Goal: Task Accomplishment & Management: Manage account settings

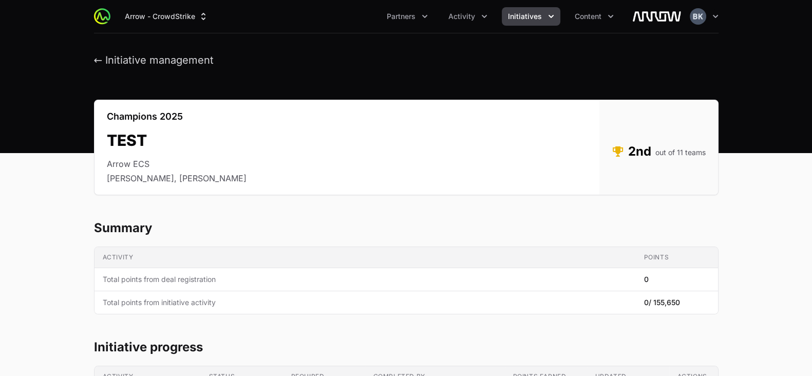
click at [547, 17] on icon "Initiatives menu" at bounding box center [551, 16] width 10 height 10
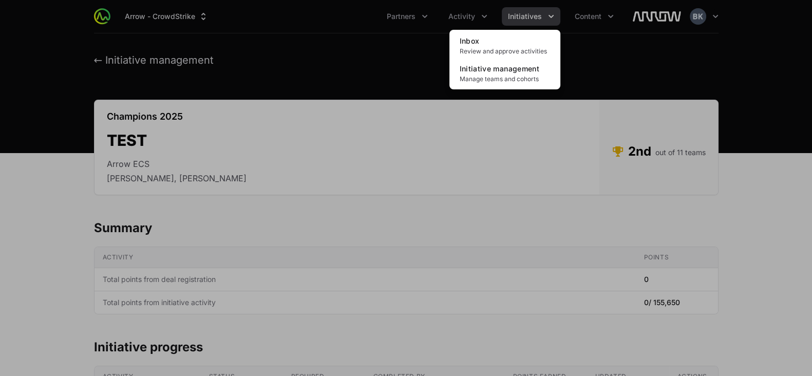
click at [426, 17] on div "Initiatives menu" at bounding box center [406, 188] width 812 height 376
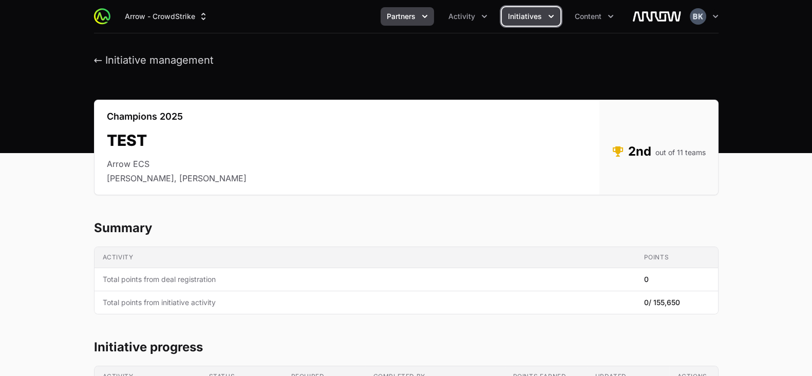
click at [401, 17] on span "Partners" at bounding box center [401, 16] width 29 height 10
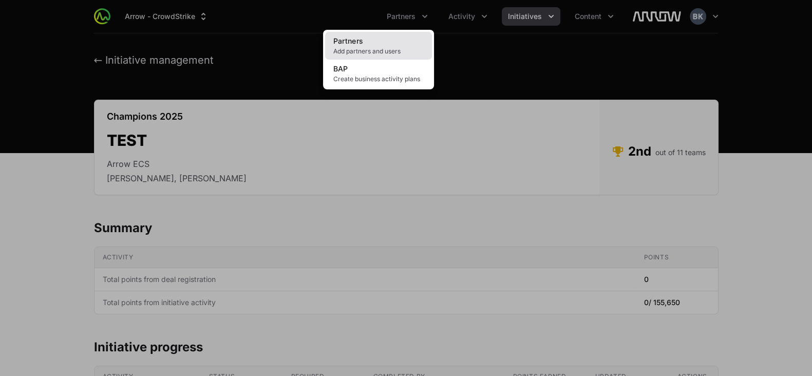
click at [385, 42] on link "Partners Add partners and users" at bounding box center [378, 46] width 107 height 28
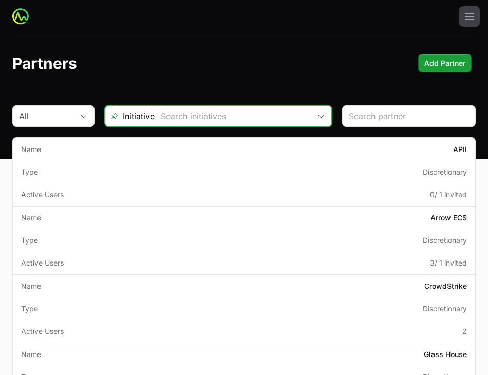
click at [328, 115] on span "Open" at bounding box center [321, 117] width 21 height 4
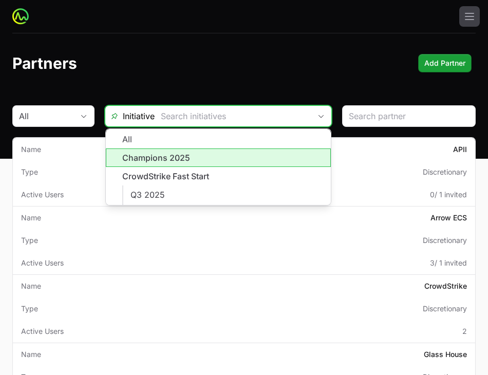
click at [253, 160] on li "Champions 2025" at bounding box center [218, 157] width 225 height 18
type input "Champions 2025"
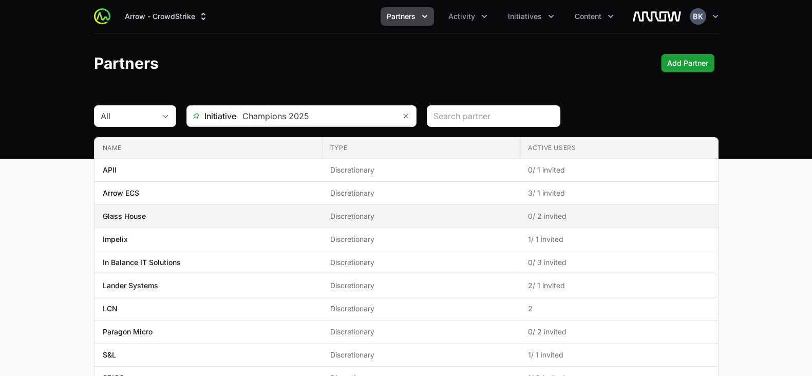
click at [132, 217] on p "Glass House" at bounding box center [124, 216] width 43 height 10
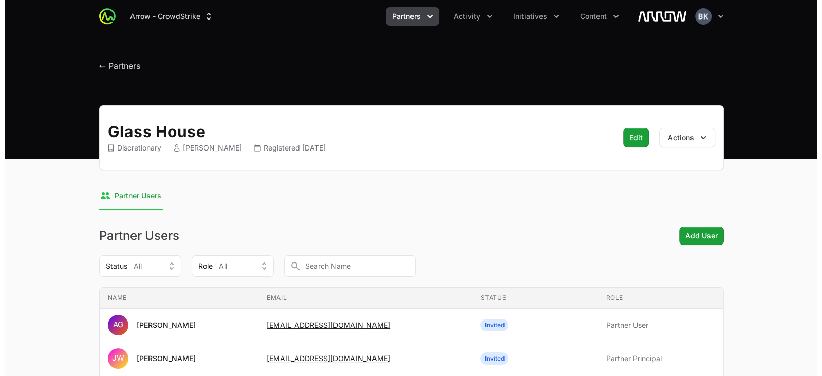
scroll to position [90, 0]
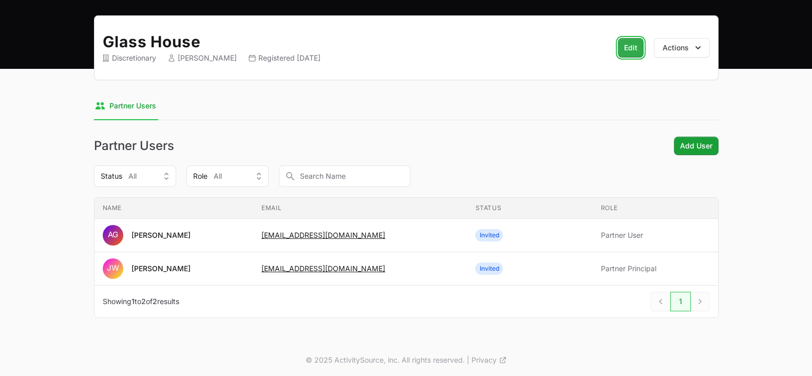
click at [624, 47] on span "Edit" at bounding box center [630, 48] width 13 height 12
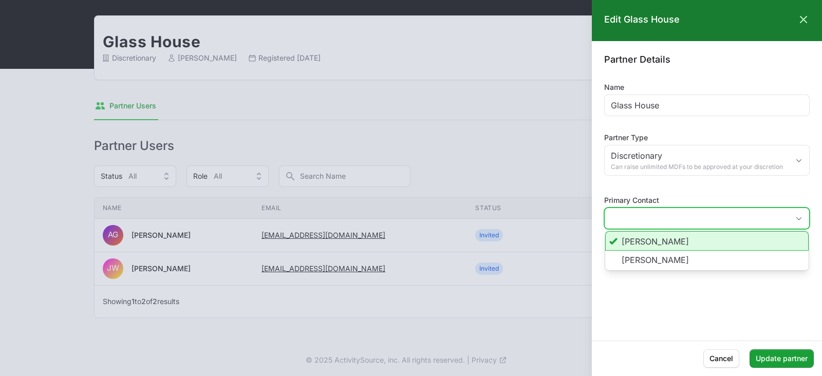
click at [700, 219] on input "Primary Contact" at bounding box center [696, 218] width 184 height 21
type input "[PERSON_NAME]"
click at [538, 115] on div at bounding box center [411, 188] width 822 height 376
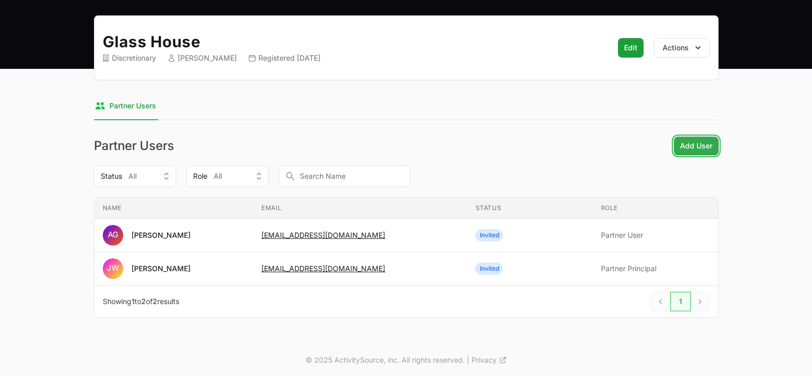
click at [689, 144] on span "Add User" at bounding box center [696, 146] width 32 height 12
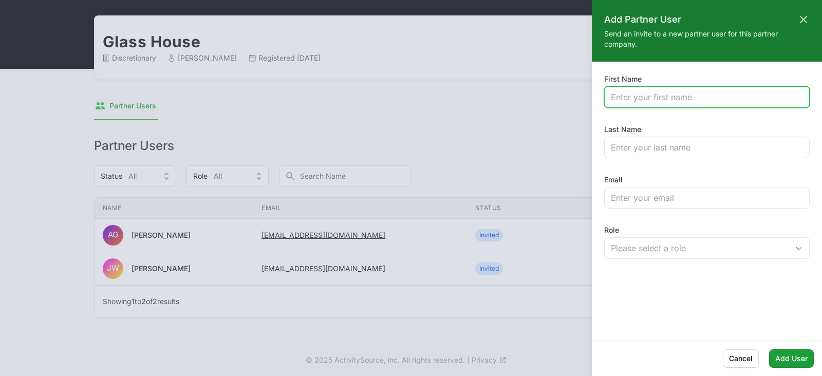
click at [670, 97] on input "First Name" at bounding box center [707, 97] width 192 height 12
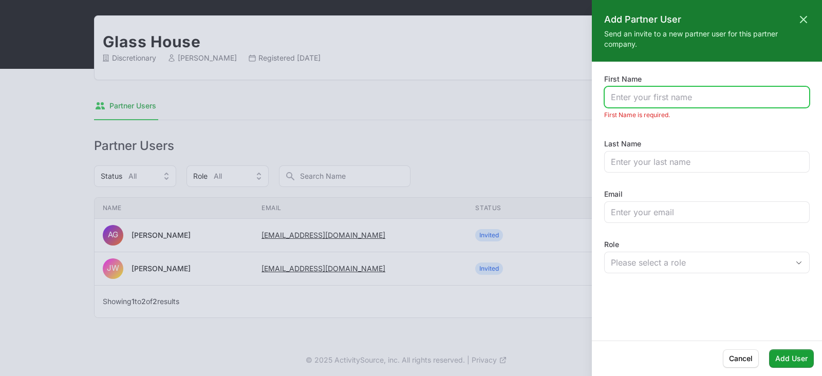
paste input "[PERSON_NAME]"
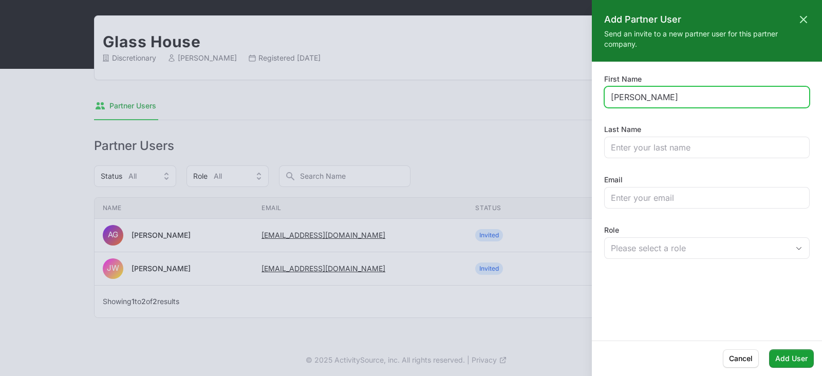
click at [659, 96] on input "[PERSON_NAME]" at bounding box center [707, 97] width 192 height 12
type input "[PERSON_NAME]"
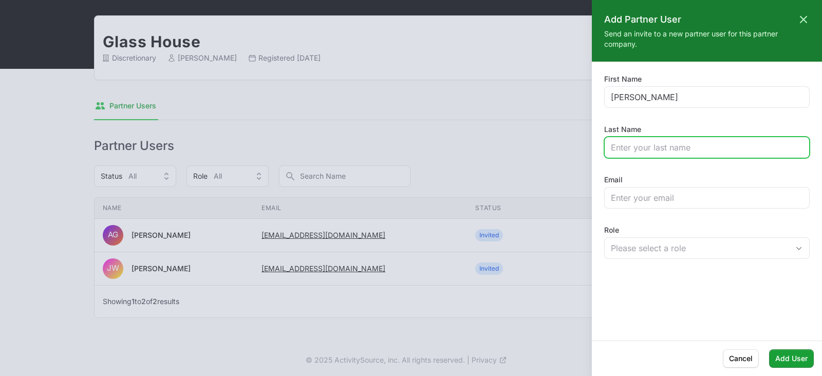
click at [649, 144] on input "Last Name" at bounding box center [707, 147] width 192 height 12
paste input "[PERSON_NAME]"
type input "[PERSON_NAME]"
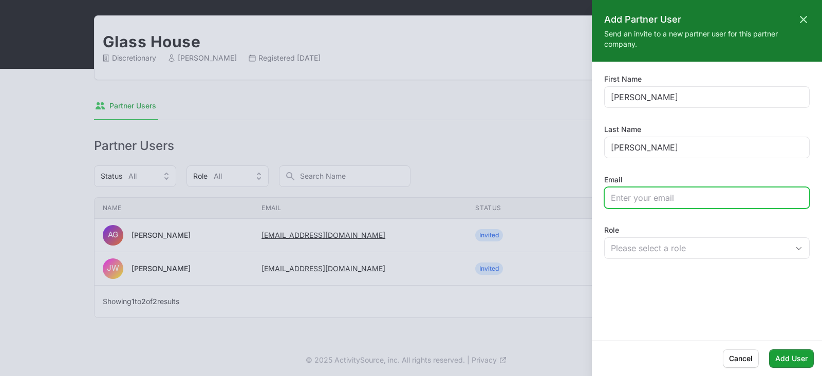
click at [718, 201] on input "Email" at bounding box center [707, 198] width 192 height 12
paste input "[EMAIL_ADDRESS][DOMAIN_NAME]"
type input "[EMAIL_ADDRESS][DOMAIN_NAME]"
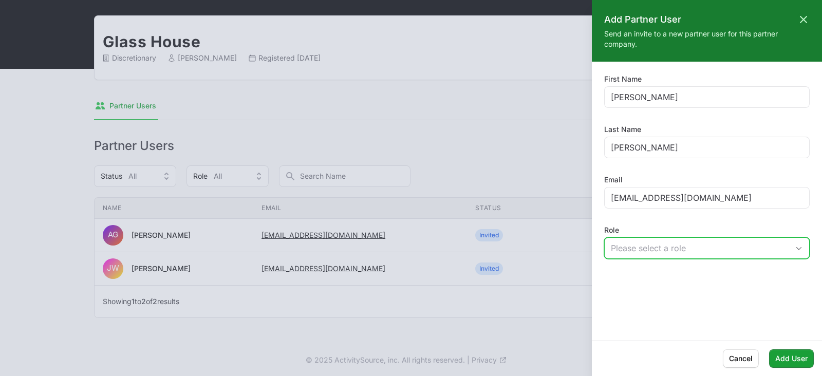
click at [700, 249] on div "Please select a role" at bounding box center [700, 248] width 178 height 12
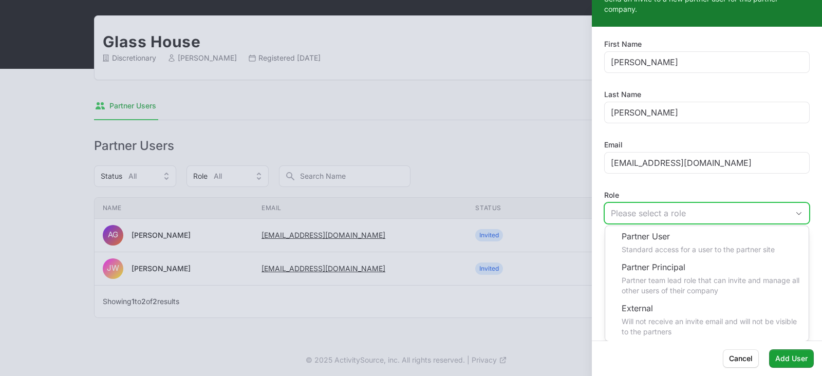
scroll to position [35, 0]
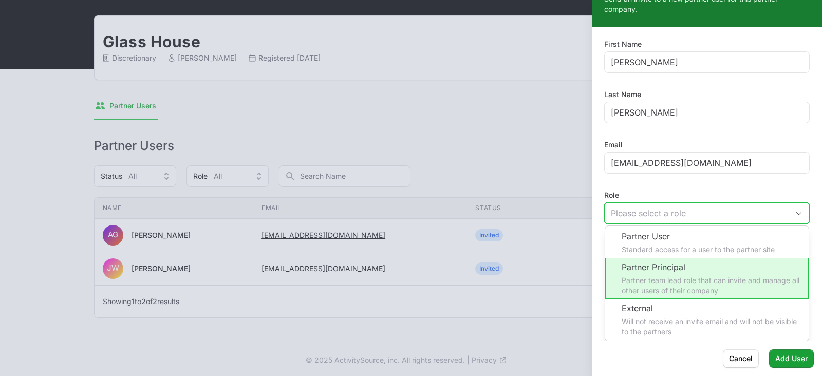
click at [739, 282] on li "Partner Principal Partner team lead role that can invite and manage all other u…" at bounding box center [706, 278] width 203 height 41
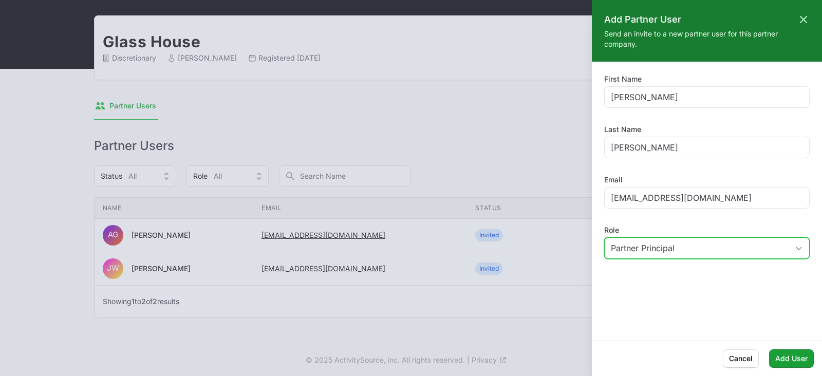
scroll to position [0, 0]
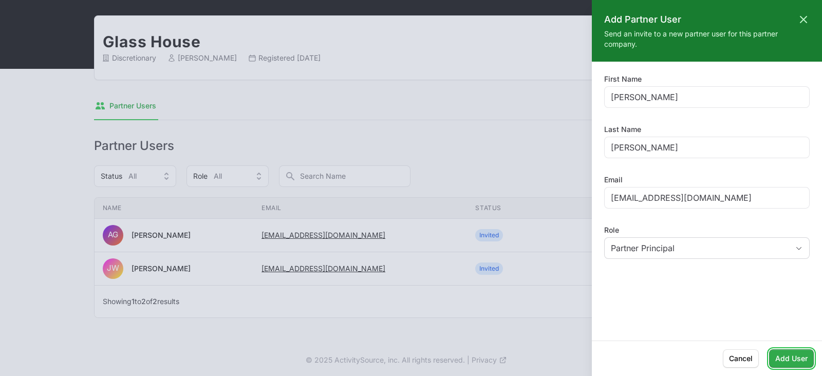
click at [794, 356] on span "Add User" at bounding box center [791, 358] width 32 height 12
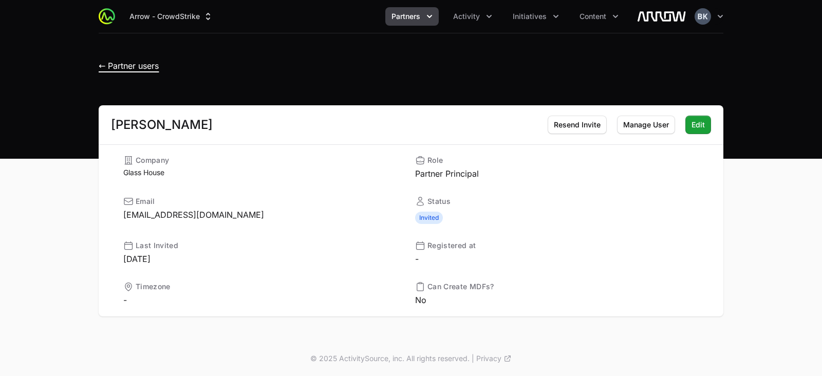
click at [105, 63] on span "← Partner users" at bounding box center [129, 66] width 60 height 10
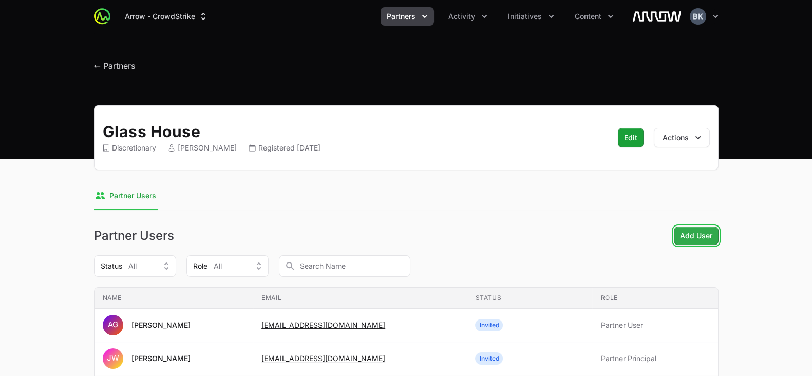
click at [696, 235] on span "Add User" at bounding box center [696, 236] width 32 height 12
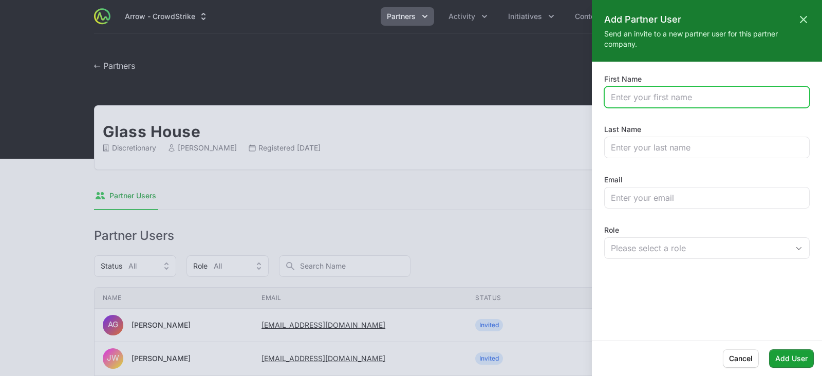
click at [756, 94] on input "First Name" at bounding box center [707, 97] width 192 height 12
paste input "[PERSON_NAME]"
click at [658, 97] on input "[PERSON_NAME]" at bounding box center [707, 97] width 192 height 12
type input "[PERSON_NAME]"
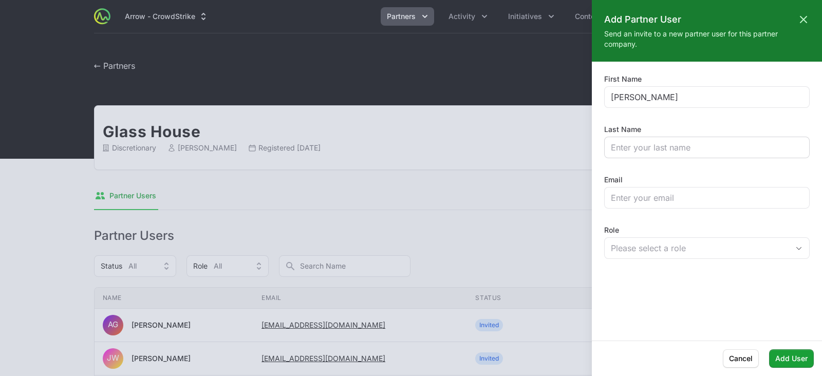
click at [660, 138] on div at bounding box center [706, 148] width 205 height 22
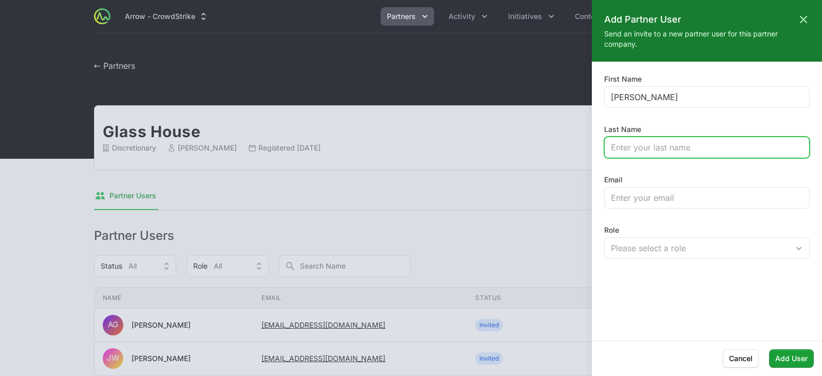
click at [662, 147] on input "Last Name" at bounding box center [707, 147] width 192 height 12
paste input "Abazeri"
type input "Abazeri"
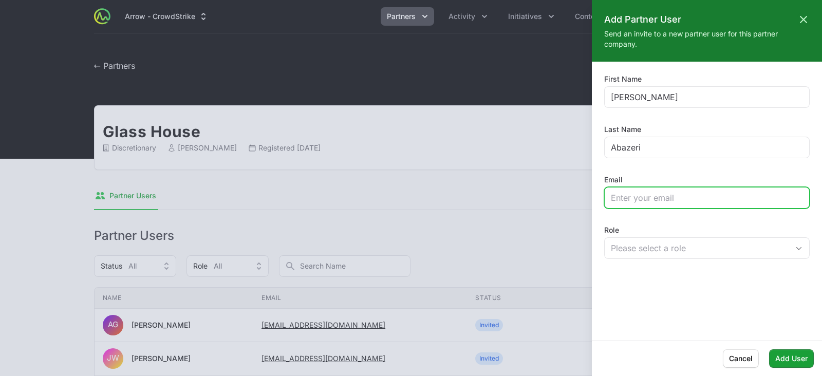
click at [703, 201] on input "Email" at bounding box center [707, 198] width 192 height 12
paste input "[EMAIL_ADDRESS][DOMAIN_NAME]"
type input "[EMAIL_ADDRESS][DOMAIN_NAME]"
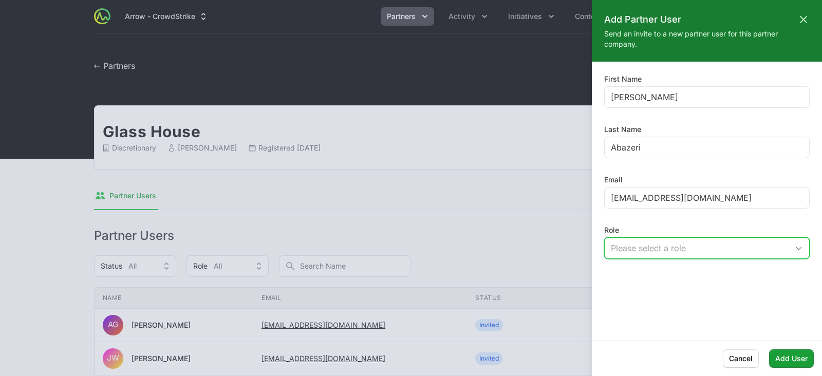
click at [656, 244] on div "Please select a role" at bounding box center [700, 248] width 178 height 12
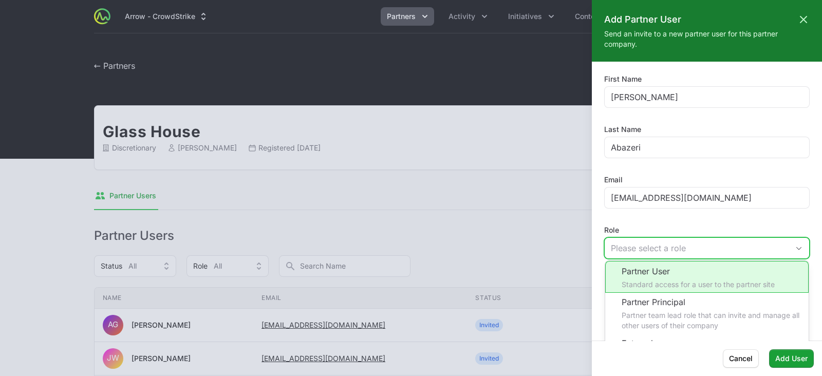
click at [666, 271] on li "Partner User Standard access for a user to the partner site" at bounding box center [706, 277] width 203 height 32
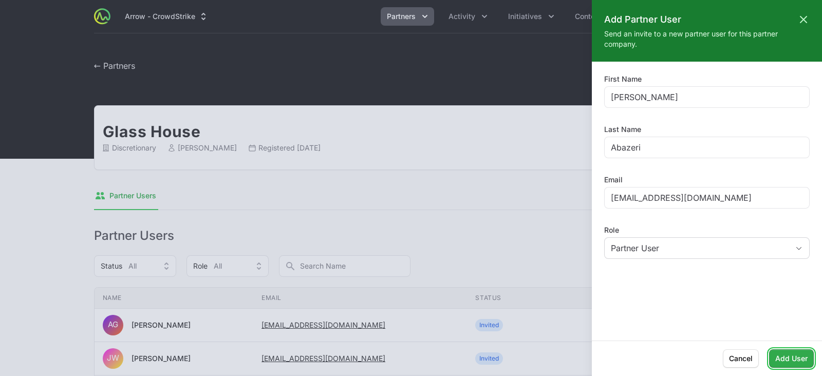
click at [784, 357] on span "Add User" at bounding box center [791, 358] width 32 height 12
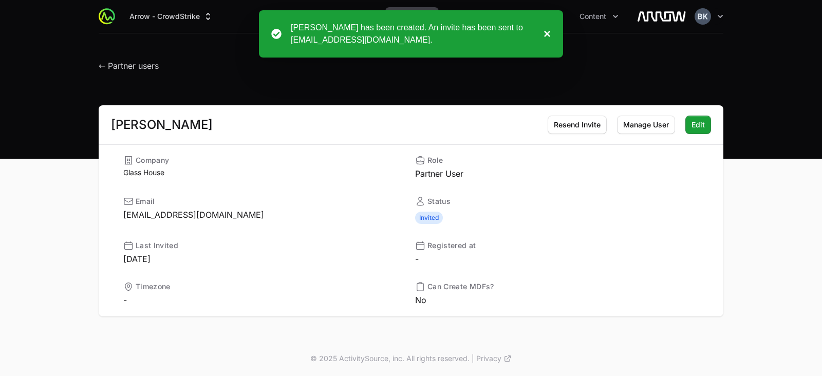
click at [545, 34] on button "×" at bounding box center [544, 34] width 12 height 25
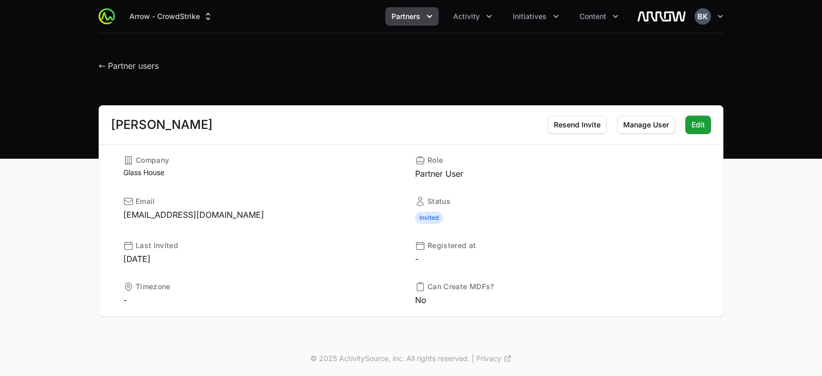
click at [429, 18] on icon "Partners menu" at bounding box center [429, 16] width 10 height 10
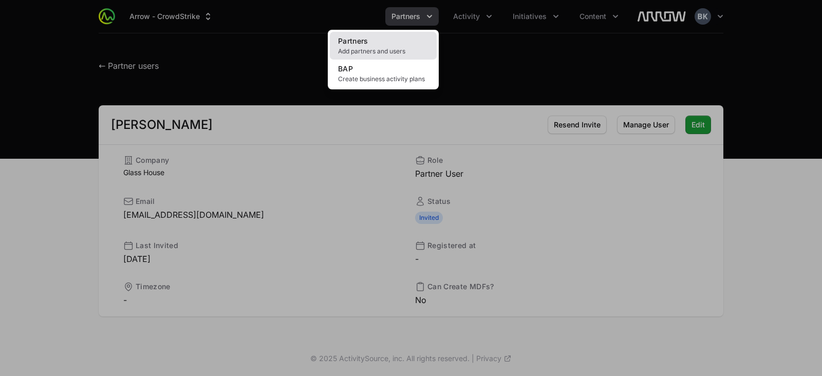
click at [407, 43] on link "Partners Add partners and users" at bounding box center [383, 46] width 107 height 28
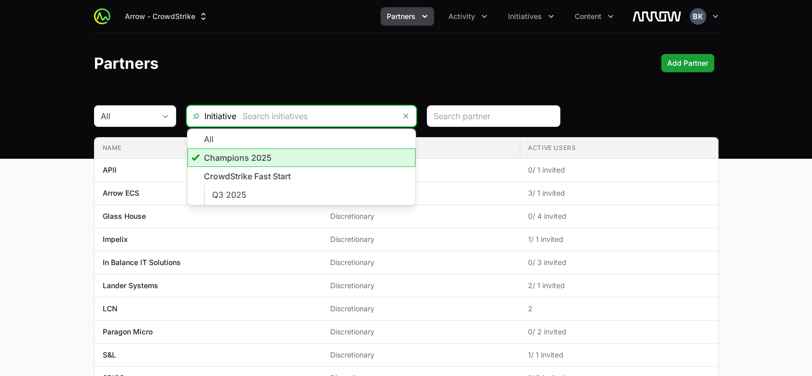
click at [330, 113] on input "text" at bounding box center [315, 116] width 159 height 21
click at [268, 159] on li "Champions 2025" at bounding box center [301, 157] width 228 height 18
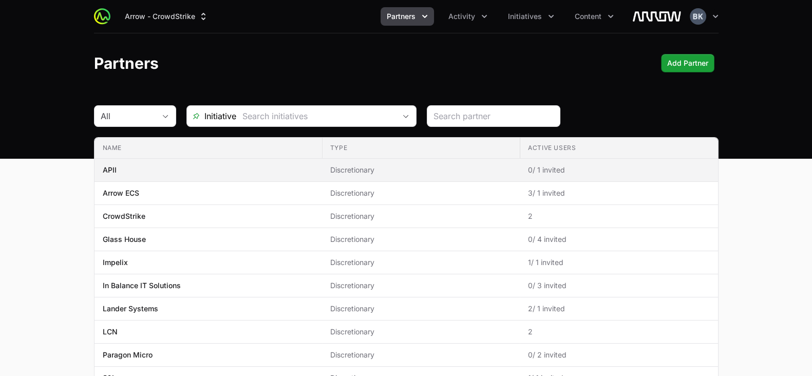
click at [252, 169] on span "APII" at bounding box center [208, 170] width 211 height 10
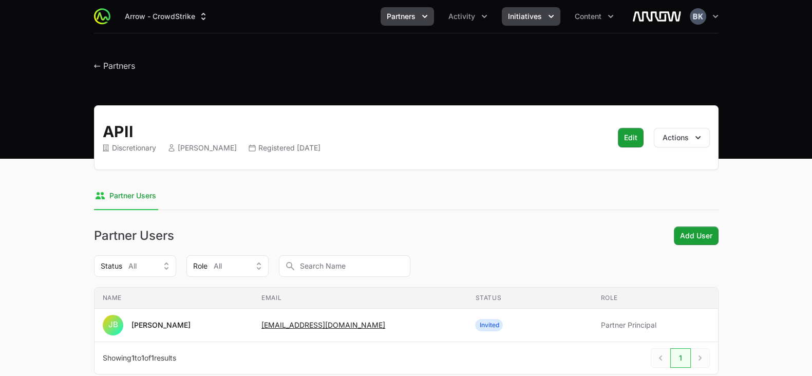
click at [541, 12] on button "Initiatives" at bounding box center [531, 16] width 59 height 18
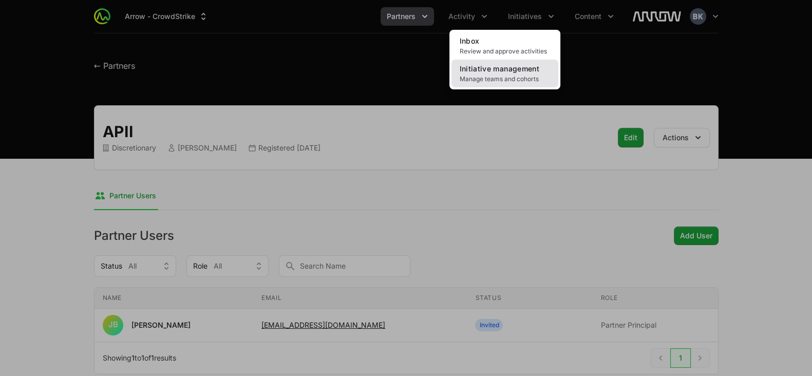
click at [513, 76] on span "Manage teams and cohorts" at bounding box center [505, 79] width 90 height 8
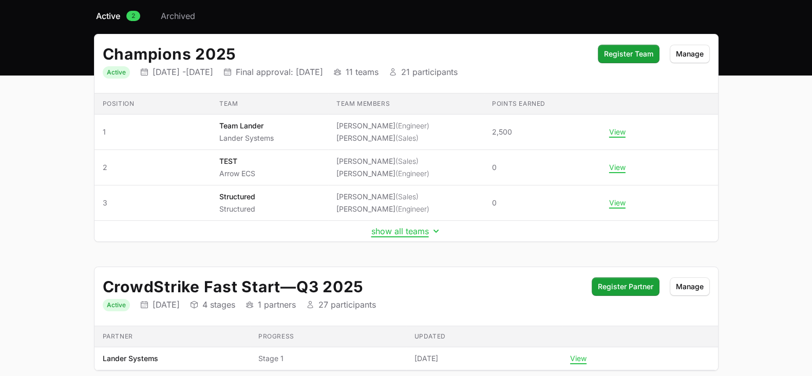
scroll to position [87, 0]
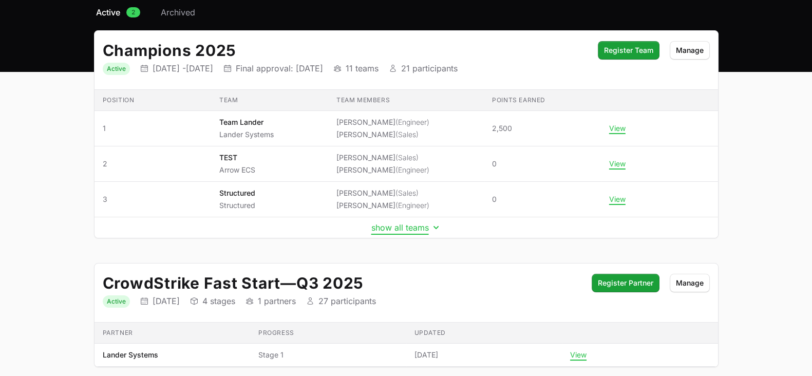
click at [417, 229] on button "show all teams" at bounding box center [406, 227] width 70 height 10
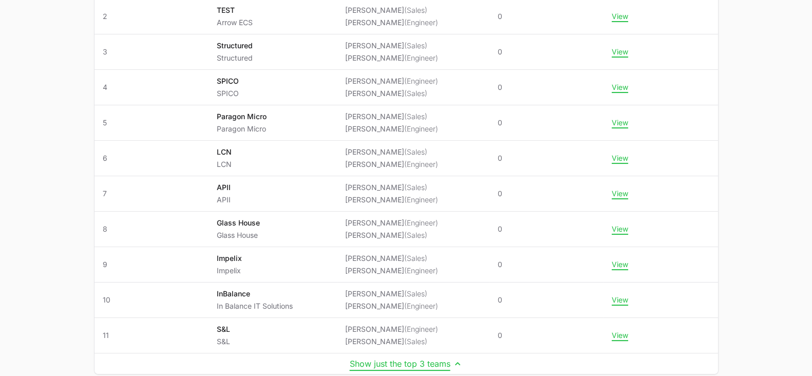
scroll to position [236, 0]
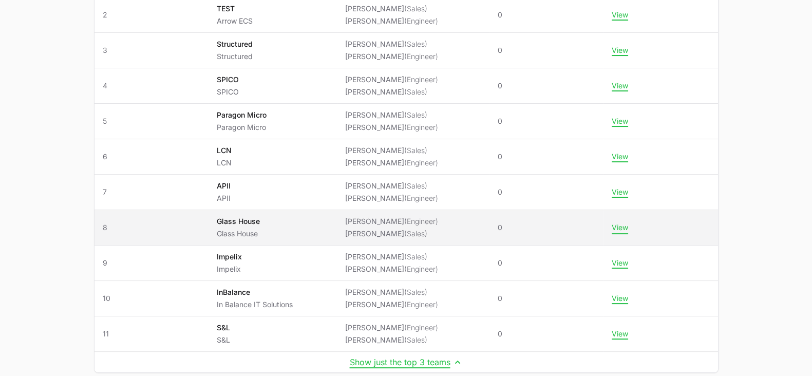
click at [628, 226] on button "View" at bounding box center [620, 227] width 16 height 9
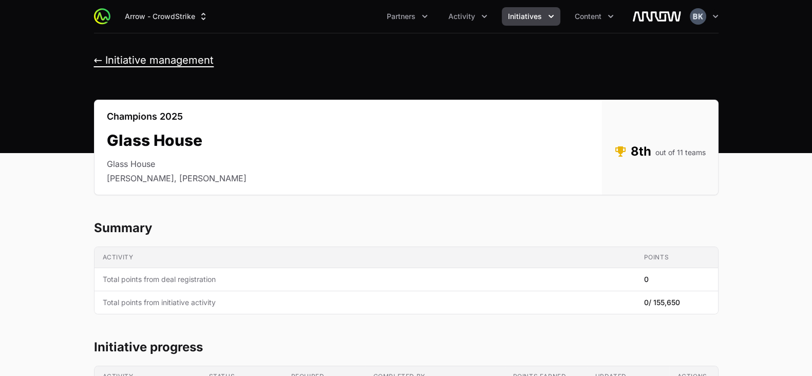
click at [137, 61] on button "← Initiative management" at bounding box center [154, 60] width 120 height 13
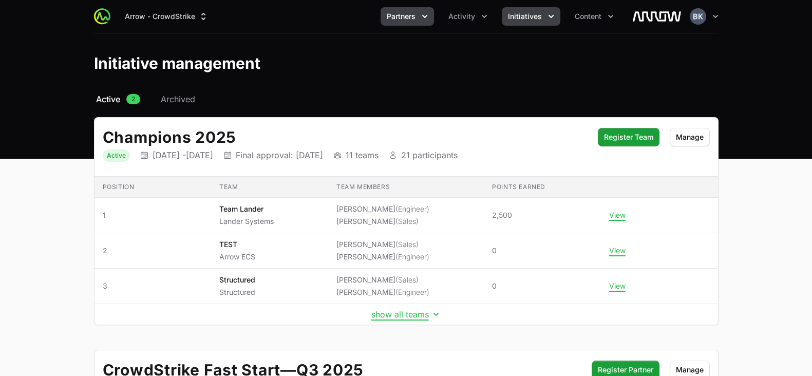
click at [397, 18] on span "Partners" at bounding box center [401, 16] width 29 height 10
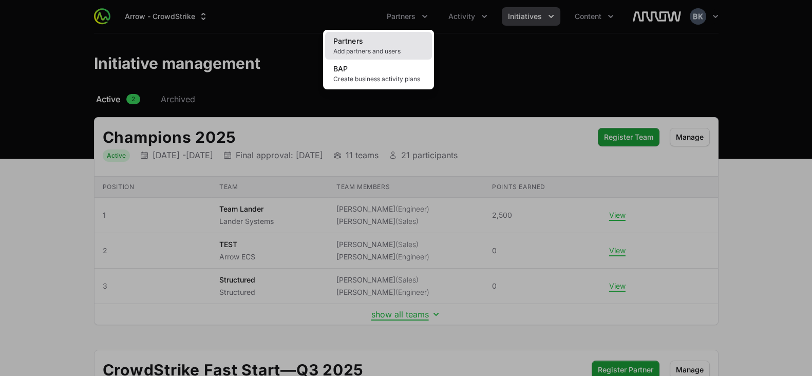
click at [385, 41] on link "Partners Add partners and users" at bounding box center [378, 46] width 107 height 28
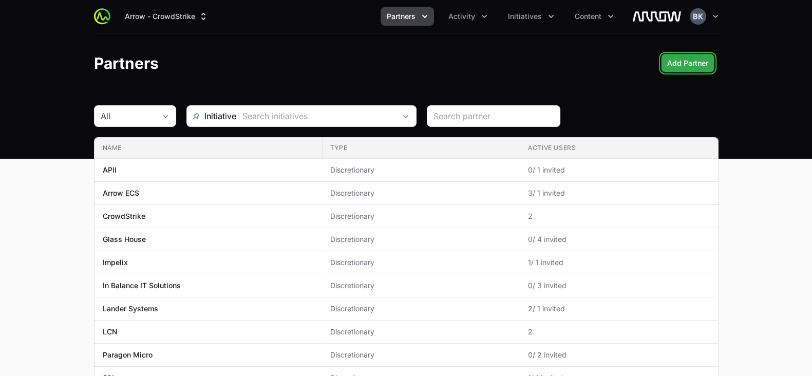
click at [692, 61] on span "Add Partner" at bounding box center [687, 63] width 41 height 12
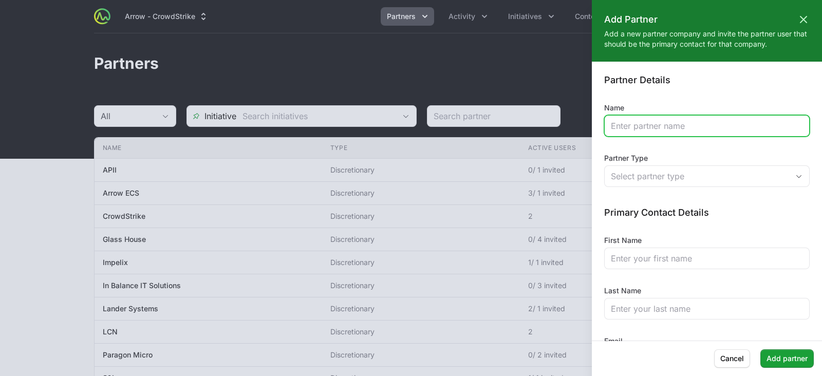
click at [764, 131] on input "Name" at bounding box center [707, 126] width 192 height 12
type input "[PERSON_NAME]"
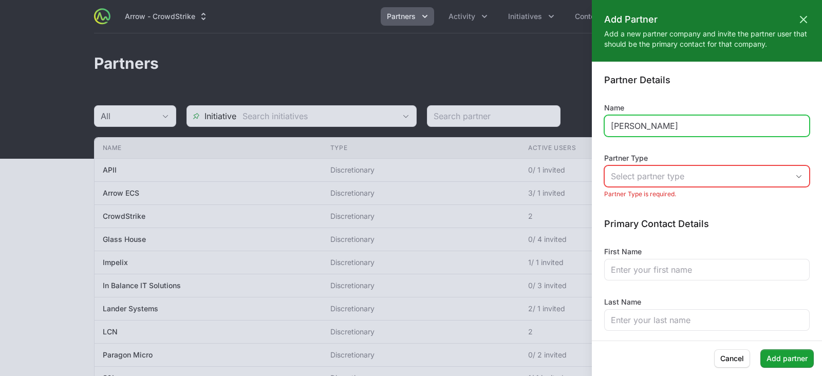
click at [747, 131] on input "[PERSON_NAME]" at bounding box center [707, 126] width 192 height 12
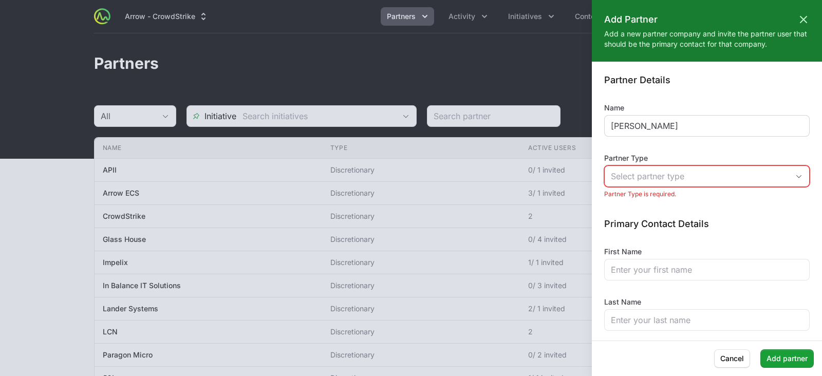
click at [698, 117] on div "[PERSON_NAME]" at bounding box center [706, 126] width 205 height 22
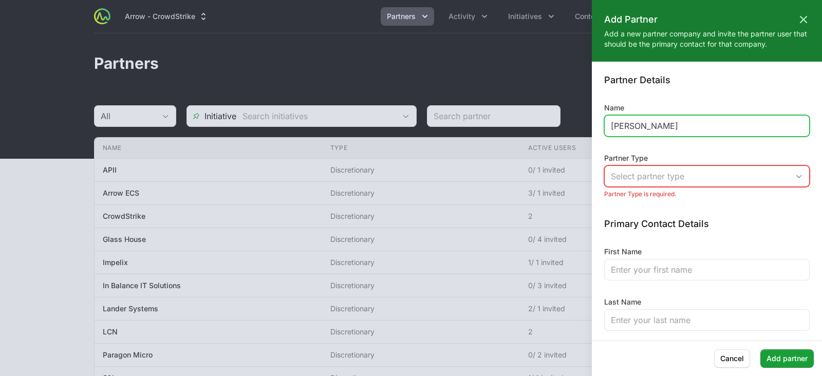
click at [697, 130] on input "[PERSON_NAME]" at bounding box center [707, 126] width 192 height 12
type input "Alchemy"
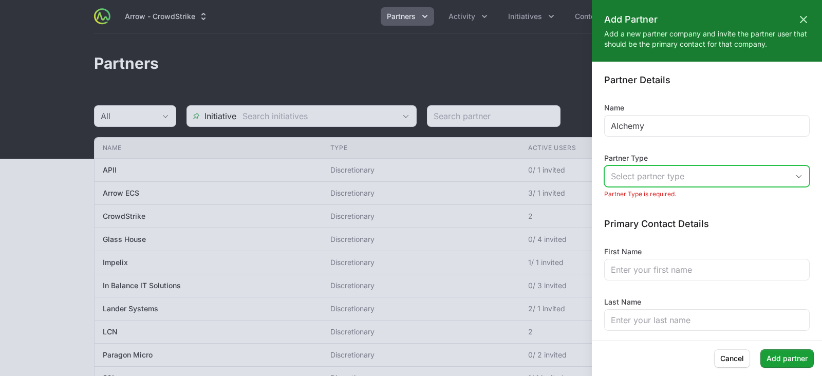
click at [716, 181] on div "Select partner type" at bounding box center [700, 176] width 178 height 12
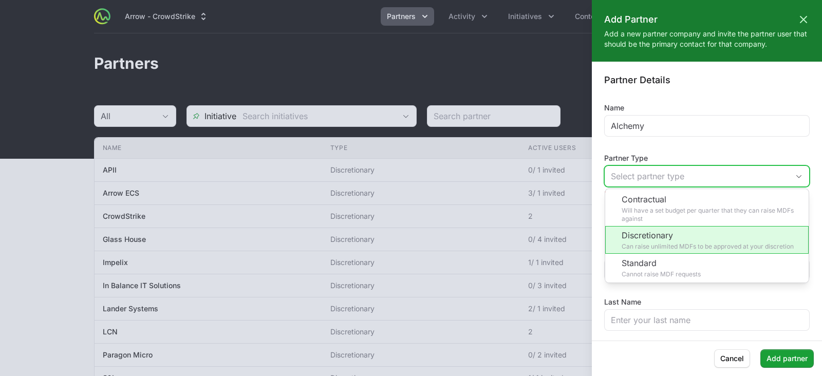
click at [709, 247] on li "Discretionary Can raise unlimited MDFs to be approved at your discretion" at bounding box center [706, 240] width 203 height 28
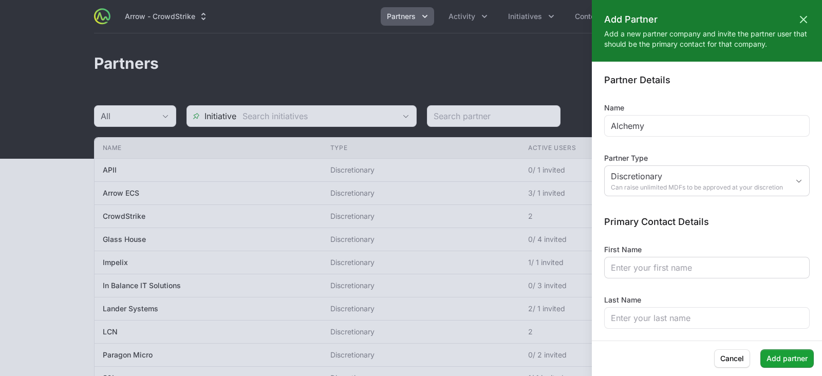
click at [696, 278] on div at bounding box center [706, 268] width 205 height 22
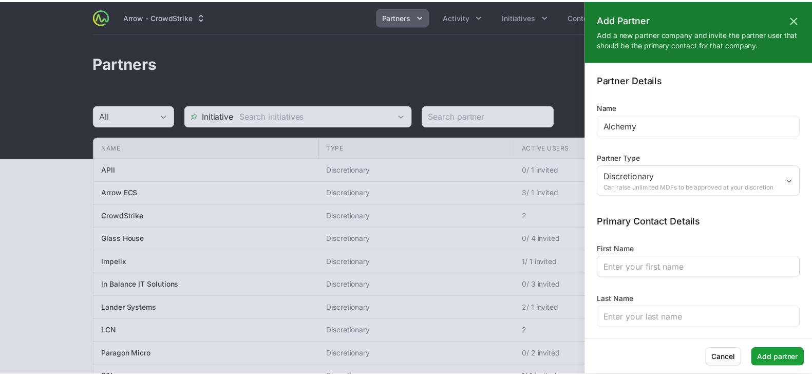
scroll to position [58, 0]
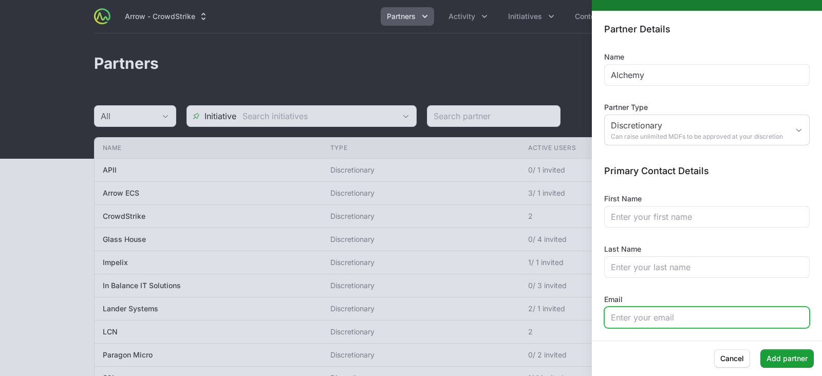
click at [671, 319] on input "Email" at bounding box center [707, 317] width 192 height 12
paste input "[EMAIL_ADDRESS][DOMAIN_NAME]"
type input "[EMAIL_ADDRESS][DOMAIN_NAME]"
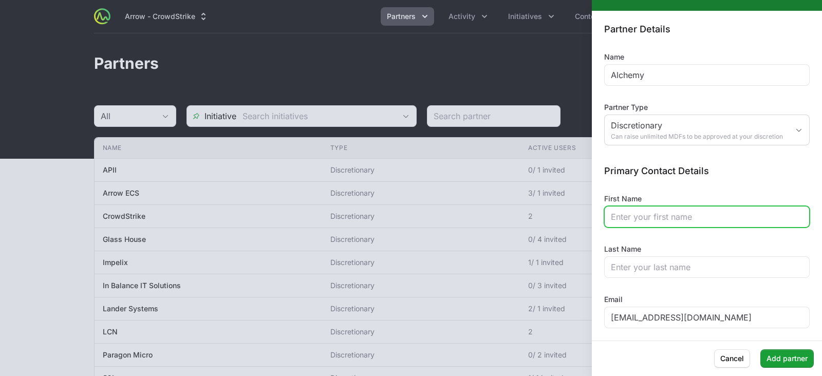
click at [641, 217] on input "First Name" at bounding box center [707, 217] width 192 height 12
type input "[PERSON_NAME]"
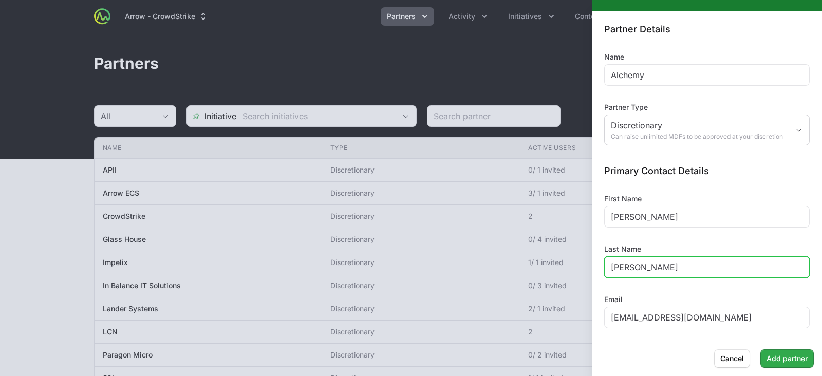
type input "[PERSON_NAME]"
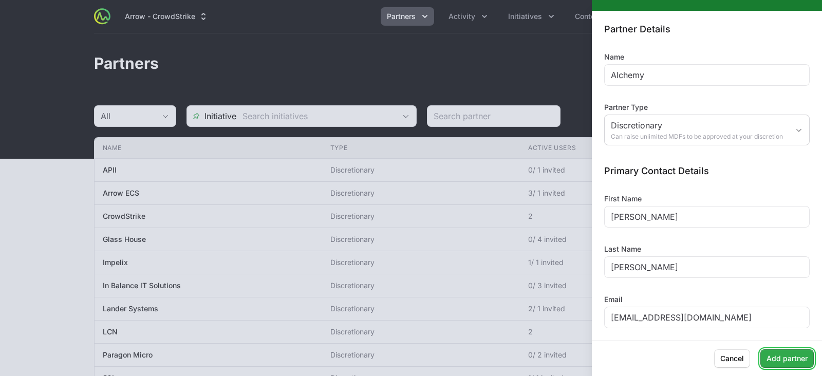
click at [797, 361] on span "Add partner" at bounding box center [786, 358] width 41 height 12
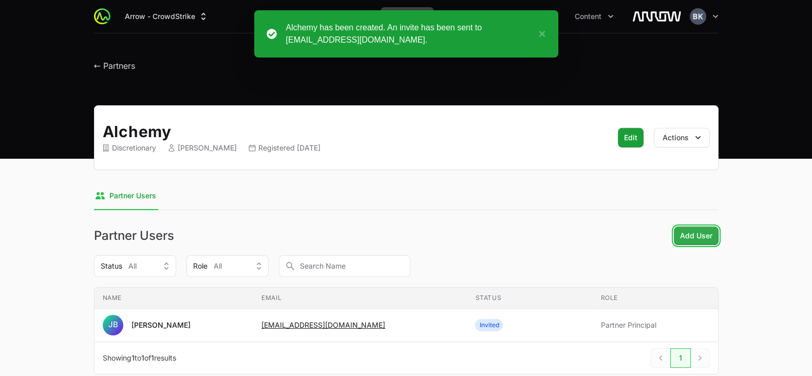
click at [695, 237] on span "Add User" at bounding box center [696, 236] width 32 height 12
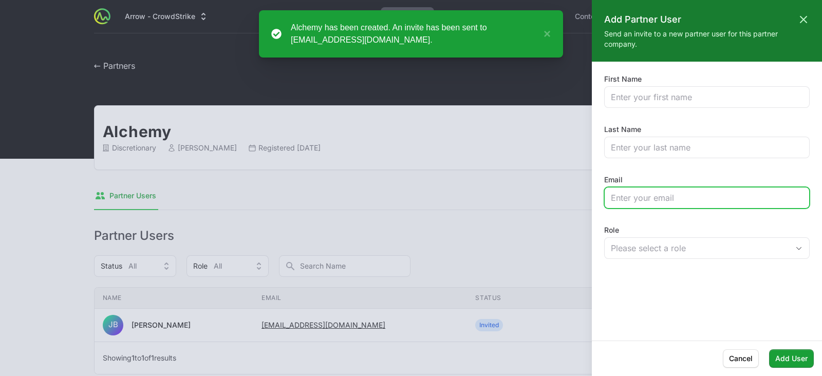
click at [662, 201] on input "Email" at bounding box center [707, 198] width 192 height 12
paste input "[PERSON_NAME][EMAIL_ADDRESS][DOMAIN_NAME]"
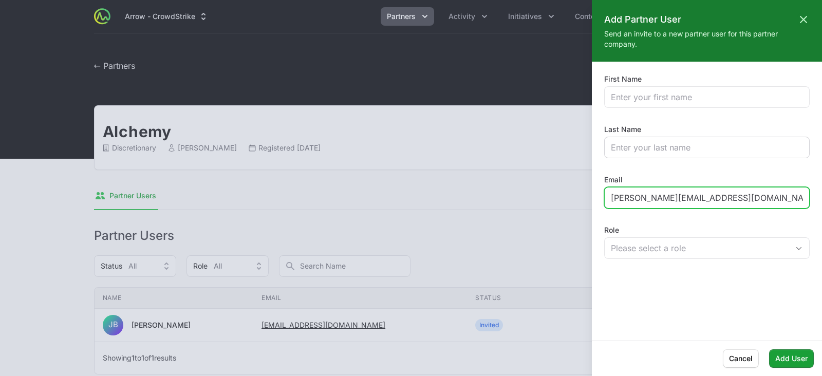
type input "[PERSON_NAME][EMAIL_ADDRESS][DOMAIN_NAME]"
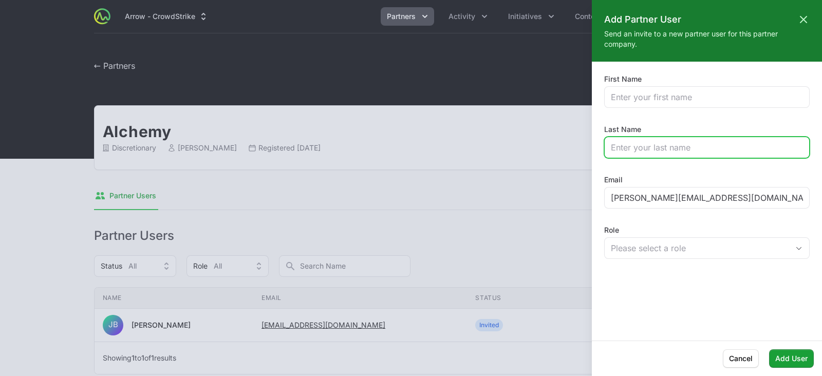
click at [650, 145] on input "Last Name" at bounding box center [707, 147] width 192 height 12
type input "[PERSON_NAME]"
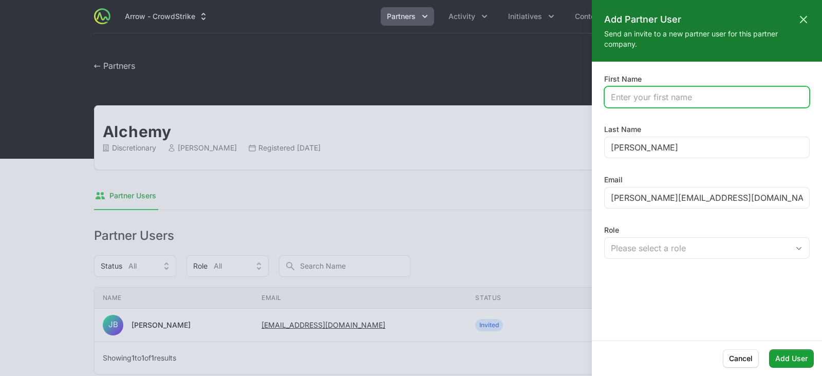
click at [658, 99] on input "First Name" at bounding box center [707, 97] width 192 height 12
type input "[PERSON_NAME]"
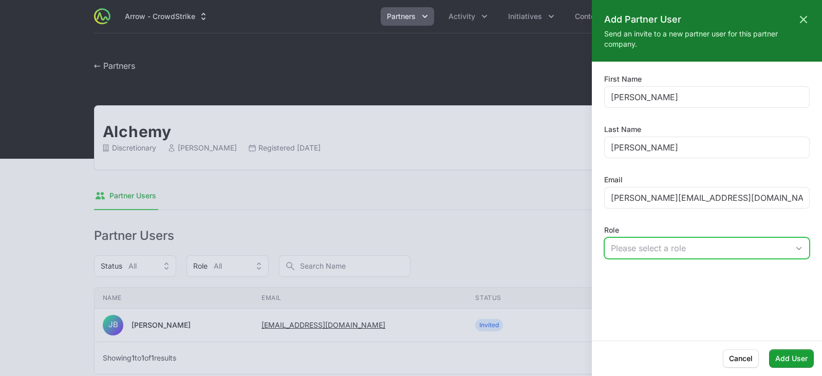
click at [672, 244] on div "Please select a role" at bounding box center [700, 248] width 178 height 12
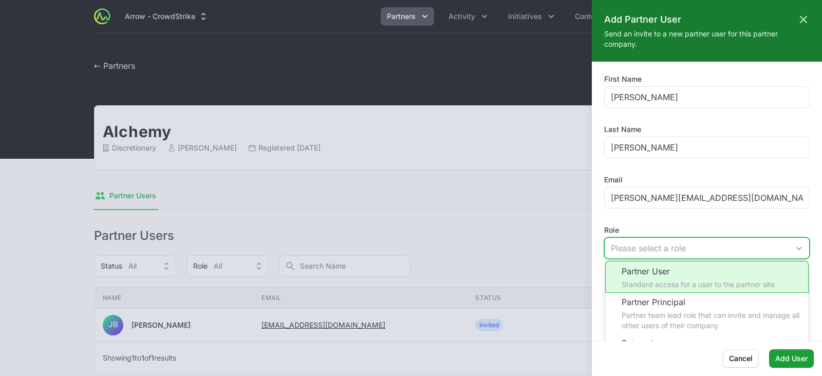
click at [673, 287] on li "Partner User Standard access for a user to the partner site" at bounding box center [706, 277] width 203 height 32
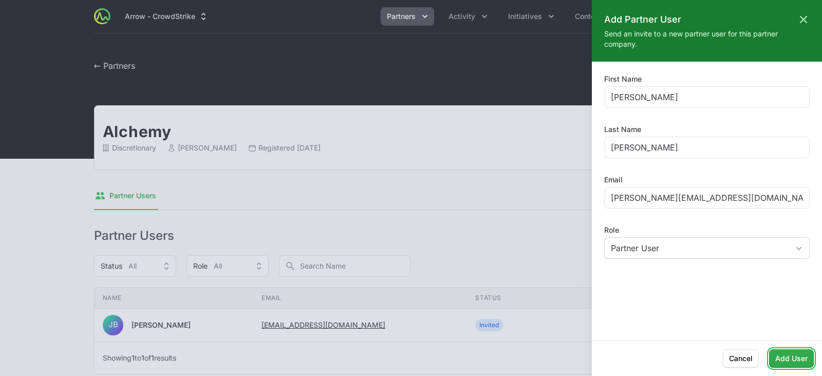
click at [786, 359] on span "Add User" at bounding box center [791, 358] width 32 height 12
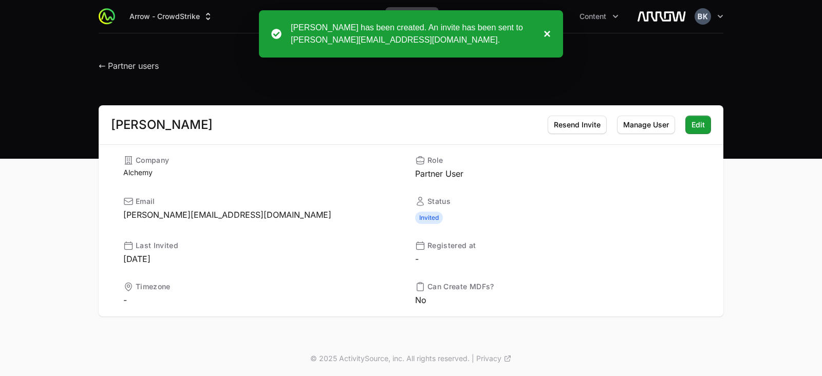
click at [544, 31] on button "×" at bounding box center [544, 34] width 12 height 25
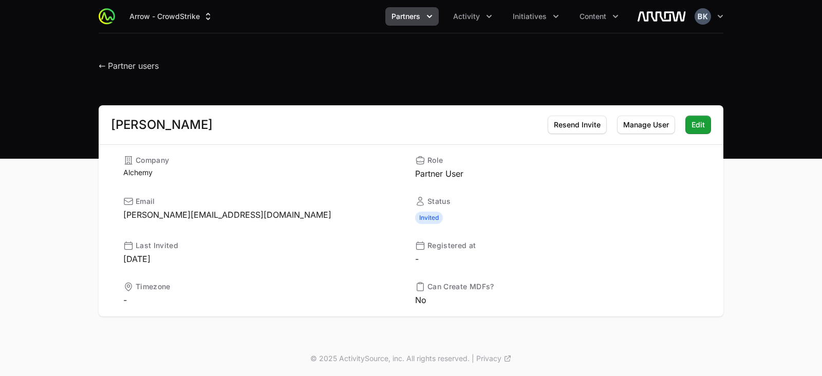
click at [406, 14] on span "Partners" at bounding box center [405, 16] width 29 height 10
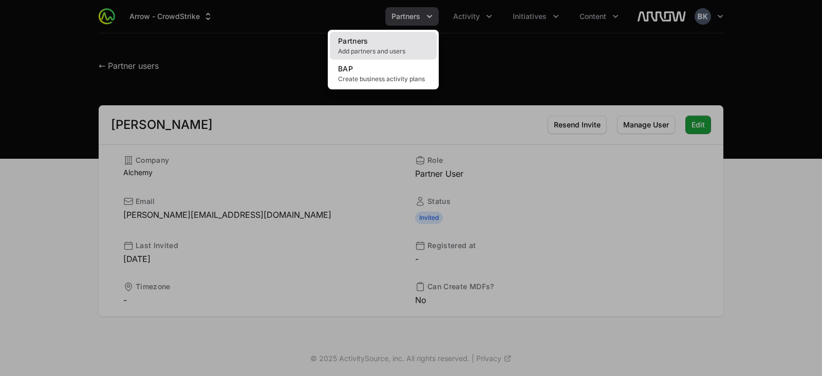
click at [386, 52] on span "Add partners and users" at bounding box center [383, 51] width 90 height 8
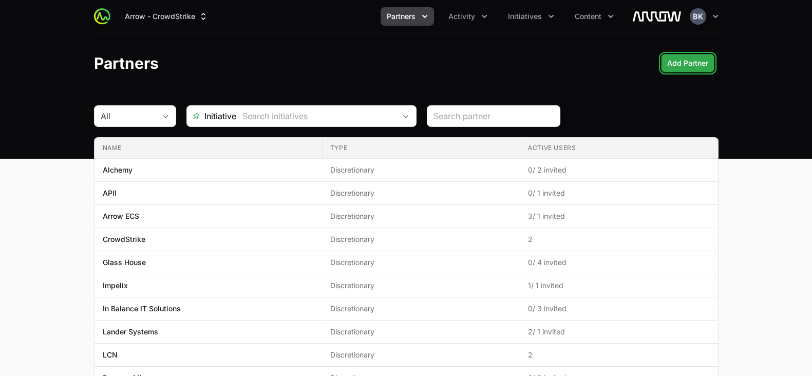
click at [680, 59] on span "Add Partner" at bounding box center [687, 63] width 41 height 12
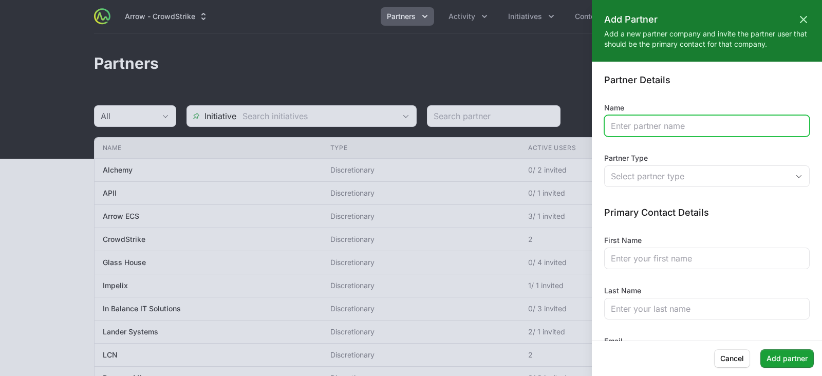
click at [667, 125] on input "Name" at bounding box center [707, 126] width 192 height 12
type input "Arctiq"
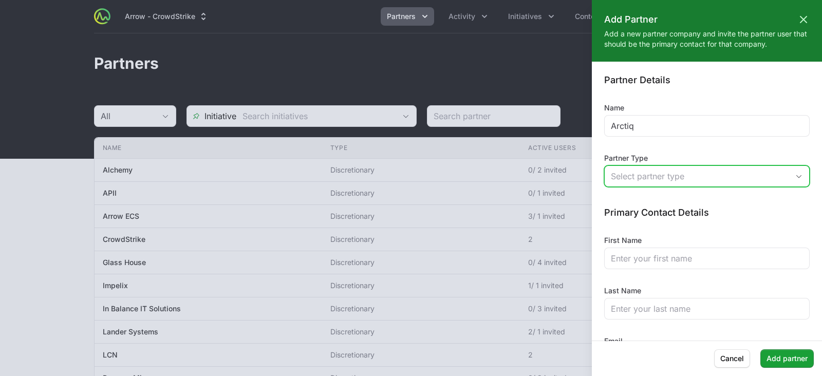
click at [677, 170] on div "Select partner type" at bounding box center [700, 176] width 178 height 12
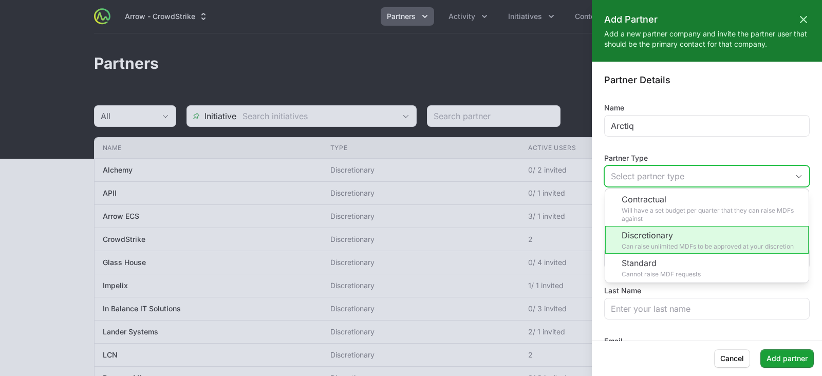
click at [667, 245] on li "Discretionary Can raise unlimited MDFs to be approved at your discretion" at bounding box center [706, 240] width 203 height 28
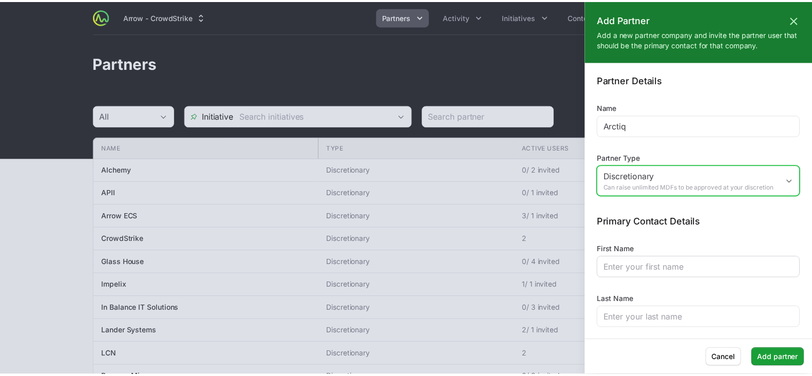
scroll to position [58, 0]
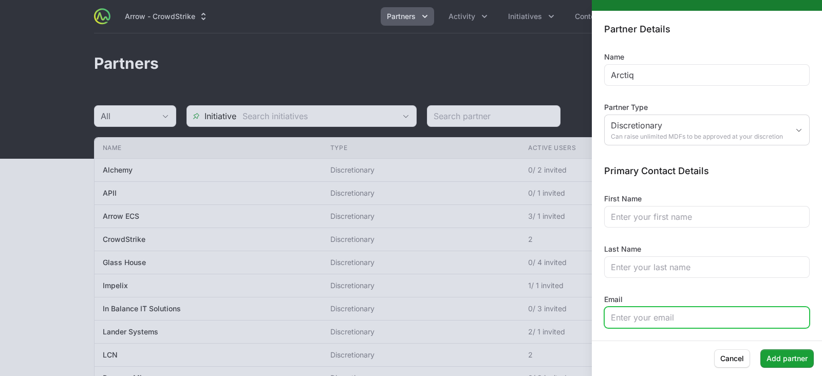
click at [656, 319] on input "Email" at bounding box center [707, 317] width 192 height 12
paste input "[EMAIL_ADDRESS][DOMAIN_NAME]"
click at [624, 320] on input "[EMAIL_ADDRESS][DOMAIN_NAME]" at bounding box center [707, 317] width 192 height 12
type input "[EMAIL_ADDRESS][DOMAIN_NAME]"
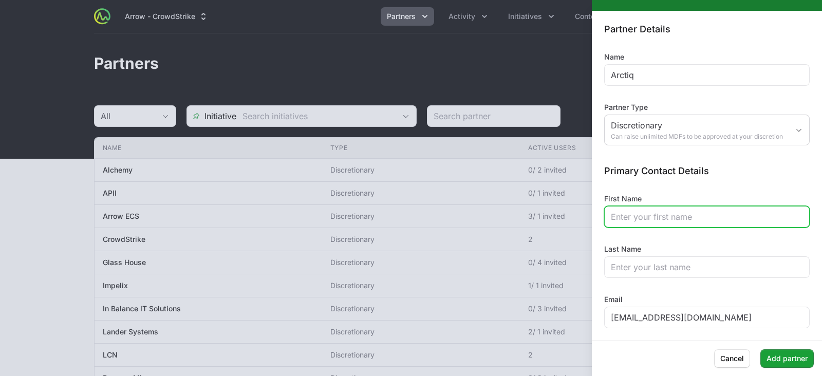
click at [637, 220] on input "First Name" at bounding box center [707, 217] width 192 height 12
paste input "Masimba"
type input "Masimba"
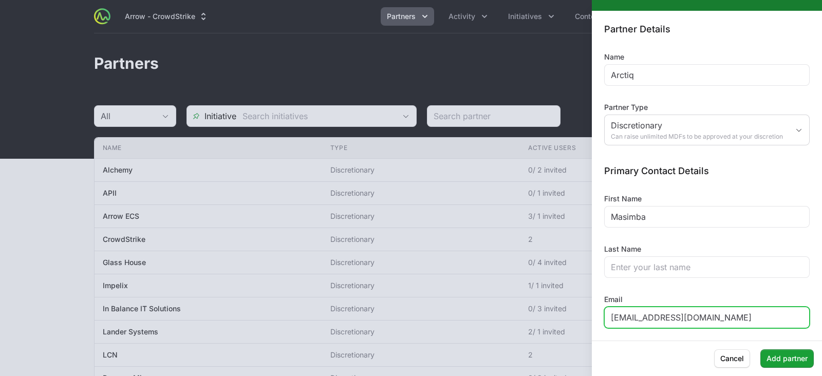
click at [669, 314] on input "[EMAIL_ADDRESS][DOMAIN_NAME]" at bounding box center [707, 317] width 192 height 12
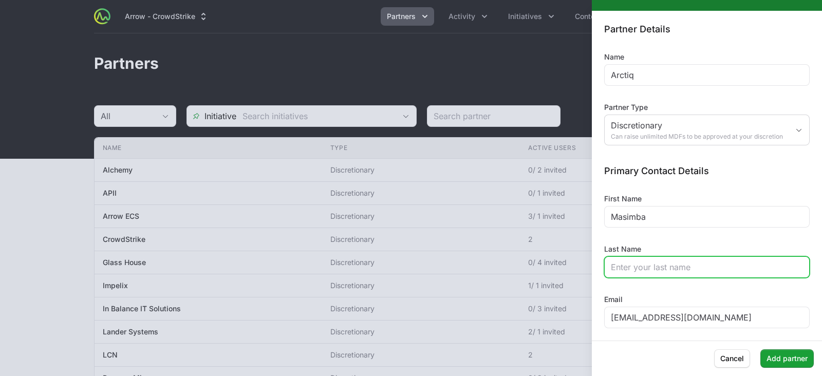
click at [643, 262] on input "Last Name" at bounding box center [707, 267] width 192 height 12
paste input "Muskwe"
type input "Muskwe"
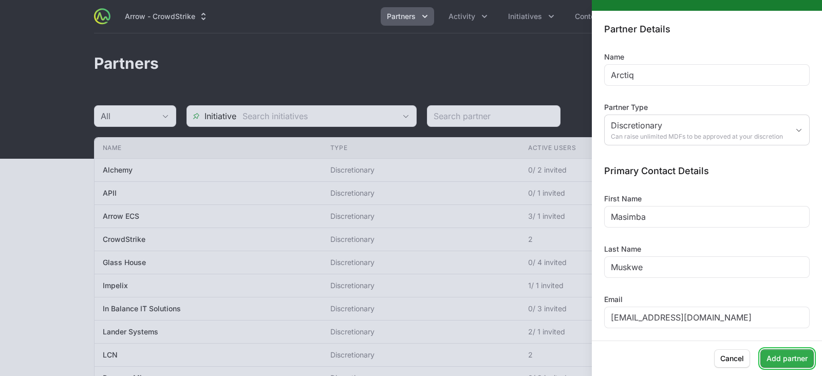
click at [792, 355] on span "Add partner" at bounding box center [786, 358] width 41 height 12
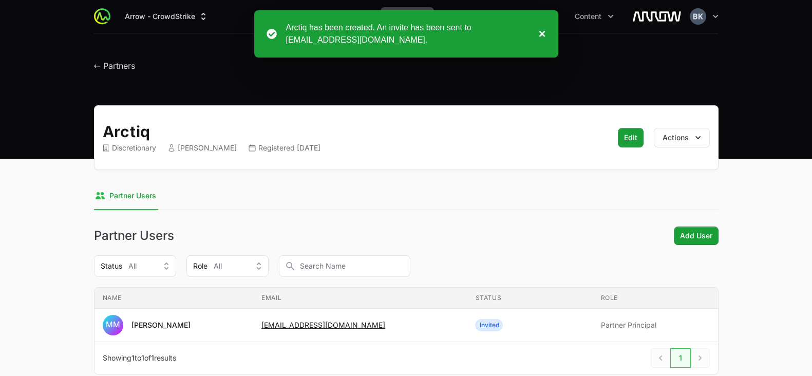
click at [541, 34] on button "×" at bounding box center [539, 34] width 12 height 25
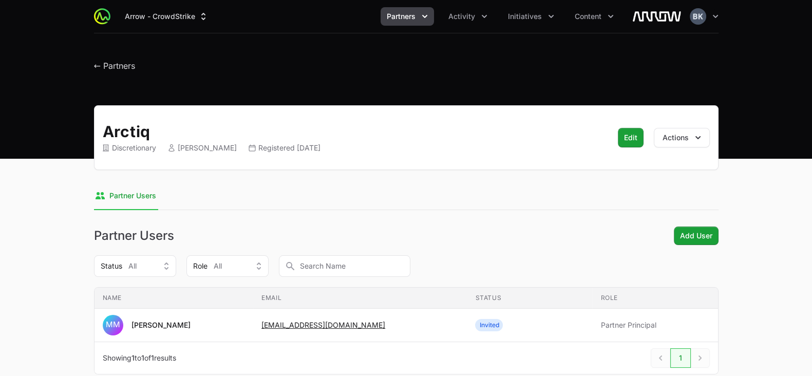
click at [424, 16] on icon "Partners menu" at bounding box center [425, 16] width 10 height 10
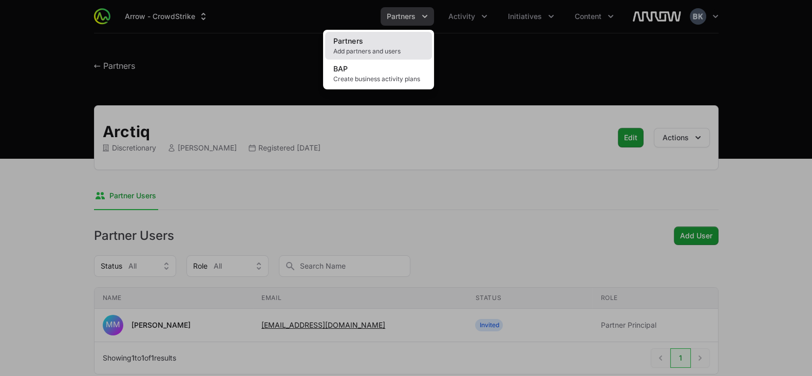
click at [392, 48] on span "Add partners and users" at bounding box center [378, 51] width 90 height 8
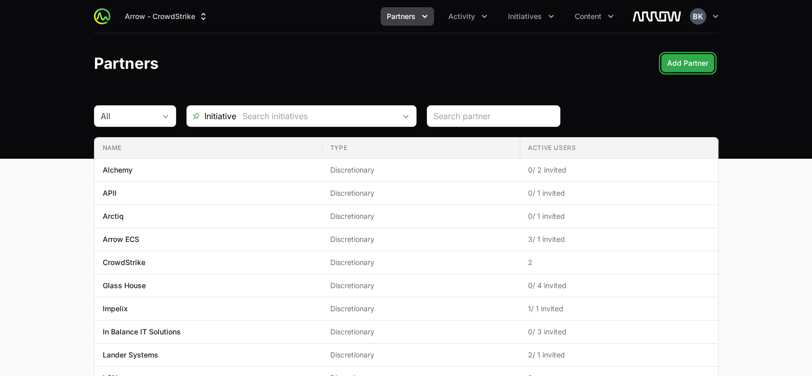
click at [691, 65] on span "Add Partner" at bounding box center [687, 63] width 41 height 12
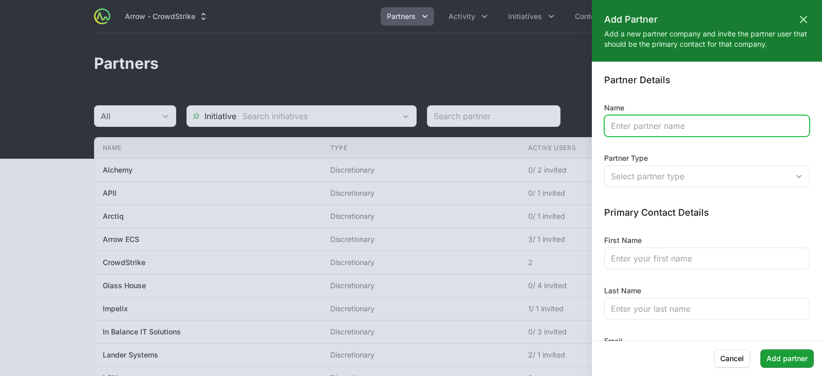
click at [675, 126] on input "Name" at bounding box center [707, 126] width 192 height 12
type input "Coravant"
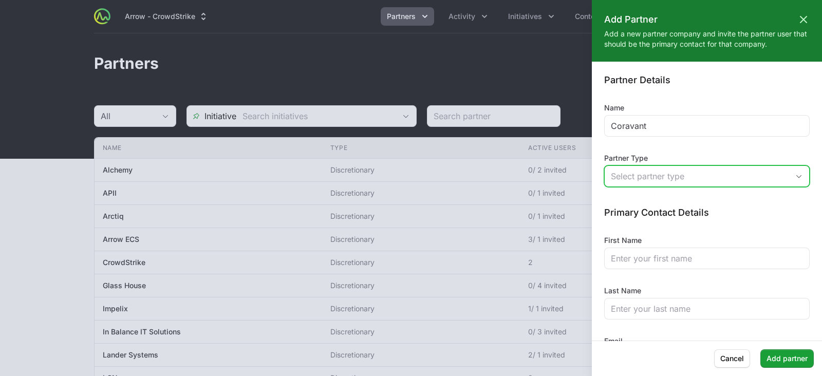
click at [687, 174] on div "Select partner type" at bounding box center [700, 176] width 178 height 12
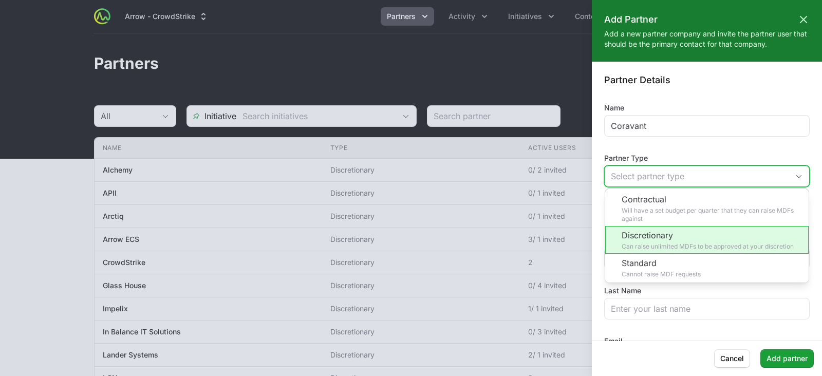
click at [686, 244] on li "Discretionary Can raise unlimited MDFs to be approved at your discretion" at bounding box center [706, 240] width 203 height 28
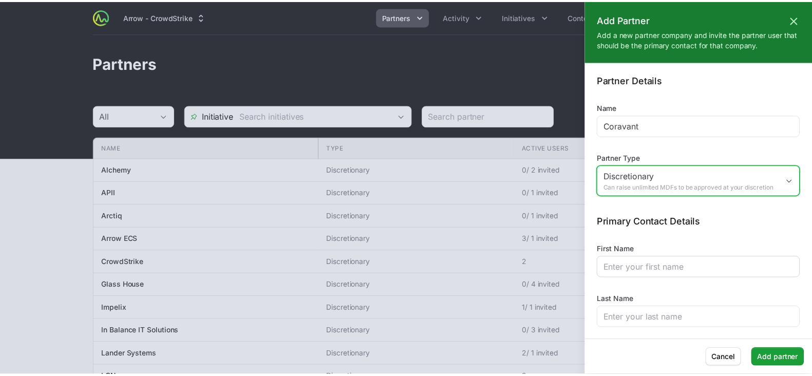
scroll to position [58, 0]
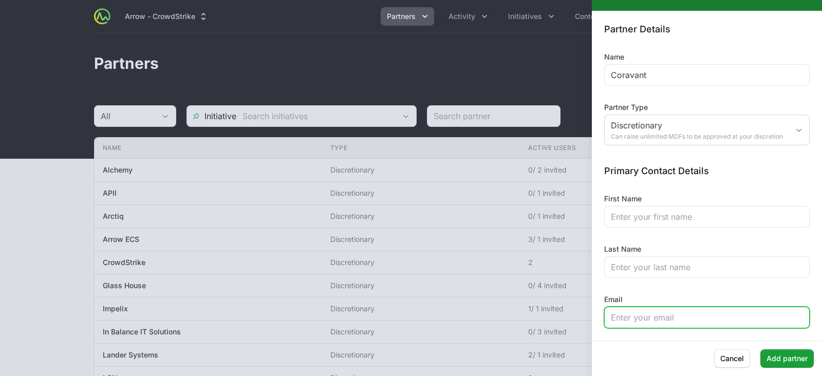
click at [670, 322] on input "Email" at bounding box center [707, 317] width 192 height 12
paste input "[EMAIL_ADDRESS][PERSON_NAME][DOMAIN_NAME]"
type input "[EMAIL_ADDRESS][PERSON_NAME][DOMAIN_NAME]"
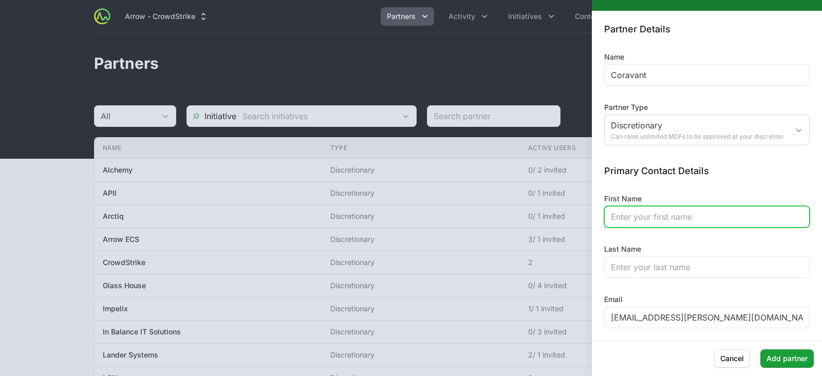
click at [650, 219] on input "First Name" at bounding box center [707, 217] width 192 height 12
type input "Jack"
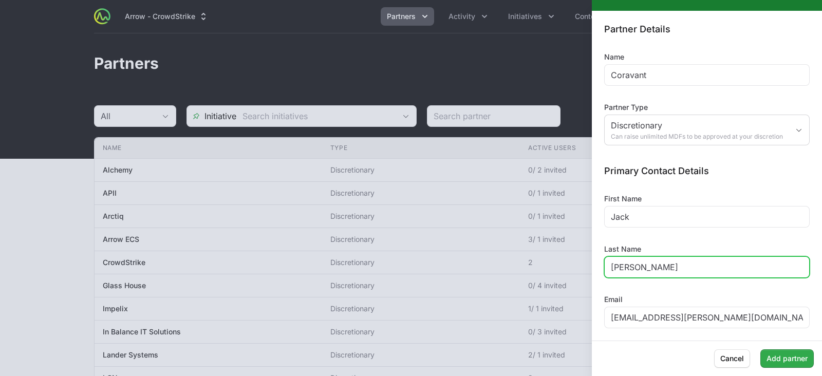
type input "[PERSON_NAME]"
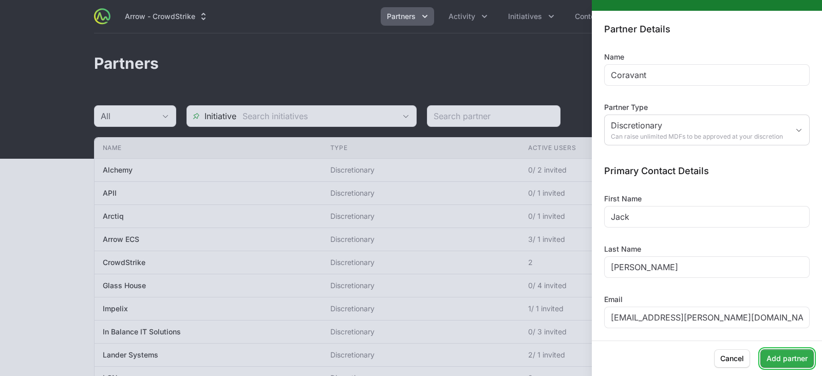
click at [777, 359] on span "Add partner" at bounding box center [786, 358] width 41 height 12
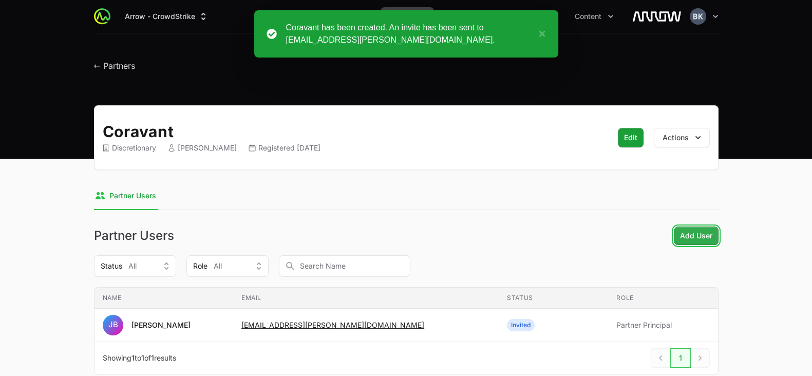
click at [693, 231] on span "Add User" at bounding box center [696, 236] width 32 height 12
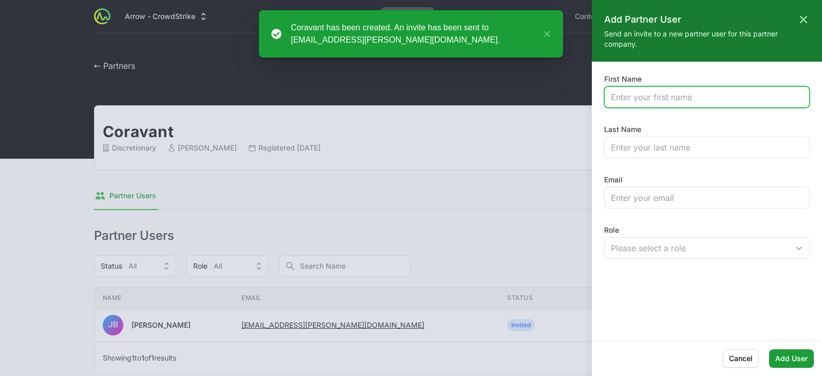
click at [670, 96] on input "First Name" at bounding box center [707, 97] width 192 height 12
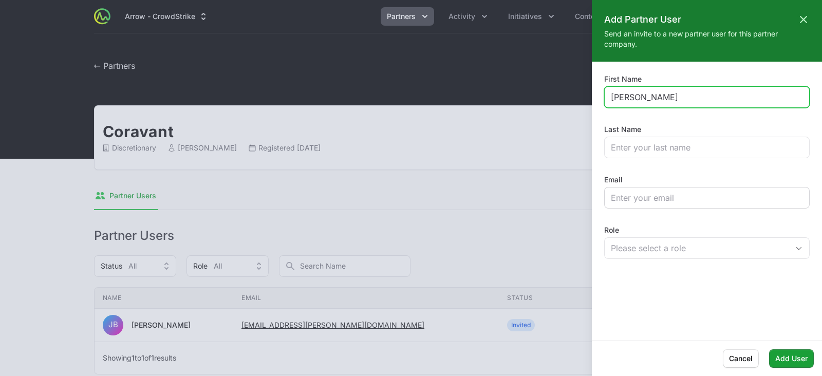
type input "[PERSON_NAME]"
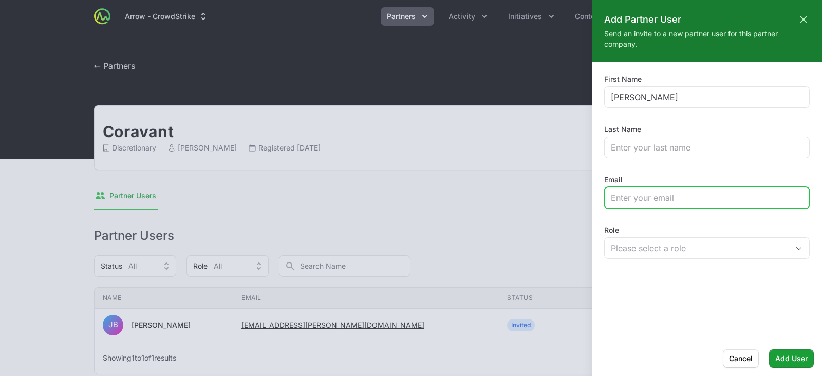
click at [662, 198] on input "Email" at bounding box center [707, 198] width 192 height 12
paste input "[PERSON_NAME][EMAIL_ADDRESS][PERSON_NAME][DOMAIN_NAME]"
type input "[PERSON_NAME][EMAIL_ADDRESS][PERSON_NAME][DOMAIN_NAME]"
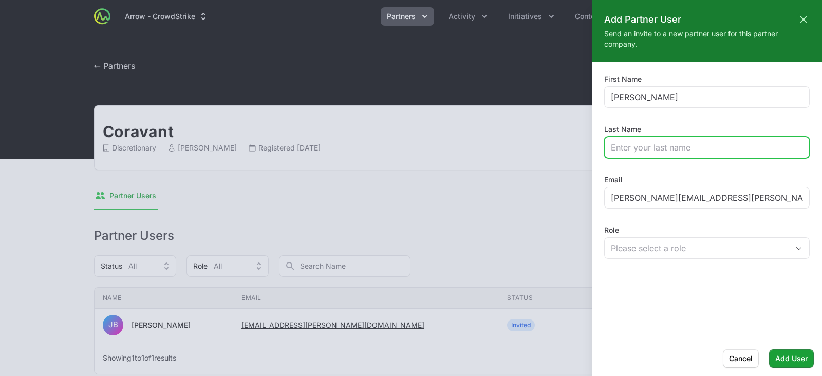
click at [648, 145] on input "Last Name" at bounding box center [707, 147] width 192 height 12
type input "[PERSON_NAME]"
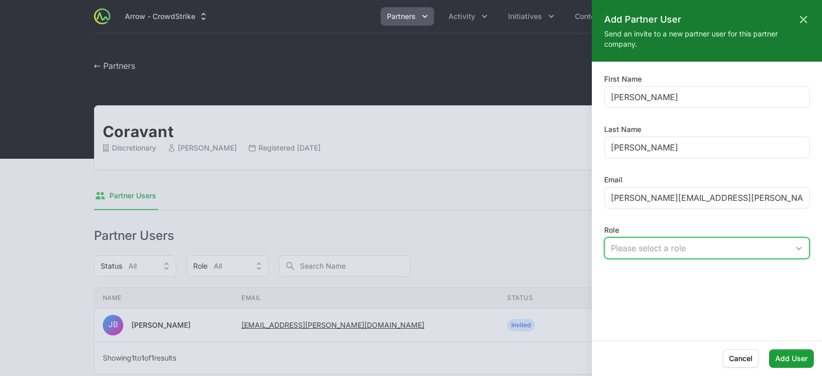
click at [694, 252] on div "Please select a role" at bounding box center [700, 248] width 178 height 12
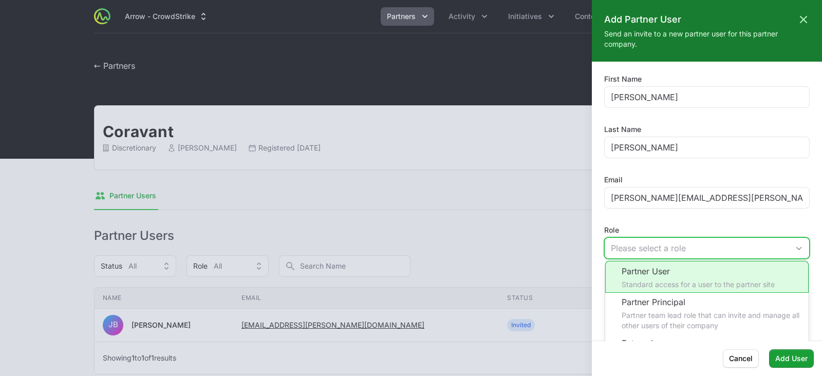
click at [697, 271] on li "Partner User Standard access for a user to the partner site" at bounding box center [706, 277] width 203 height 32
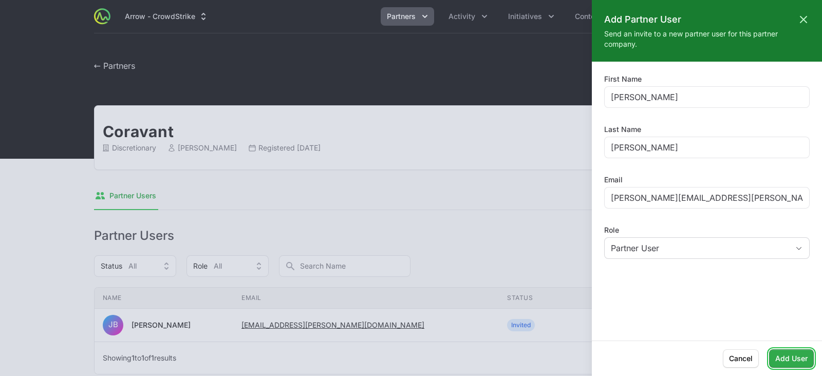
click at [783, 361] on span "Add User" at bounding box center [791, 358] width 32 height 12
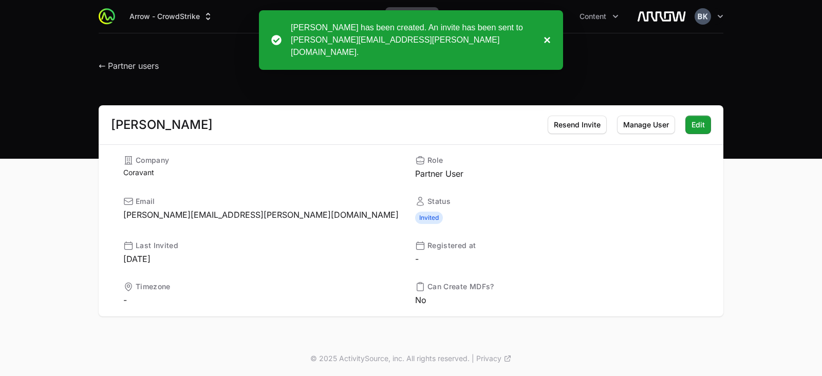
click at [543, 28] on button "×" at bounding box center [544, 40] width 12 height 37
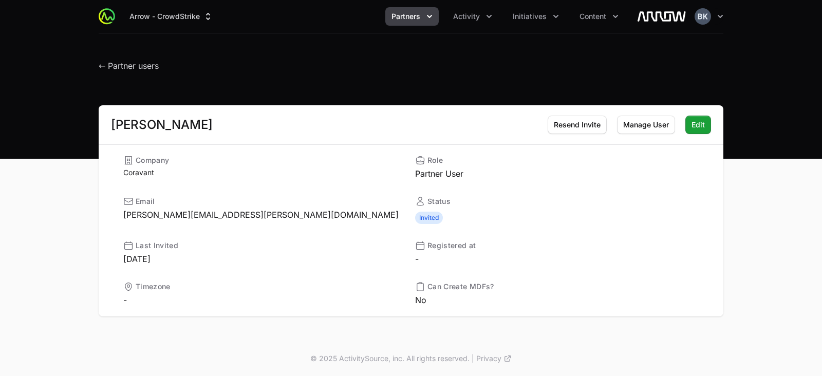
click at [408, 14] on span "Partners" at bounding box center [405, 16] width 29 height 10
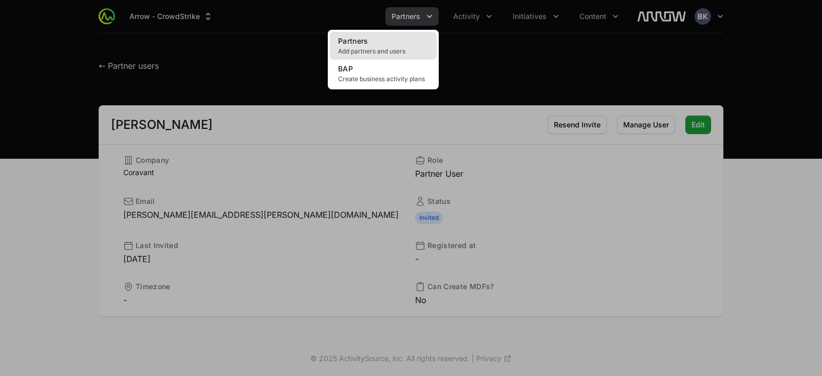
click at [392, 42] on link "Partners Add partners and users" at bounding box center [383, 46] width 107 height 28
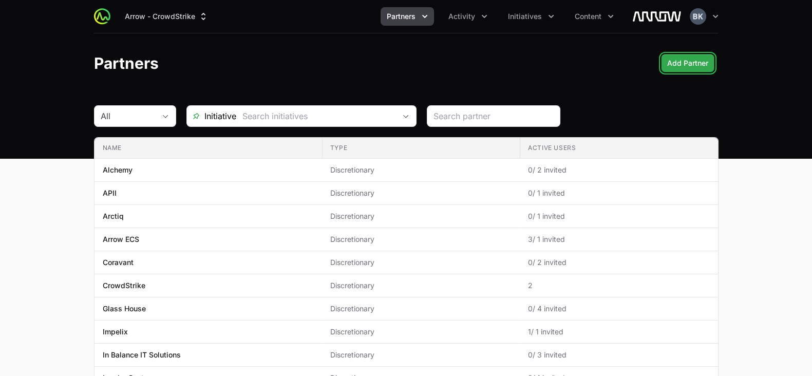
click at [691, 62] on span "Add Partner" at bounding box center [687, 63] width 41 height 12
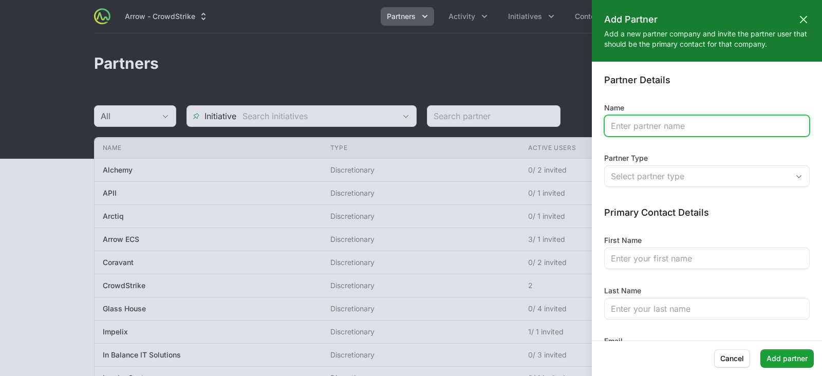
click at [668, 124] on input "Name" at bounding box center [707, 126] width 192 height 12
type input "[GEOGRAPHIC_DATA]"
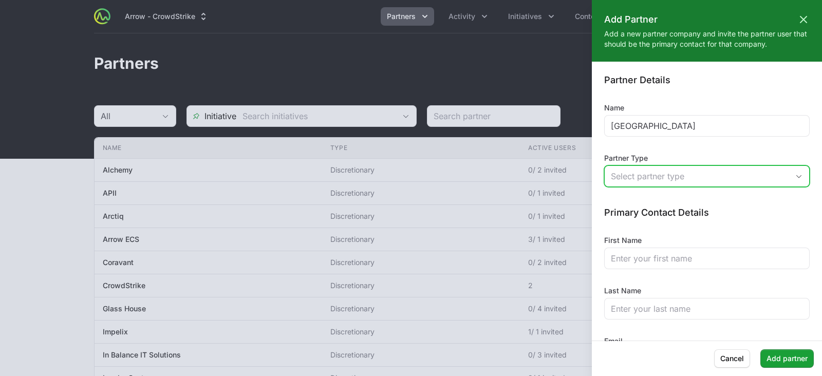
click at [666, 179] on div "Select partner type" at bounding box center [700, 176] width 178 height 12
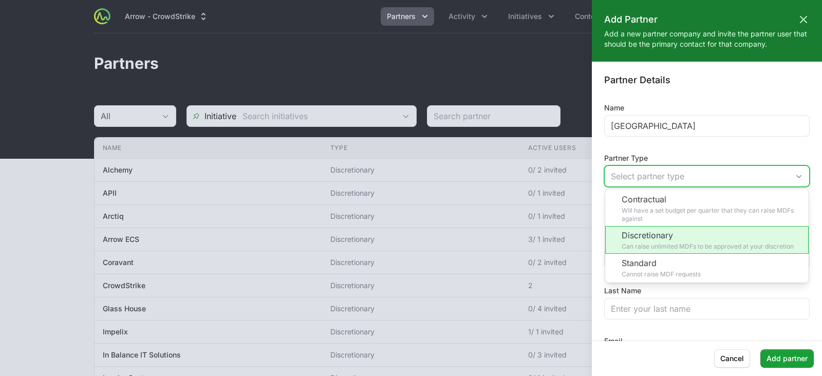
click at [671, 232] on li "Discretionary Can raise unlimited MDFs to be approved at your discretion" at bounding box center [706, 240] width 203 height 28
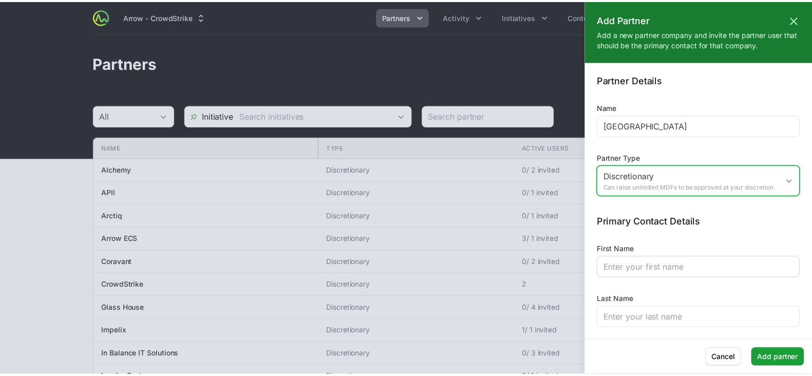
scroll to position [58, 0]
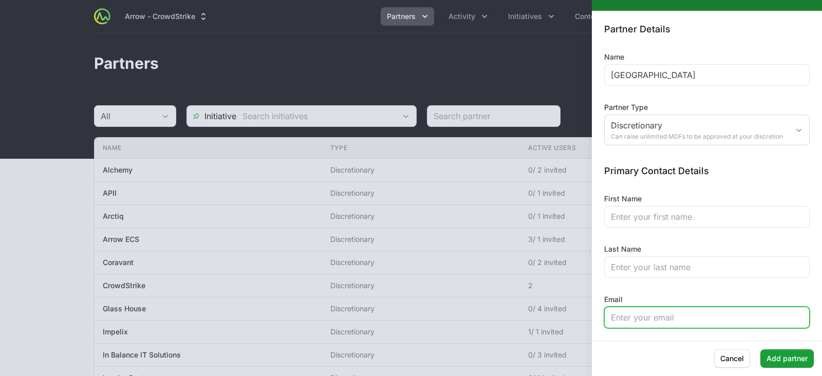
click at [661, 318] on input "Email" at bounding box center [707, 317] width 192 height 12
paste input "[PERSON_NAME][EMAIL_ADDRESS][PERSON_NAME][DOMAIN_NAME]"
click at [672, 317] on input "[PERSON_NAME][EMAIL_ADDRESS][PERSON_NAME][DOMAIN_NAME]" at bounding box center [707, 317] width 192 height 12
type input "[PERSON_NAME][EMAIL_ADDRESS][PERSON_NAME][DOMAIN_NAME]"
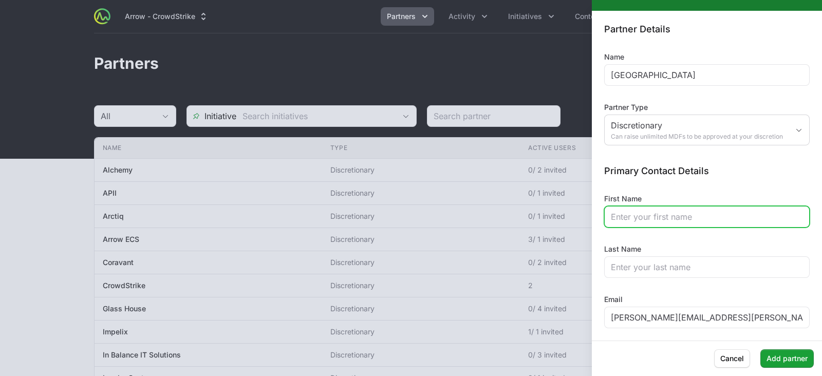
click at [647, 219] on input "First Name" at bounding box center [707, 217] width 192 height 12
type input "[PERSON_NAME]"
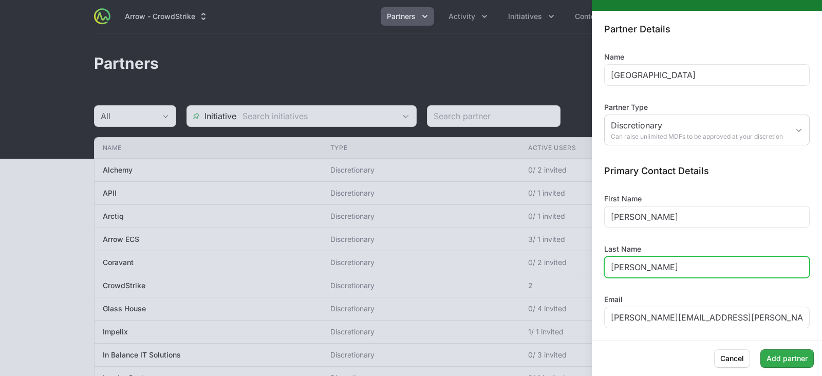
type input "[PERSON_NAME]"
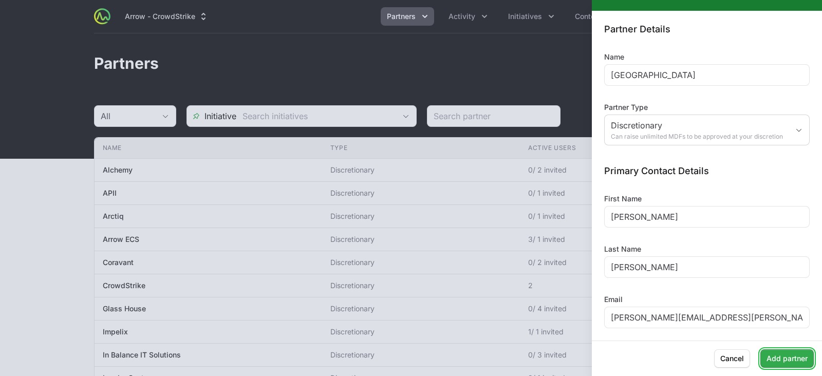
click at [782, 361] on span "Add partner" at bounding box center [786, 358] width 41 height 12
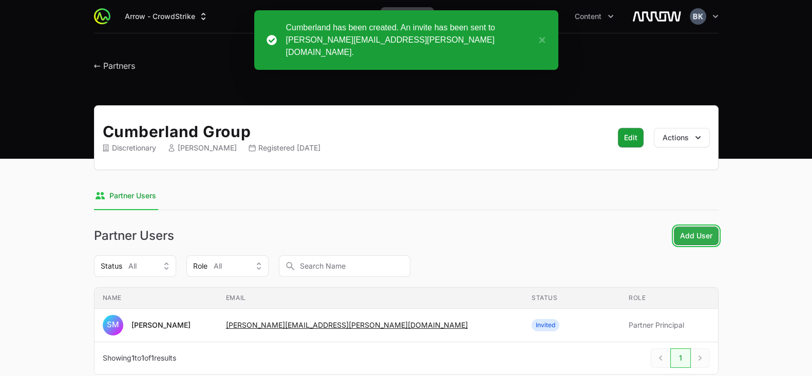
click at [677, 230] on button "Add User" at bounding box center [696, 235] width 45 height 18
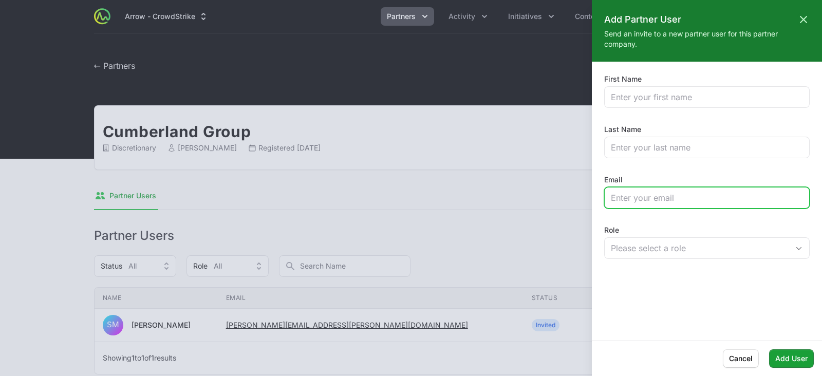
click at [654, 199] on input "Email" at bounding box center [707, 198] width 192 height 12
paste input "[PERSON_NAME][EMAIL_ADDRESS][PERSON_NAME][DOMAIN_NAME]"
type input "[PERSON_NAME][EMAIL_ADDRESS][PERSON_NAME][DOMAIN_NAME]"
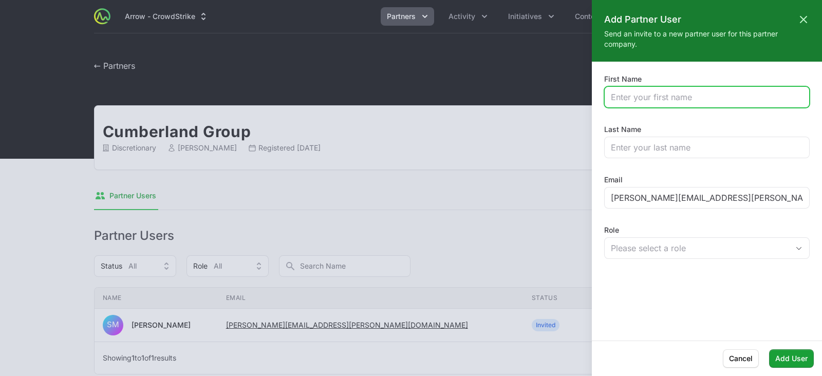
click at [658, 91] on input "First Name" at bounding box center [707, 97] width 192 height 12
type input "[PERSON_NAME]"
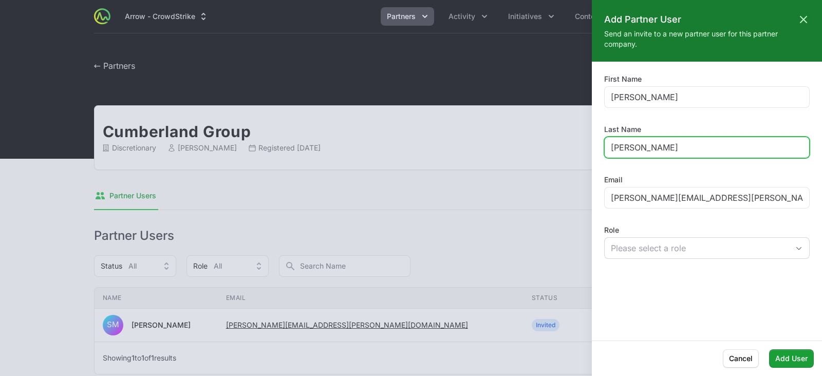
type input "[PERSON_NAME]"
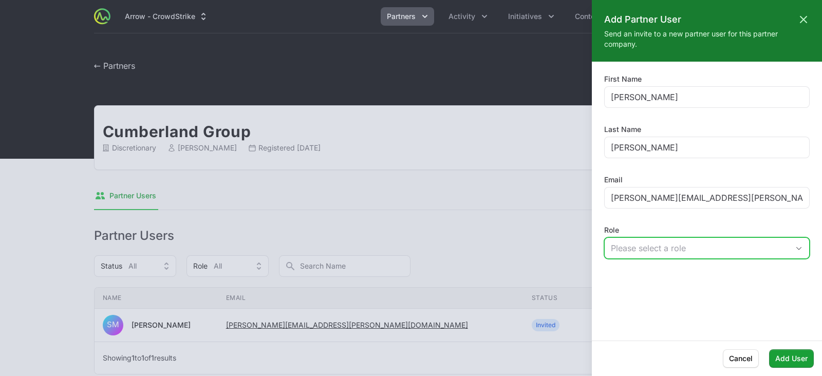
click at [670, 248] on div "Please select a role" at bounding box center [700, 248] width 178 height 12
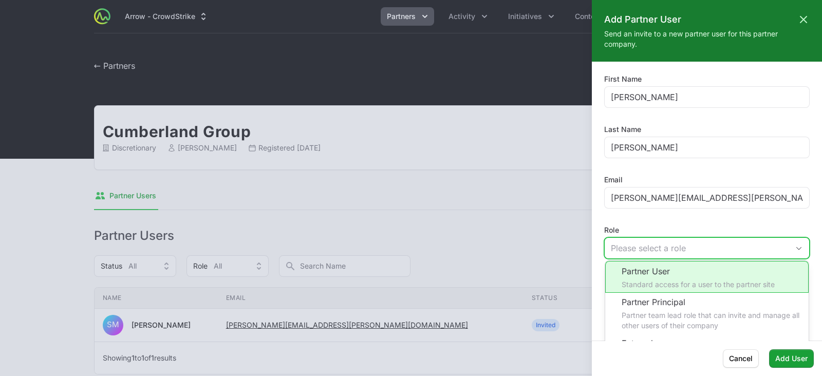
click at [677, 289] on li "Partner User Standard access for a user to the partner site" at bounding box center [706, 277] width 203 height 32
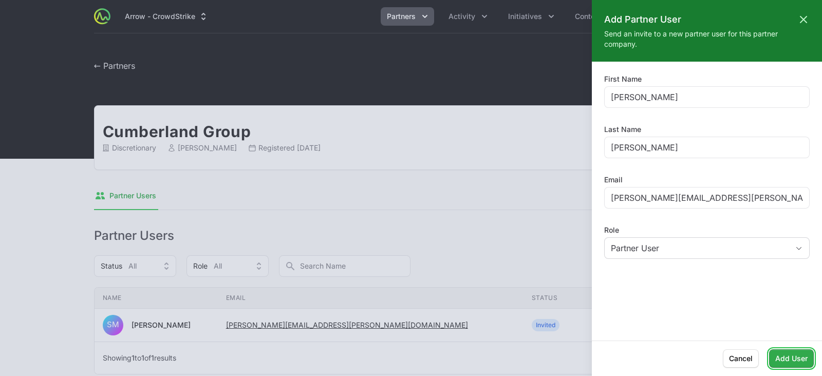
click at [784, 363] on span "Add User" at bounding box center [791, 358] width 32 height 12
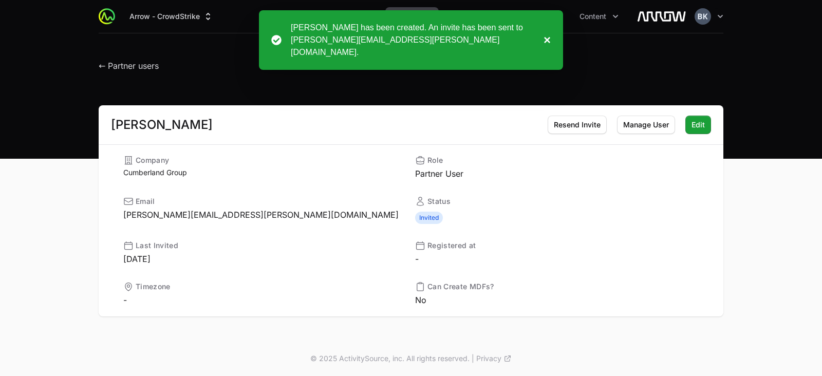
click at [550, 33] on button "×" at bounding box center [544, 40] width 12 height 37
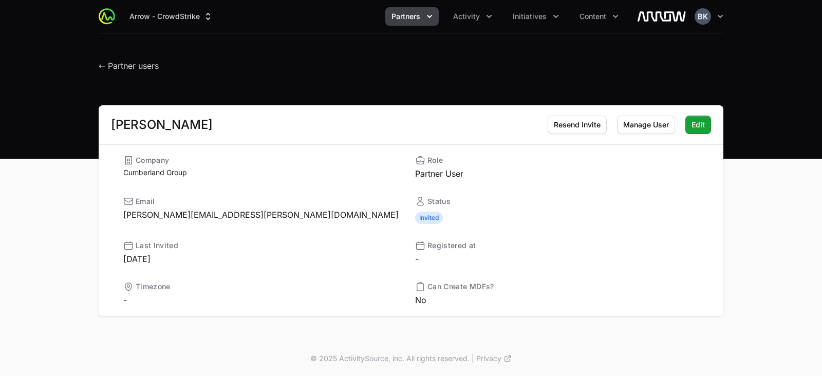
click at [394, 15] on span "Partners" at bounding box center [405, 16] width 29 height 10
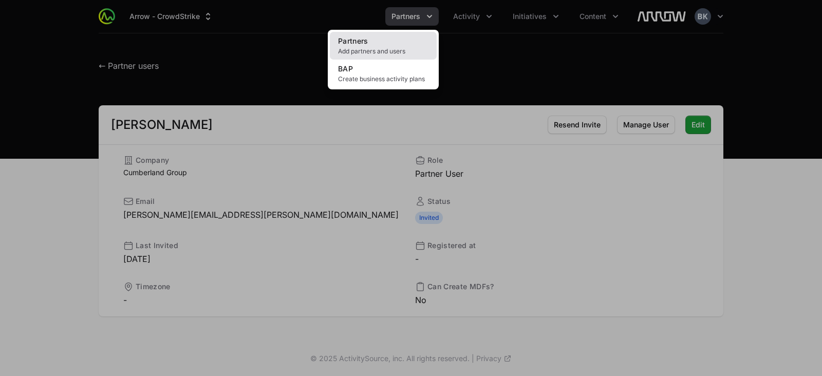
click at [387, 36] on link "Partners Add partners and users" at bounding box center [383, 46] width 107 height 28
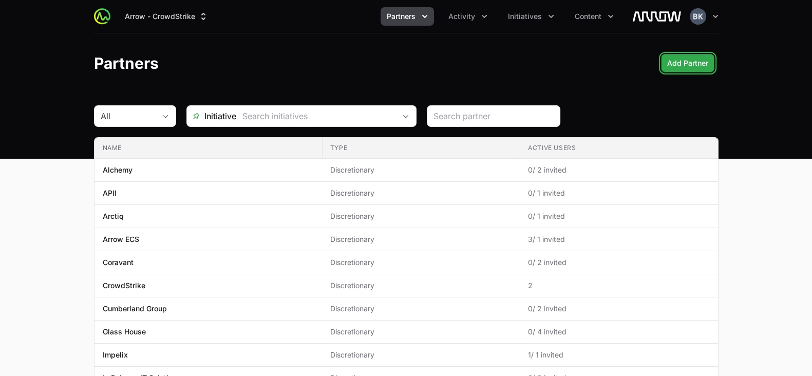
click at [693, 61] on span "Add Partner" at bounding box center [687, 63] width 41 height 12
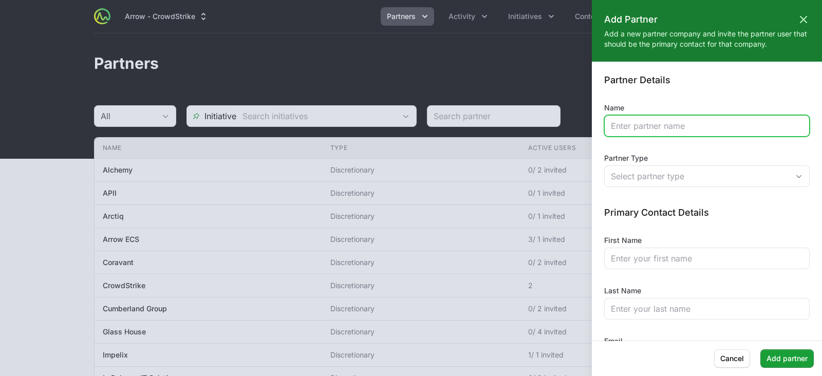
click at [672, 131] on input "Name" at bounding box center [707, 126] width 192 height 12
type input "Eversec"
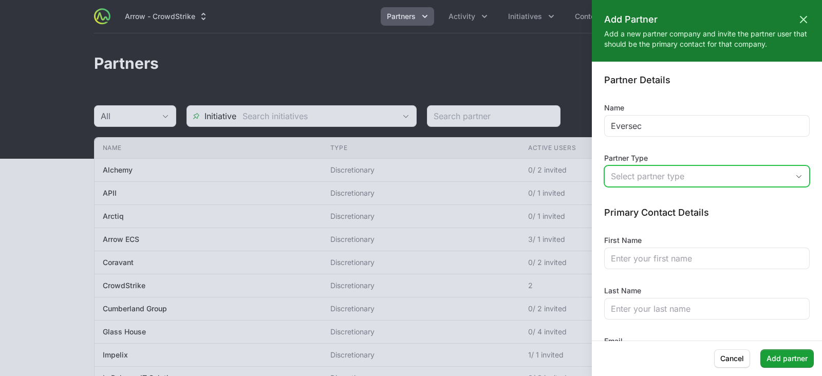
click at [680, 181] on div "Select partner type" at bounding box center [700, 176] width 178 height 12
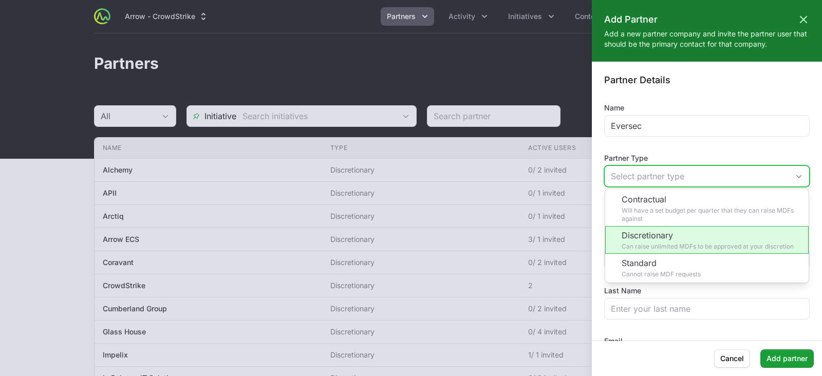
click at [679, 234] on li "Discretionary Can raise unlimited MDFs to be approved at your discretion" at bounding box center [706, 240] width 203 height 28
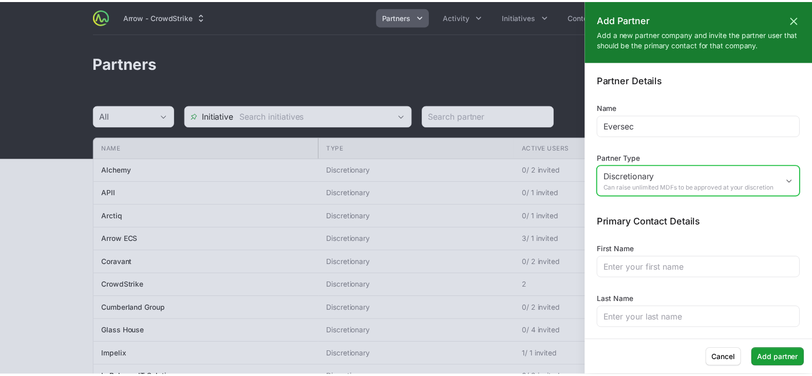
scroll to position [58, 0]
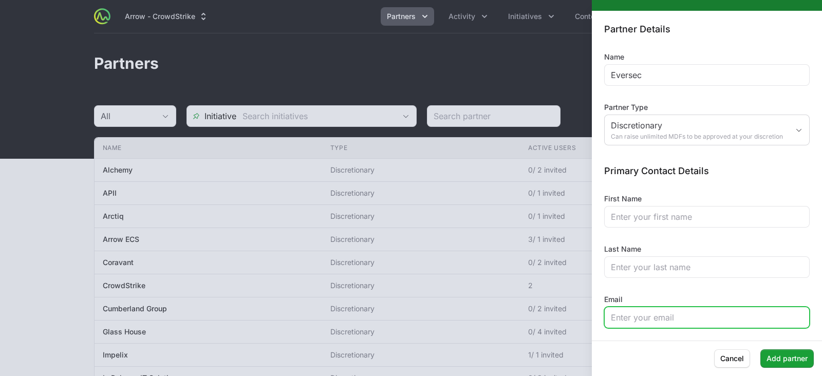
click at [669, 317] on input "Email" at bounding box center [707, 317] width 192 height 12
paste input "[PERSON_NAME][EMAIL_ADDRESS][DOMAIN_NAME]"
type input "[PERSON_NAME][EMAIL_ADDRESS][DOMAIN_NAME]"
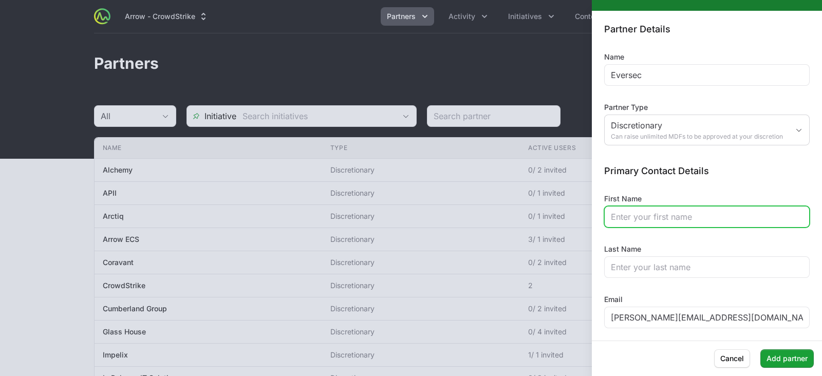
click at [642, 217] on input "First Name" at bounding box center [707, 217] width 192 height 12
type input "[PERSON_NAME]"
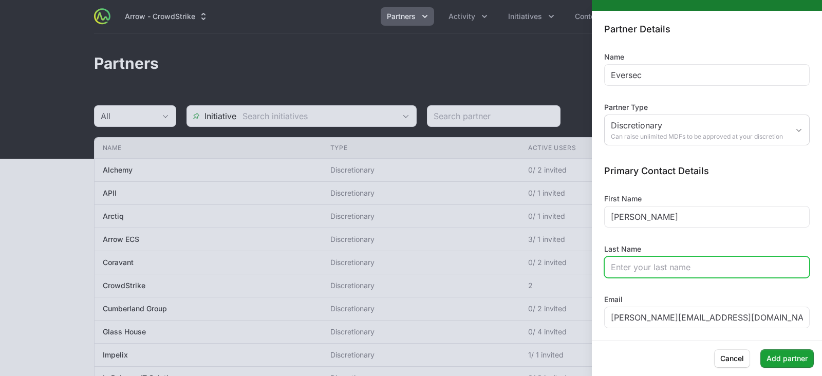
click at [661, 269] on input "Last Name" at bounding box center [707, 267] width 192 height 12
type input "Brosmith"
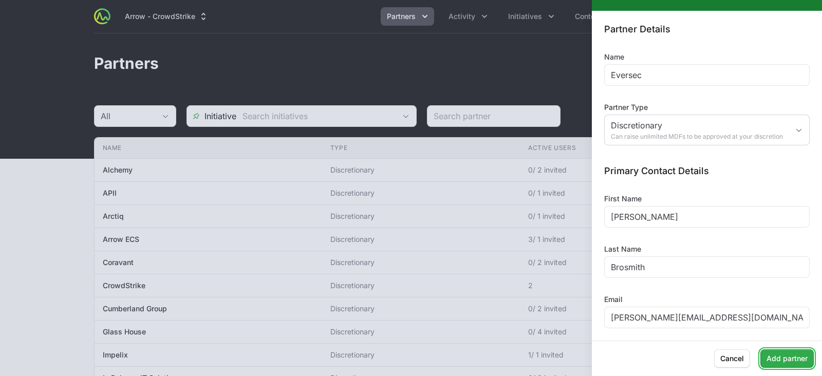
click at [771, 355] on span "Add partner" at bounding box center [786, 358] width 41 height 12
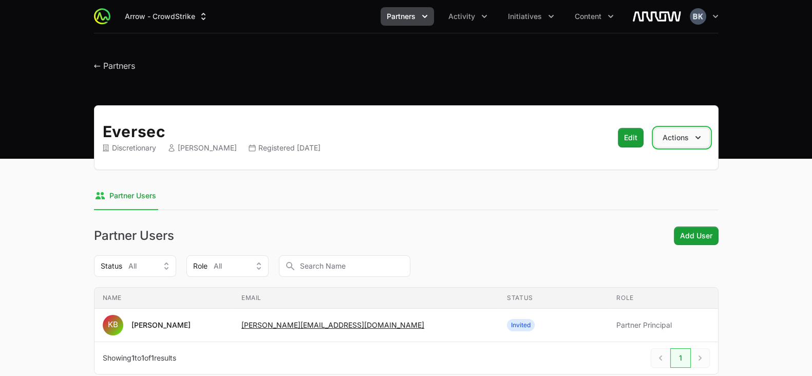
click at [694, 141] on icon "button" at bounding box center [698, 137] width 10 height 10
click at [520, 103] on div "Arrow - CrowdStrike Partners Activity Initiatives Content Open user menu Open m…" at bounding box center [406, 79] width 812 height 159
click at [102, 67] on span "← Partners" at bounding box center [114, 66] width 41 height 10
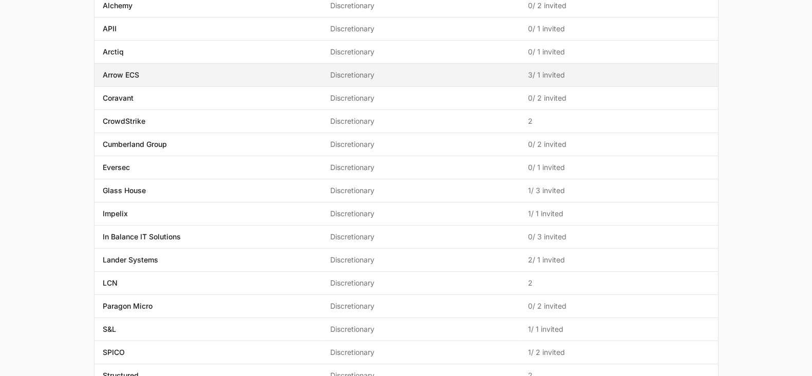
scroll to position [166, 0]
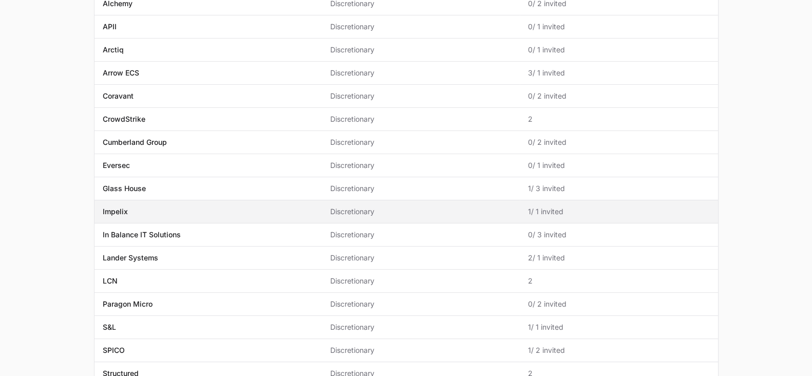
click at [115, 208] on p "Impelix" at bounding box center [115, 211] width 25 height 10
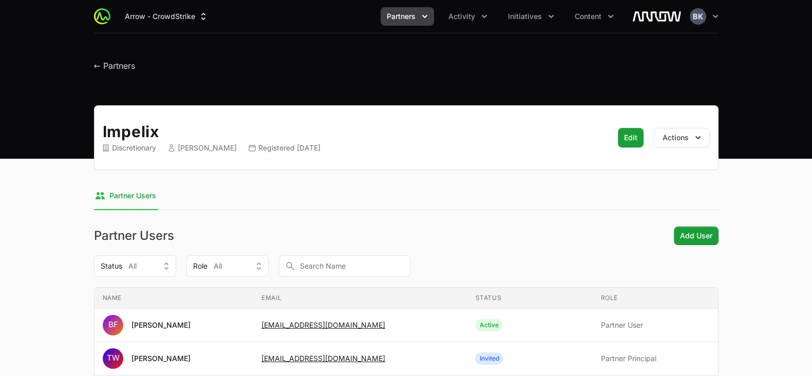
scroll to position [90, 0]
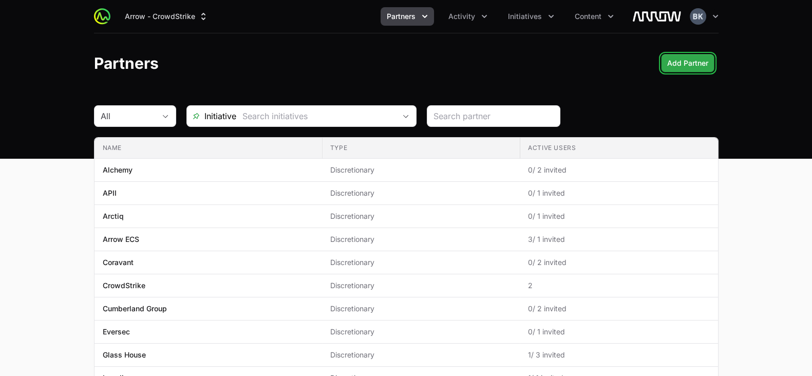
click at [673, 65] on span "Add Partner" at bounding box center [687, 63] width 41 height 12
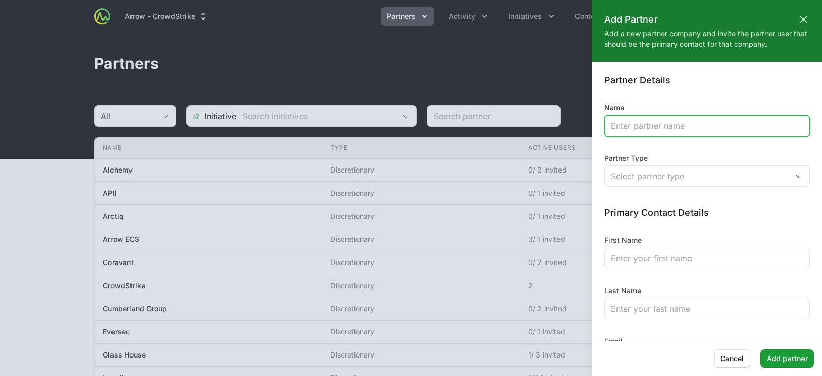
click at [660, 129] on input "Name" at bounding box center [707, 126] width 192 height 12
type input "Shieldient"
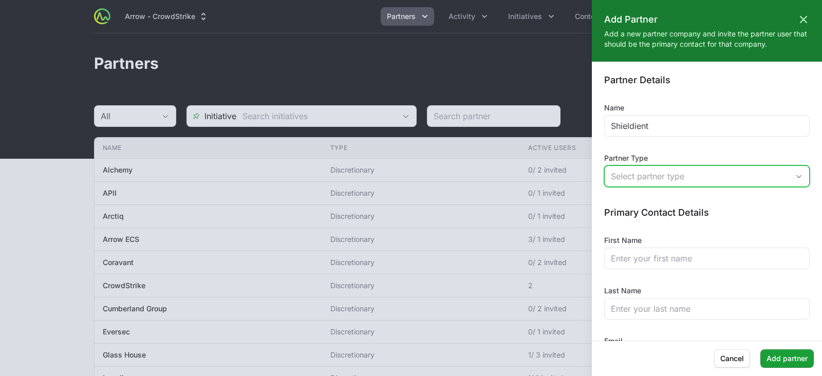
click at [666, 175] on div "Select partner type" at bounding box center [700, 176] width 178 height 12
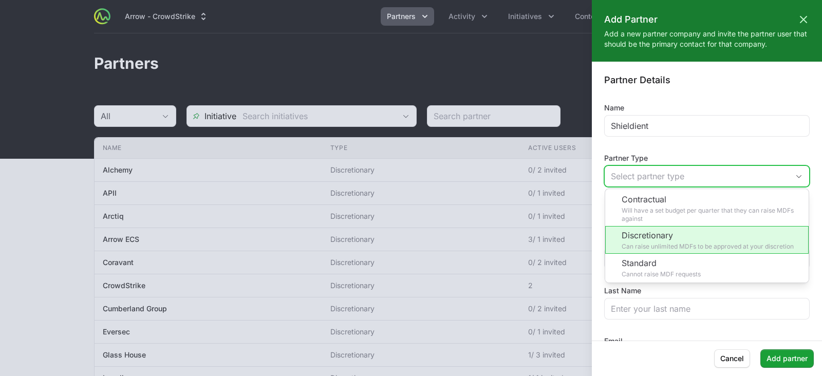
click at [665, 242] on li "Discretionary Can raise unlimited MDFs to be approved at your discretion" at bounding box center [706, 240] width 203 height 28
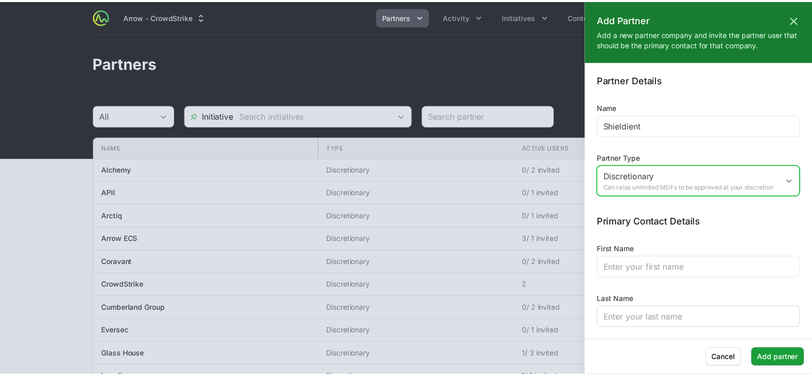
scroll to position [58, 0]
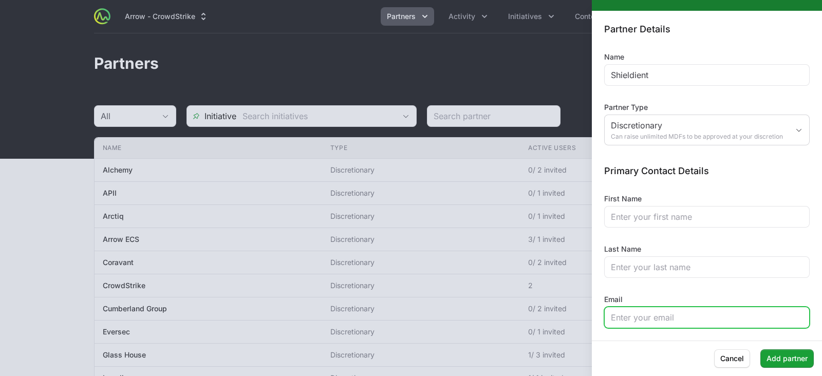
click at [648, 321] on input "Email" at bounding box center [707, 317] width 192 height 12
paste input "[EMAIL_ADDRESS][DOMAIN_NAME]"
click at [648, 321] on input "[EMAIL_ADDRESS][DOMAIN_NAME]" at bounding box center [707, 317] width 192 height 12
type input "[EMAIL_ADDRESS][DOMAIN_NAME]"
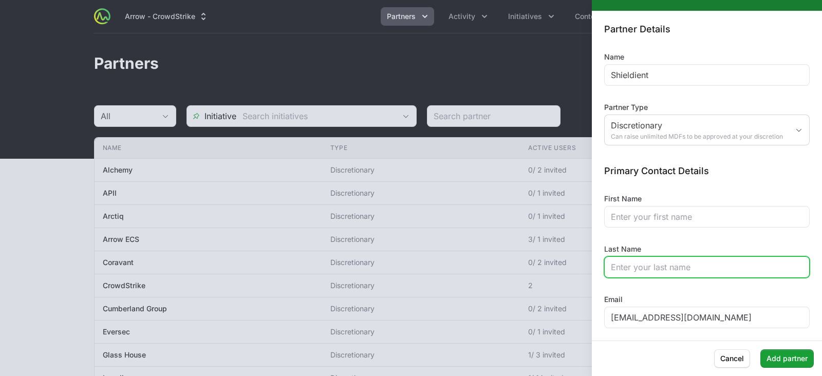
click at [650, 264] on input "Last Name" at bounding box center [707, 267] width 192 height 12
paste input "Mishra"
type input "Mishra"
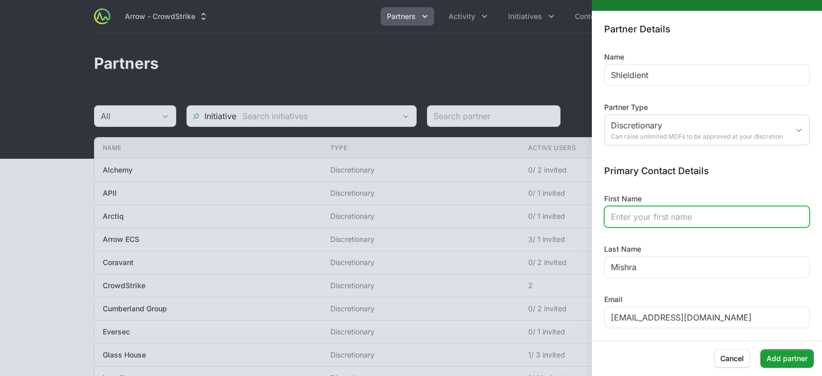
click at [642, 222] on input "First Name" at bounding box center [707, 217] width 192 height 12
type input "Khiro"
click at [696, 200] on div "First Name [PERSON_NAME]" at bounding box center [706, 211] width 205 height 34
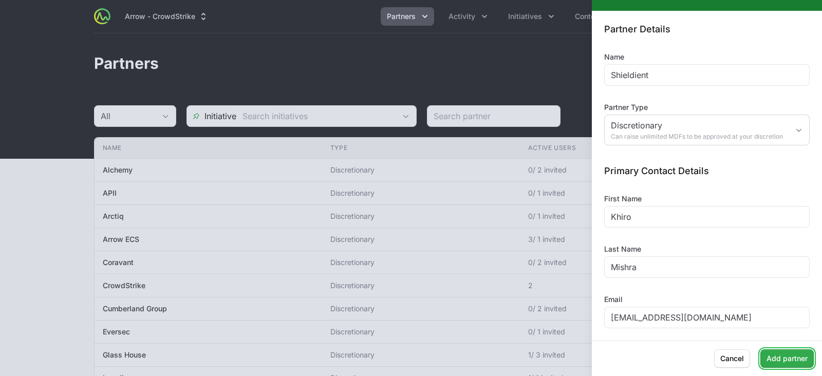
click at [786, 357] on span "Add partner" at bounding box center [786, 358] width 41 height 12
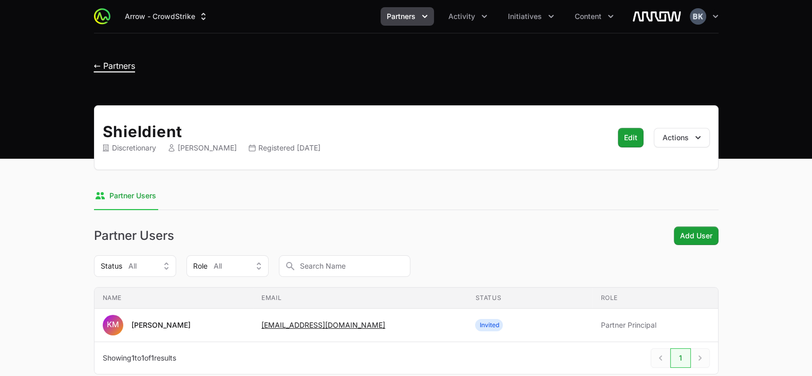
click at [109, 69] on span "← Partners" at bounding box center [114, 66] width 41 height 10
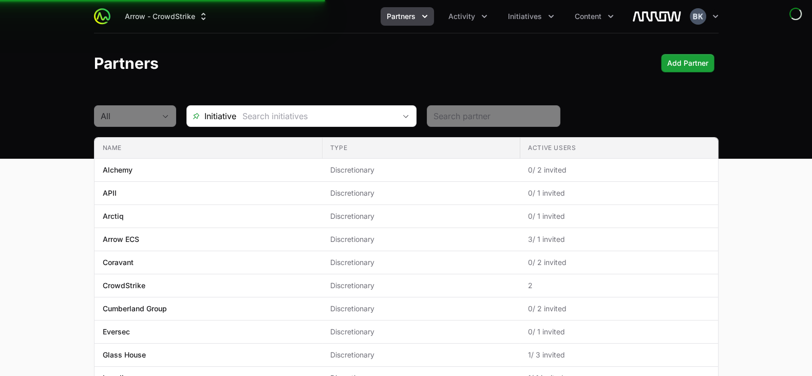
scroll to position [311, 0]
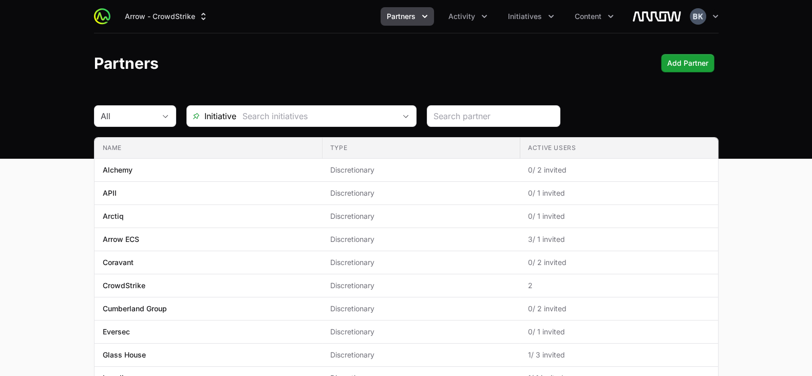
click at [691, 50] on header "Partners Add Partner" at bounding box center [406, 63] width 812 height 60
click at [686, 70] on button "Add Partner" at bounding box center [687, 63] width 53 height 18
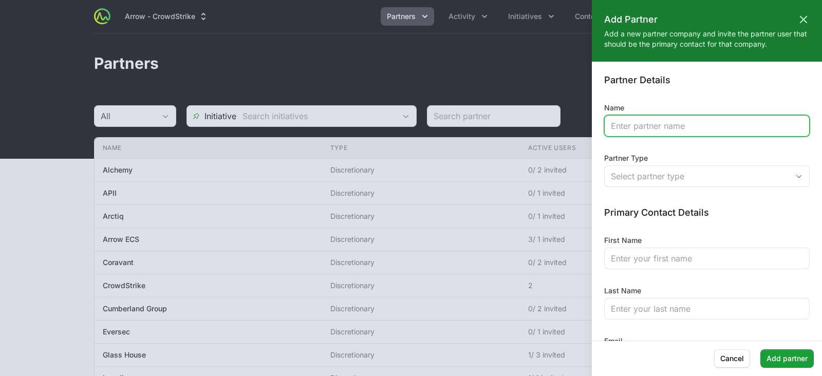
click at [660, 127] on input "Name" at bounding box center [707, 126] width 192 height 12
type input "BearCloud"
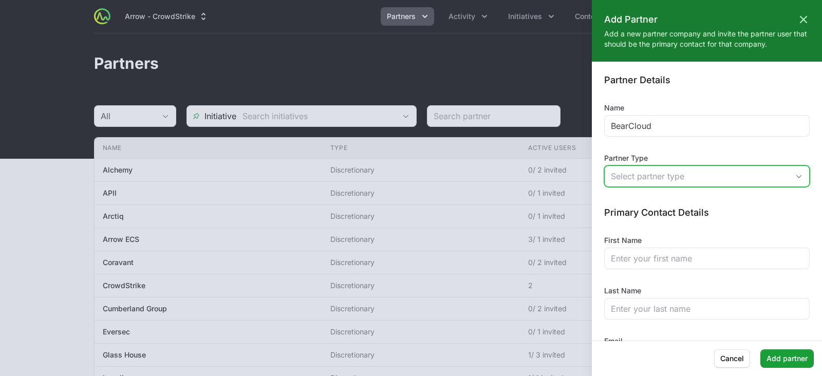
click at [667, 178] on div "Select partner type" at bounding box center [700, 176] width 178 height 12
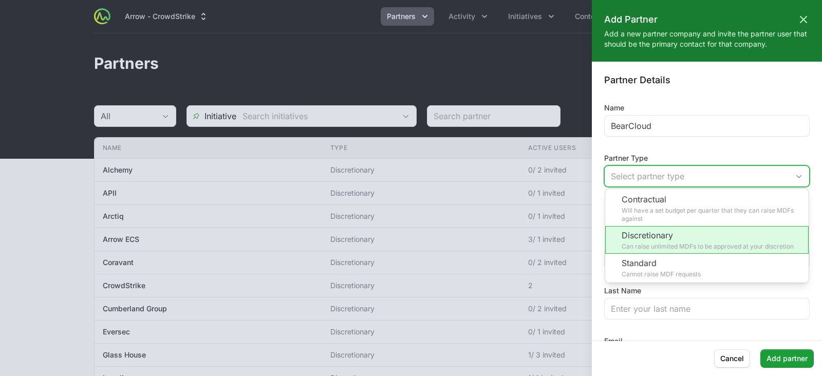
click at [665, 239] on li "Discretionary Can raise unlimited MDFs to be approved at your discretion" at bounding box center [706, 240] width 203 height 28
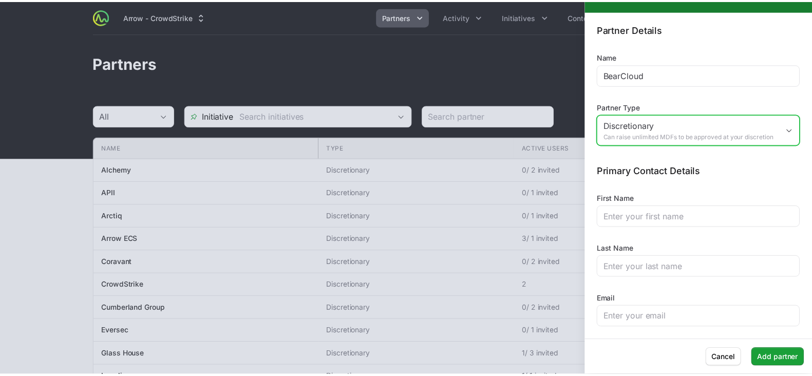
scroll to position [57, 0]
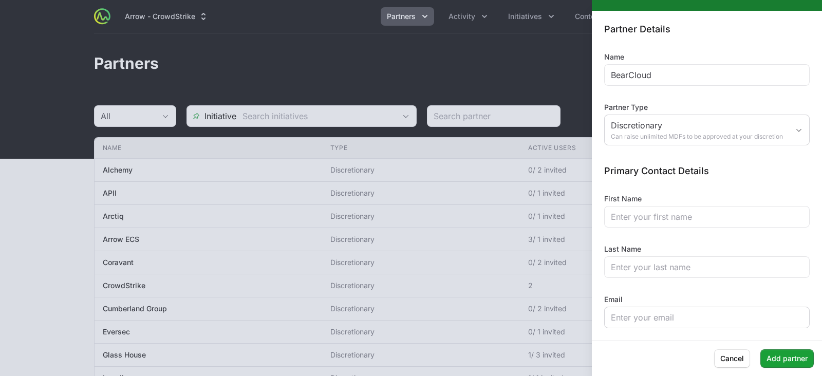
click at [658, 325] on div at bounding box center [706, 318] width 205 height 22
click at [659, 318] on input "Email" at bounding box center [707, 317] width 192 height 12
paste input "[PERSON_NAME][EMAIL_ADDRESS][DOMAIN_NAME]"
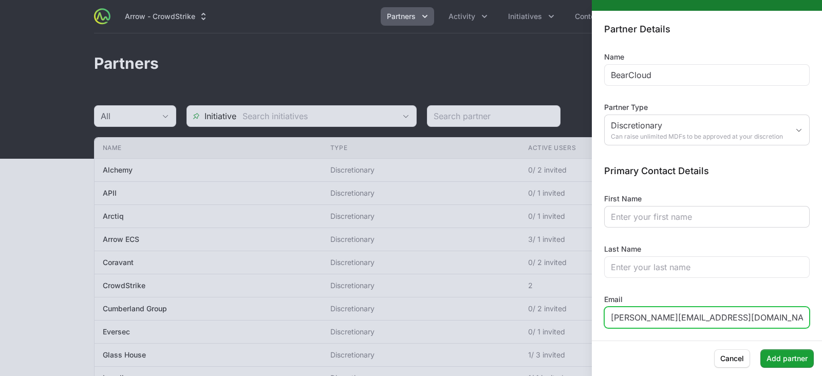
type input "[PERSON_NAME][EMAIL_ADDRESS][DOMAIN_NAME]"
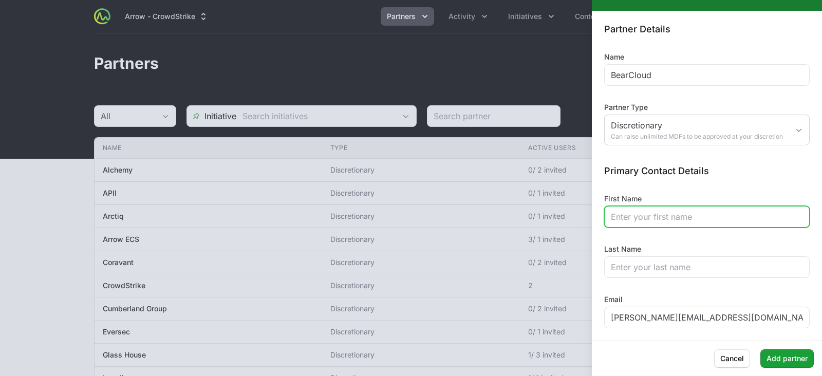
click at [646, 216] on input "First Name" at bounding box center [707, 217] width 192 height 12
type input "[PERSON_NAME]"
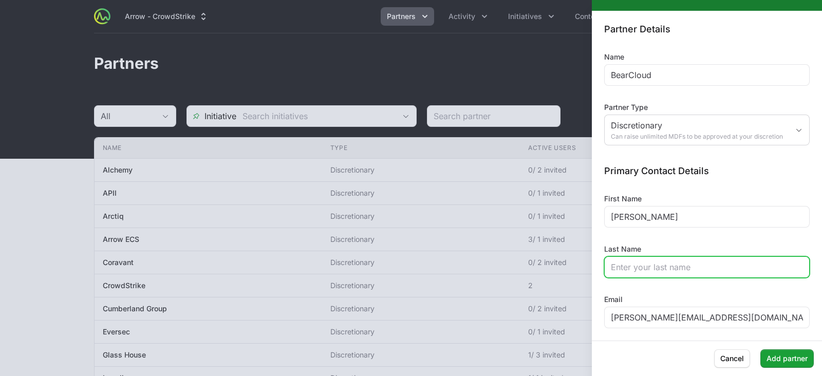
click at [658, 272] on input "Last Name" at bounding box center [707, 267] width 192 height 12
type input "Ralphs"
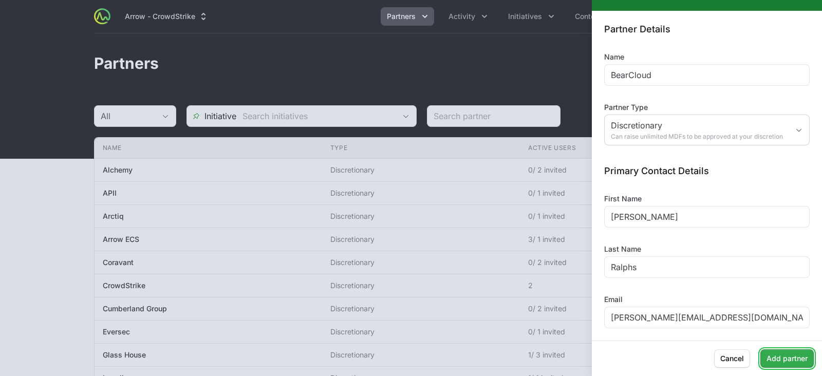
click at [776, 357] on span "Add partner" at bounding box center [786, 358] width 41 height 12
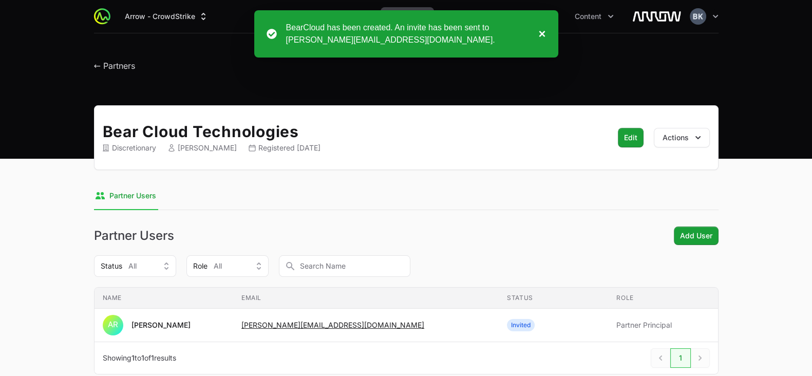
click at [543, 36] on button "×" at bounding box center [539, 34] width 12 height 25
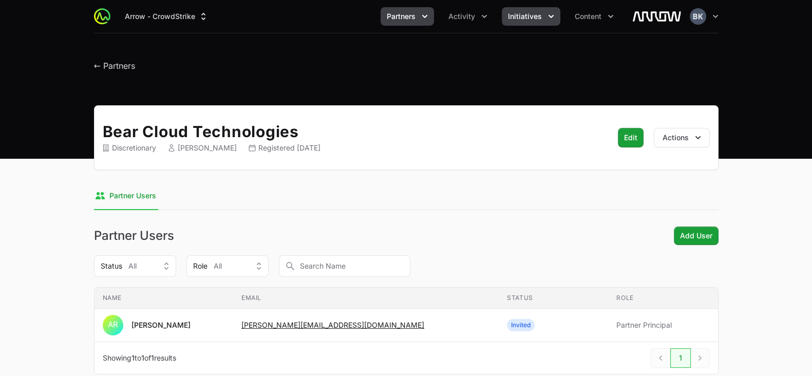
click at [547, 18] on icon "Initiatives menu" at bounding box center [551, 16] width 10 height 10
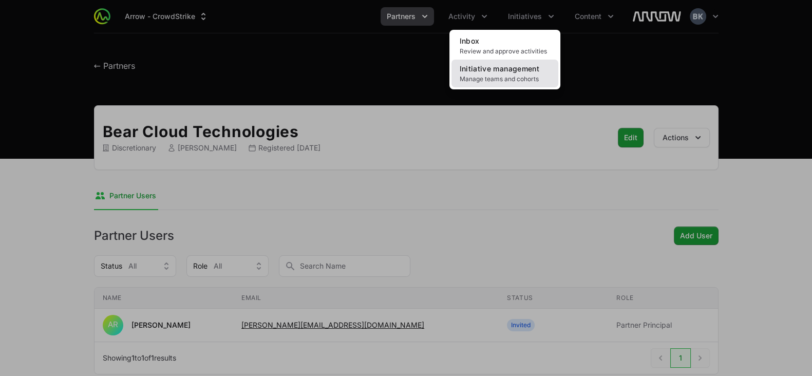
click at [516, 75] on span "Manage teams and cohorts" at bounding box center [505, 79] width 90 height 8
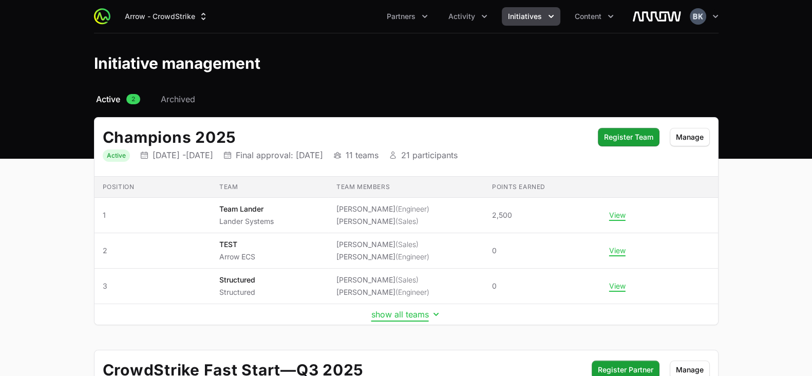
click at [422, 312] on button "show all teams" at bounding box center [406, 314] width 70 height 10
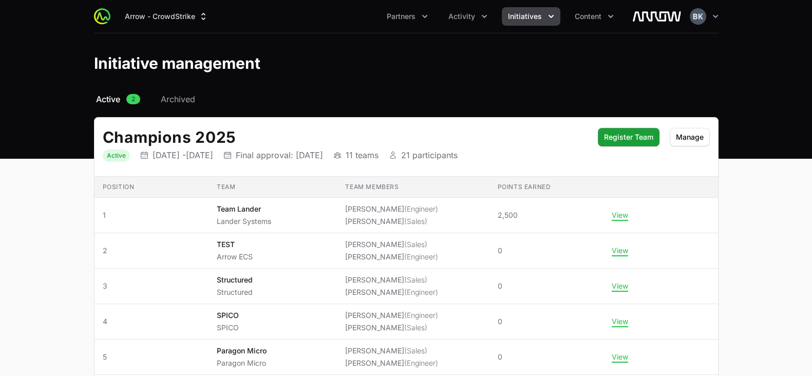
click at [213, 183] on th "Team" at bounding box center [272, 187] width 128 height 21
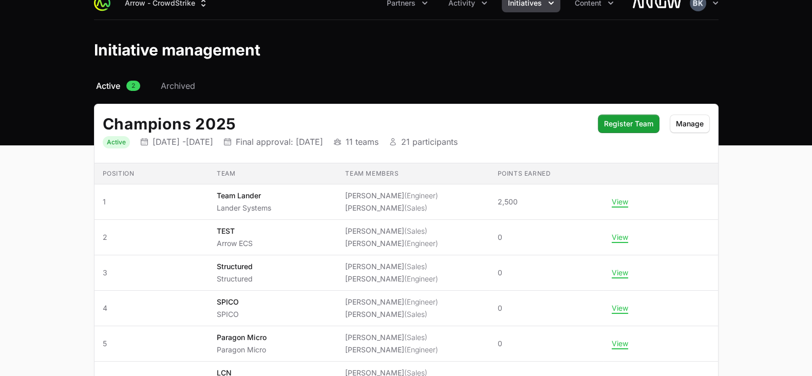
scroll to position [12, 0]
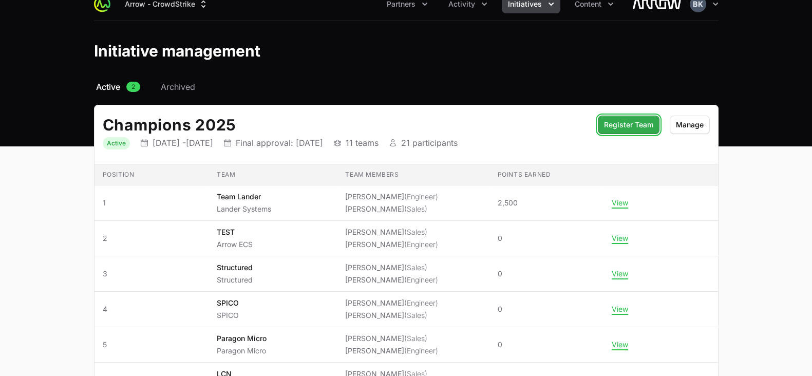
click at [630, 128] on span "Register Team" at bounding box center [628, 125] width 49 height 12
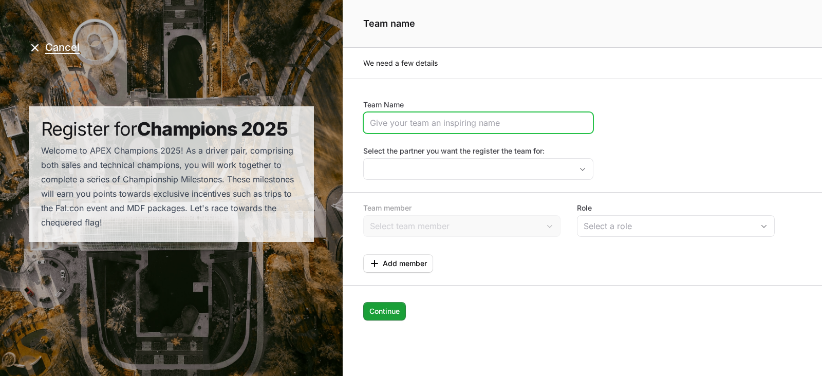
click at [441, 123] on input "Team Name" at bounding box center [478, 123] width 217 height 12
type input "Alchemy"
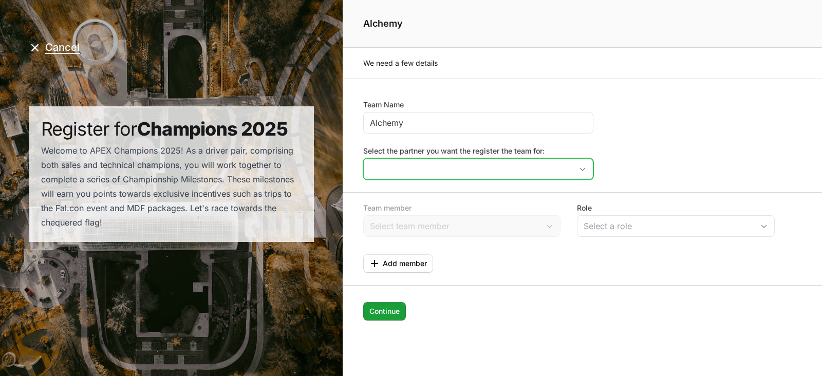
click at [447, 163] on input "Select the partner you want the register the team for:" at bounding box center [468, 169] width 208 height 21
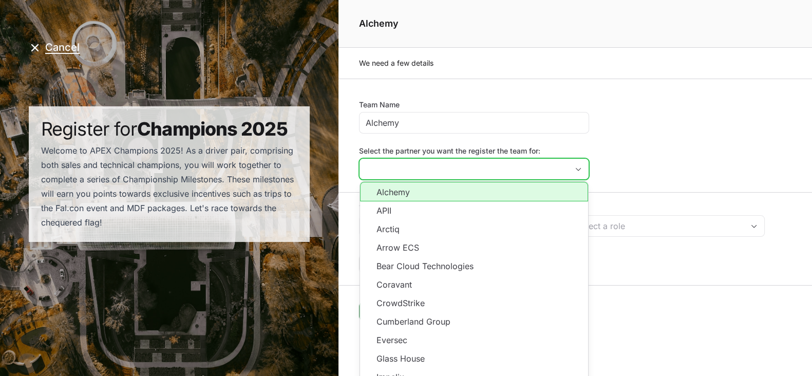
click at [450, 191] on li "Alchemy" at bounding box center [474, 192] width 228 height 20
type input "Alchemy"
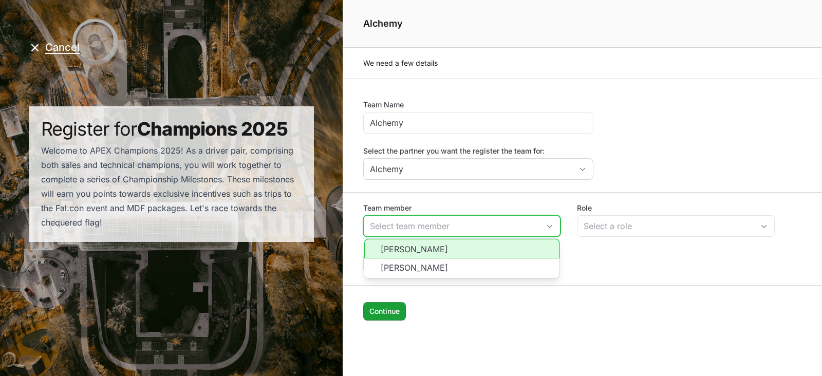
click at [460, 226] on input "Team member" at bounding box center [452, 226] width 176 height 21
click at [456, 253] on li "[PERSON_NAME]" at bounding box center [462, 249] width 196 height 20
type input "[PERSON_NAME]"
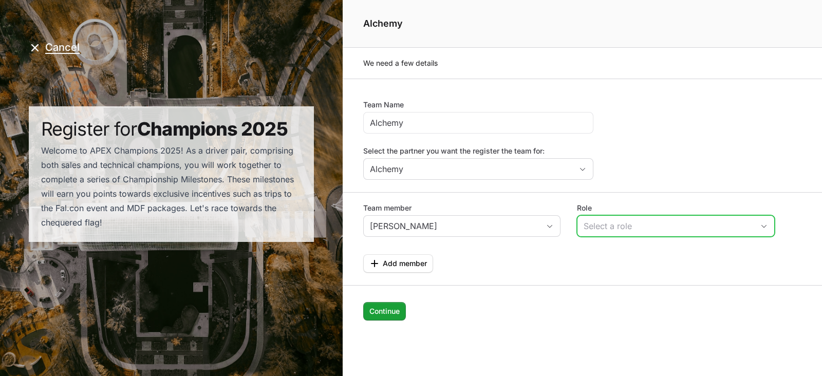
click at [613, 224] on div "Select a role" at bounding box center [668, 226] width 170 height 12
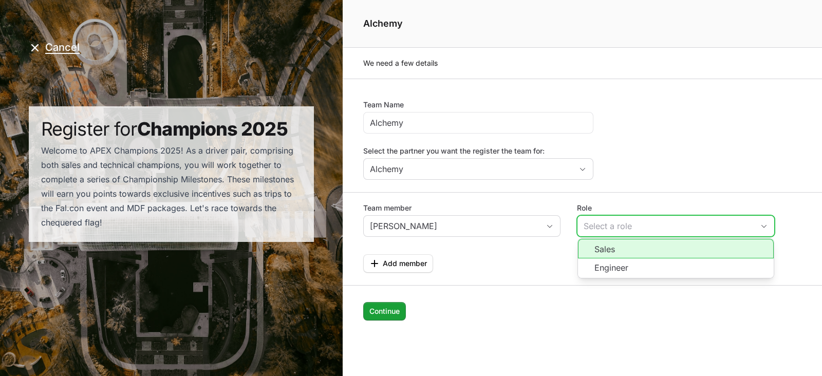
click at [619, 248] on li "Sales" at bounding box center [676, 249] width 196 height 20
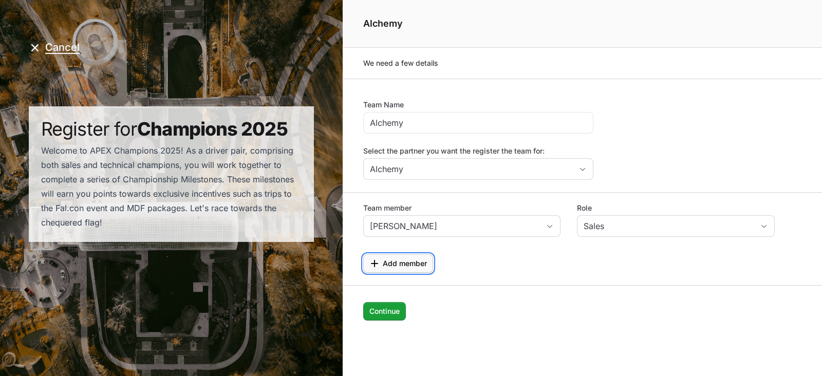
click at [410, 263] on span "Add member" at bounding box center [405, 263] width 44 height 12
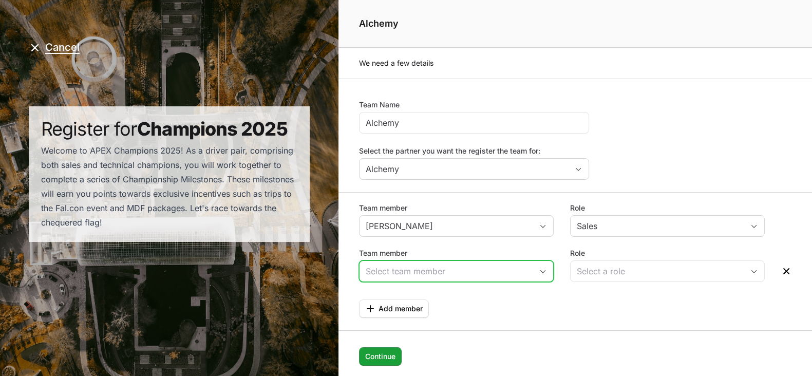
click at [413, 267] on input "Team member" at bounding box center [445, 271] width 173 height 21
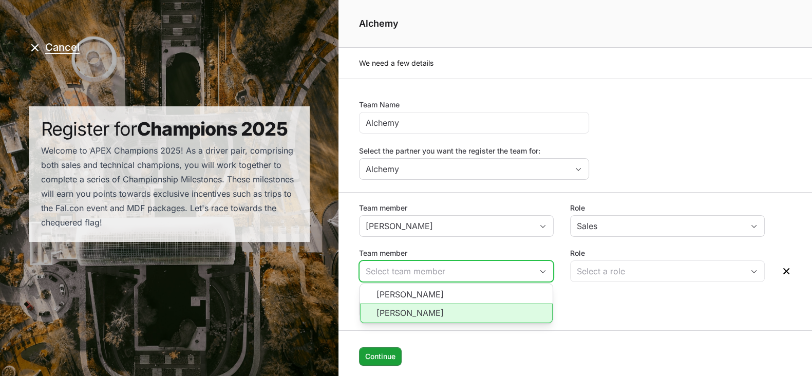
click at [423, 315] on li "[PERSON_NAME]" at bounding box center [456, 314] width 193 height 20
type input "[PERSON_NAME]"
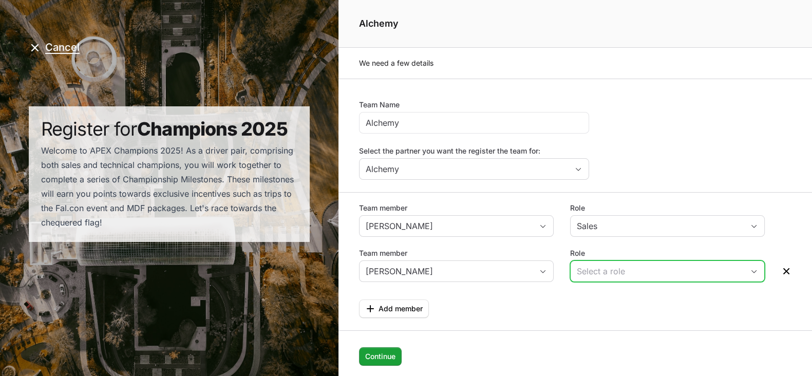
click at [616, 265] on div "Select a role" at bounding box center [660, 271] width 167 height 12
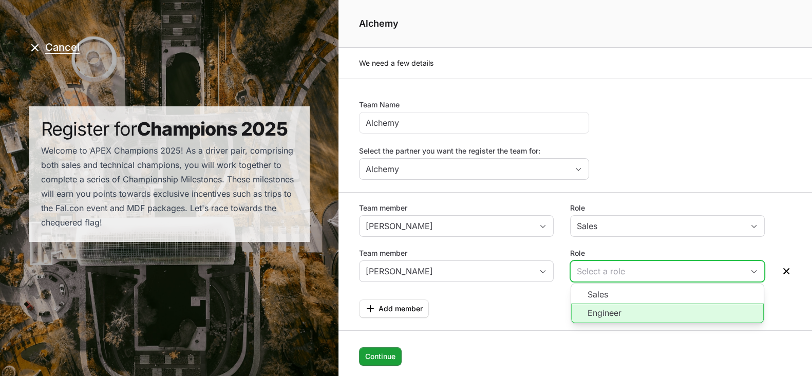
click at [623, 307] on li "Engineer" at bounding box center [667, 314] width 193 height 20
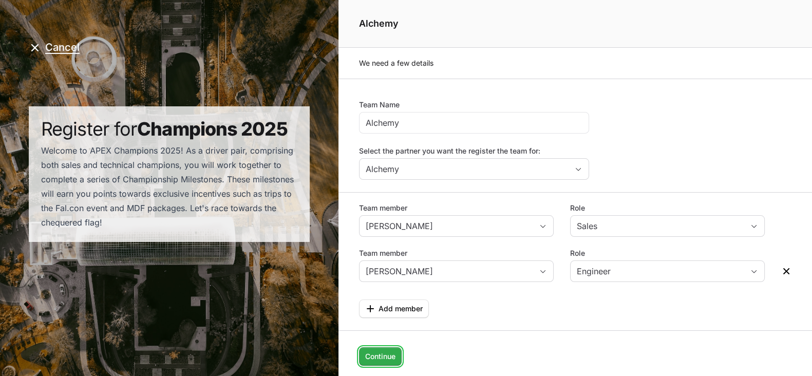
click at [383, 356] on span "Continue" at bounding box center [380, 356] width 30 height 12
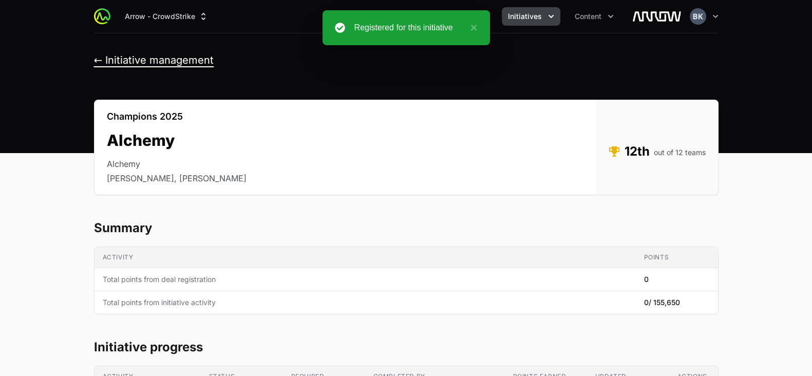
click at [135, 61] on button "← Initiative management" at bounding box center [154, 60] width 120 height 13
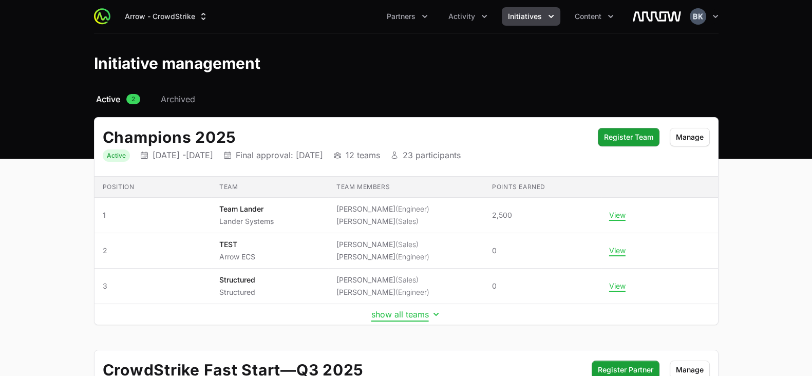
click at [394, 311] on button "show all teams" at bounding box center [406, 314] width 70 height 10
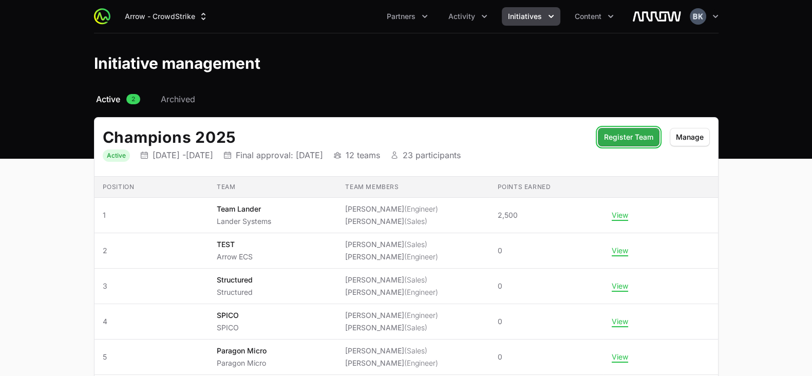
click at [637, 136] on span "Register Team" at bounding box center [628, 137] width 49 height 12
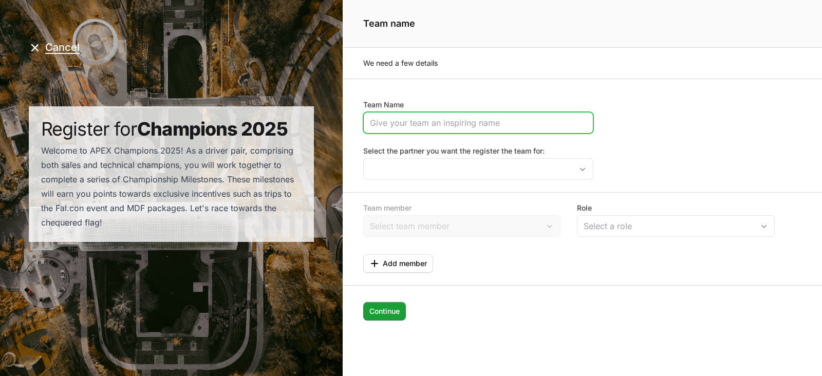
click at [453, 123] on input "Team Name" at bounding box center [478, 123] width 217 height 12
type input "Arctiq"
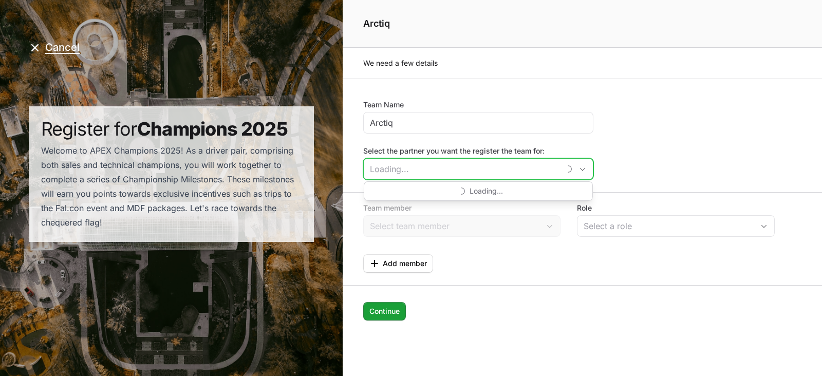
click at [470, 160] on input "Select the partner you want the register the team for:" at bounding box center [462, 169] width 196 height 21
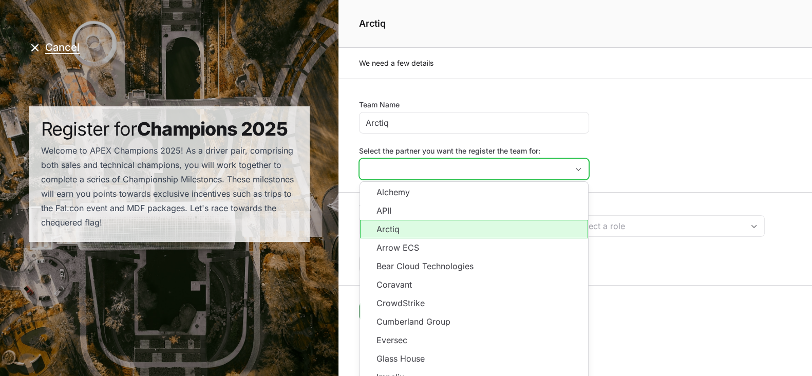
click at [454, 225] on li "Arctiq" at bounding box center [474, 229] width 228 height 18
type input "Arctiq"
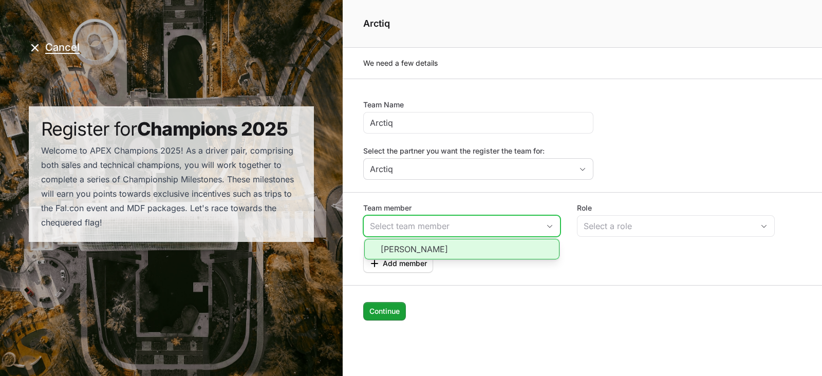
click at [454, 225] on input "Team member" at bounding box center [452, 226] width 176 height 21
click at [457, 242] on li "[PERSON_NAME]" at bounding box center [462, 249] width 196 height 21
type input "[PERSON_NAME]"
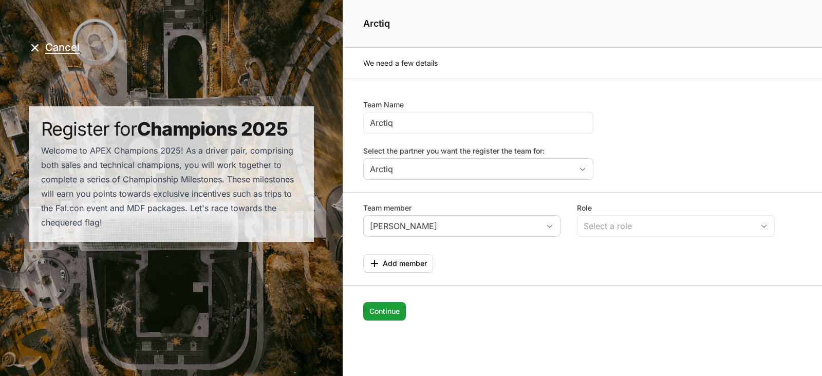
click at [618, 276] on form "Team Name Arctiq Select the partner you want the register the team for: Arctiq …" at bounding box center [582, 220] width 479 height 283
click at [436, 122] on input "Arctiq" at bounding box center [478, 123] width 217 height 12
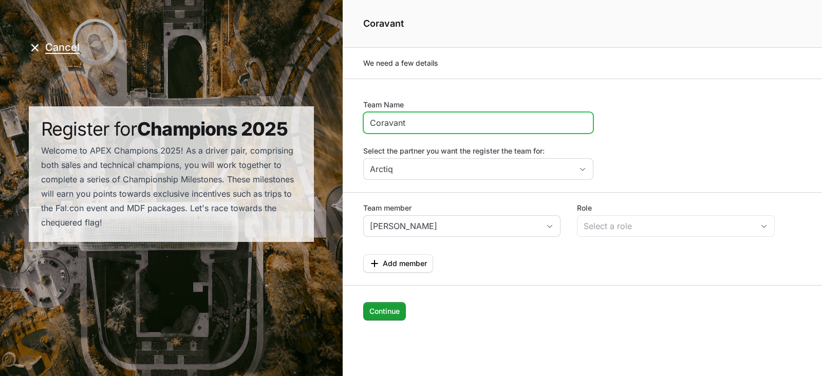
type input "Coravant"
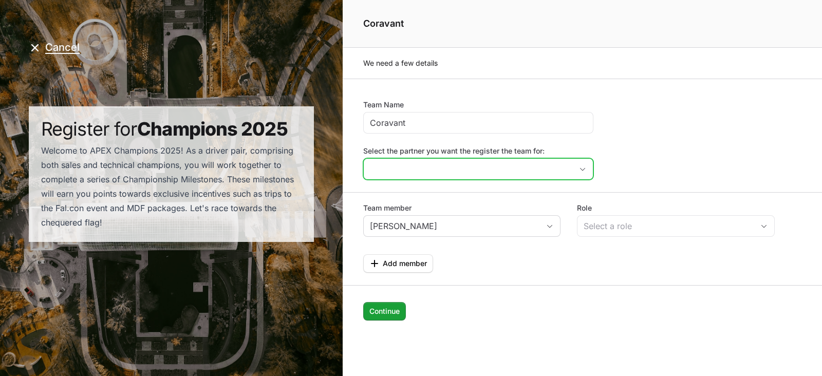
click at [426, 169] on input "Select the partner you want the register the team for:" at bounding box center [468, 169] width 208 height 21
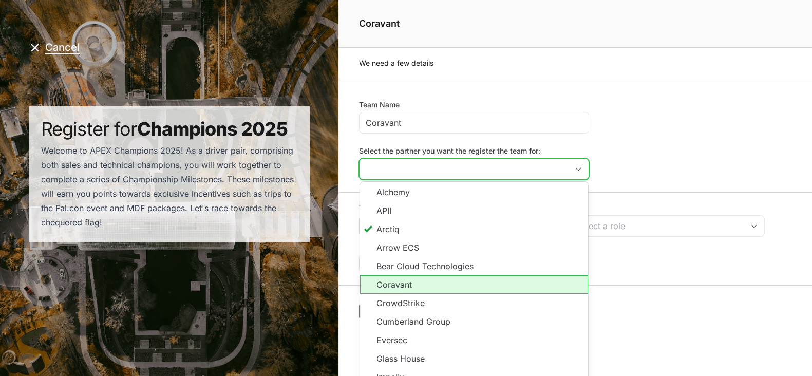
click at [433, 284] on li "Coravant" at bounding box center [474, 284] width 228 height 18
type input "Coravant"
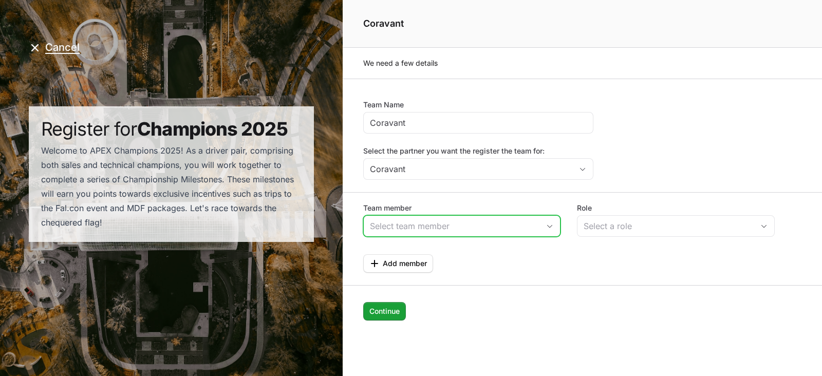
click at [457, 224] on input "Team member" at bounding box center [452, 226] width 176 height 21
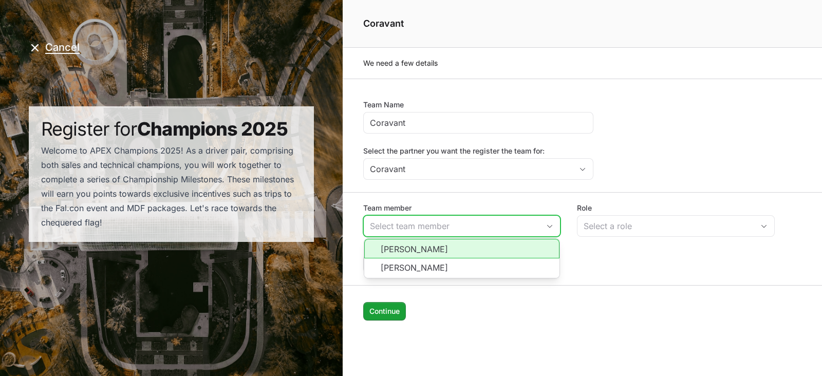
click at [458, 246] on li "[PERSON_NAME]" at bounding box center [462, 249] width 196 height 20
type input "[PERSON_NAME]"
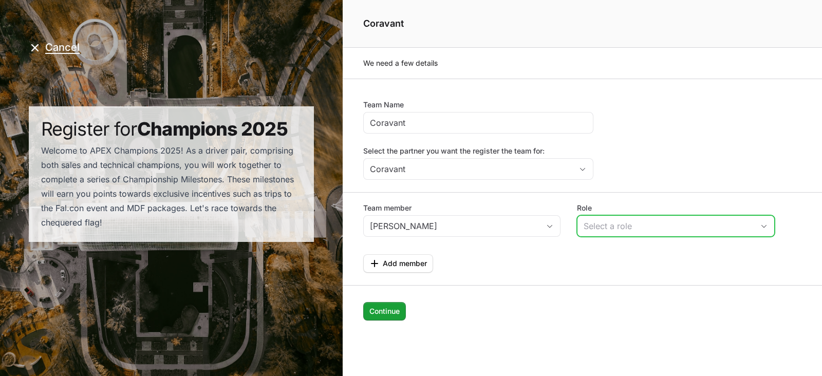
click at [612, 220] on div "Select a role" at bounding box center [668, 226] width 170 height 12
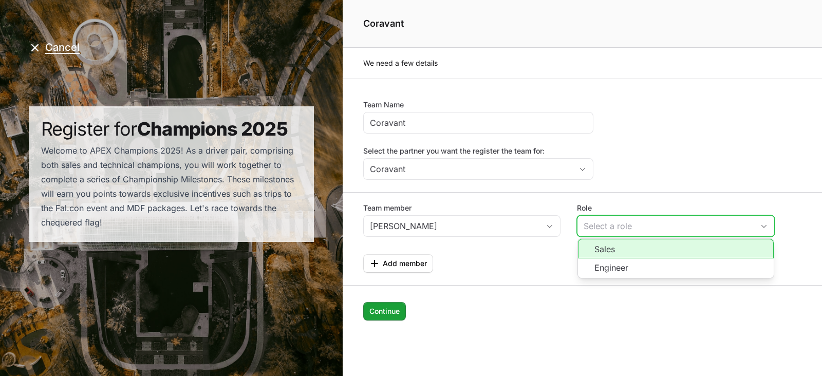
click at [624, 252] on li "Sales" at bounding box center [676, 249] width 196 height 20
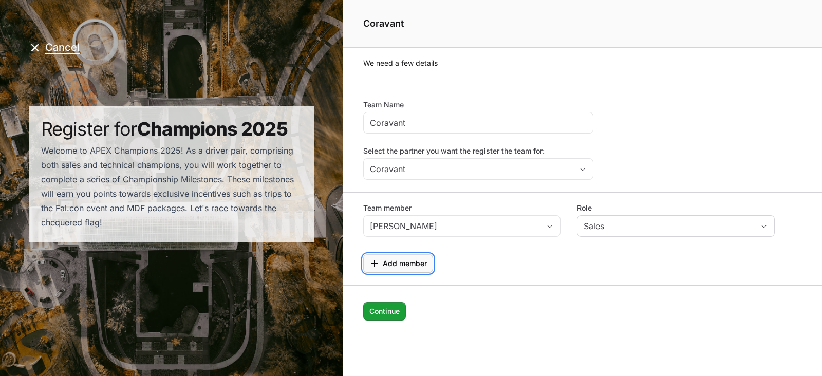
click at [406, 262] on span "Add member" at bounding box center [405, 263] width 44 height 12
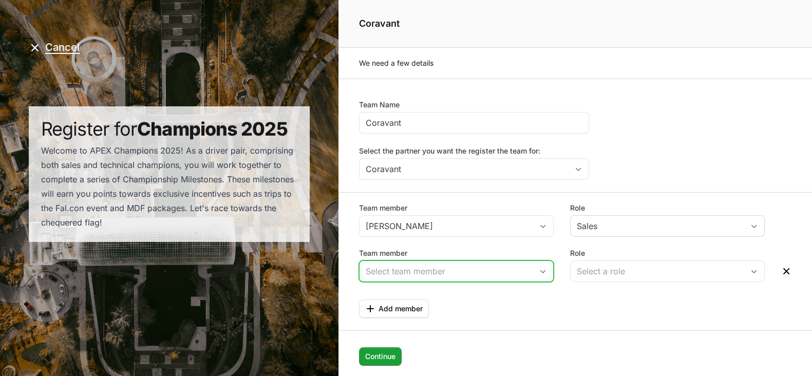
click at [424, 273] on input "Team member" at bounding box center [445, 271] width 173 height 21
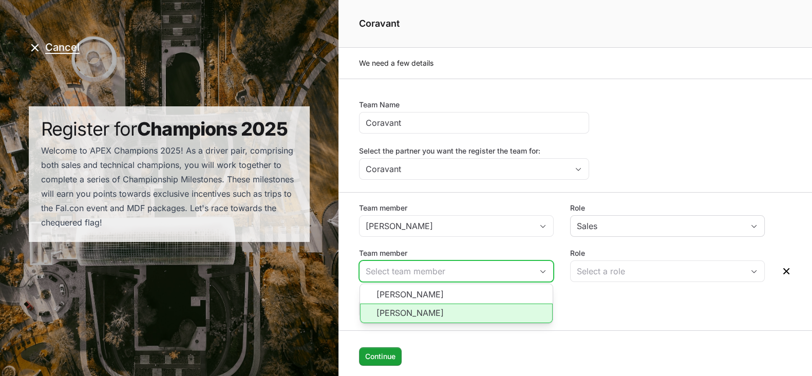
click at [437, 311] on li "[PERSON_NAME]" at bounding box center [456, 314] width 193 height 20
type input "[PERSON_NAME]"
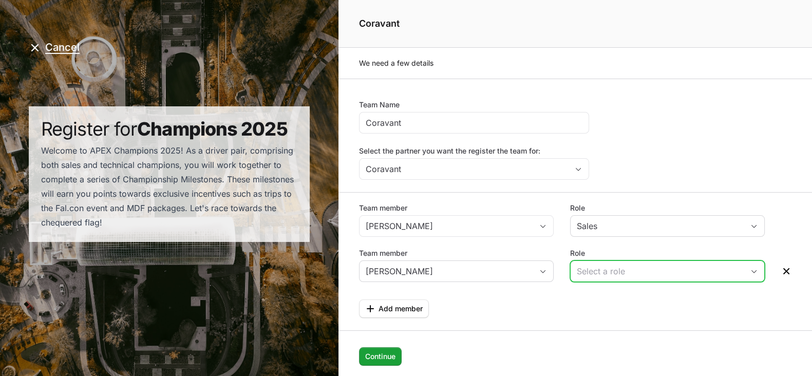
click at [609, 272] on div "Select a role" at bounding box center [660, 271] width 167 height 12
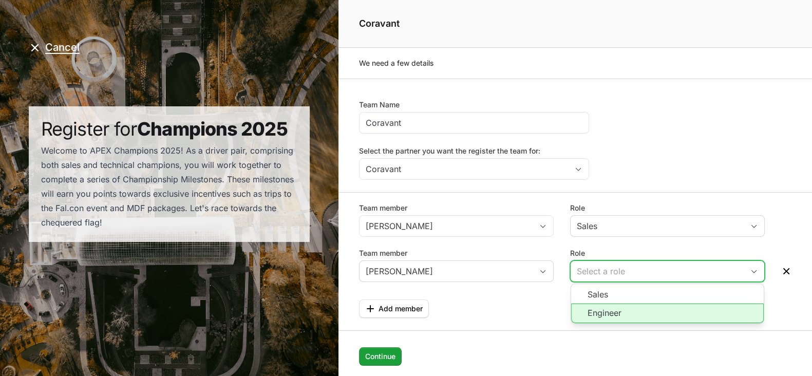
click at [618, 311] on li "Engineer" at bounding box center [667, 314] width 193 height 20
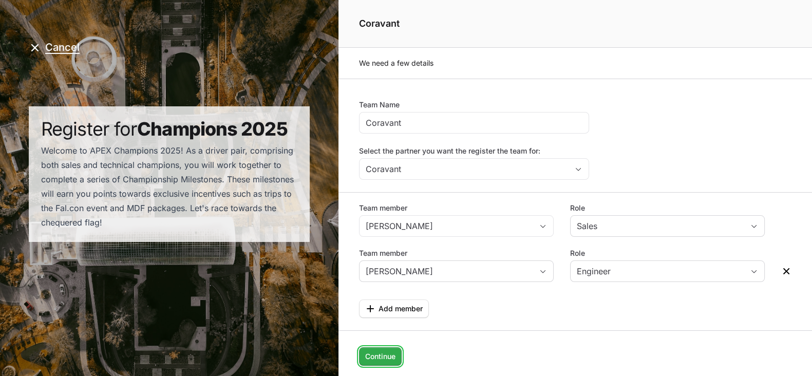
click at [385, 352] on span "Continue" at bounding box center [380, 356] width 30 height 12
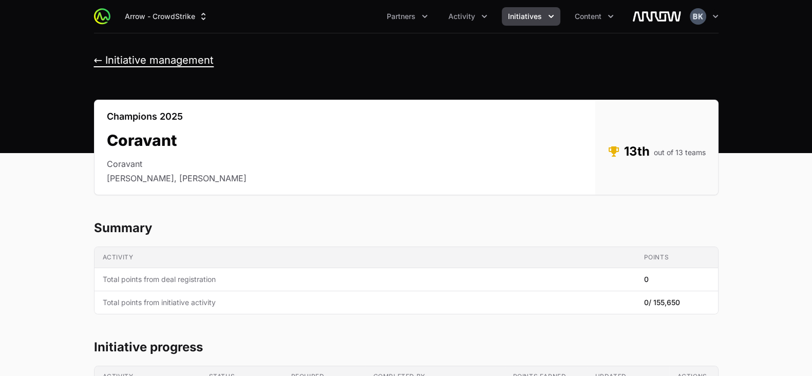
click at [177, 60] on button "← Initiative management" at bounding box center [154, 60] width 120 height 13
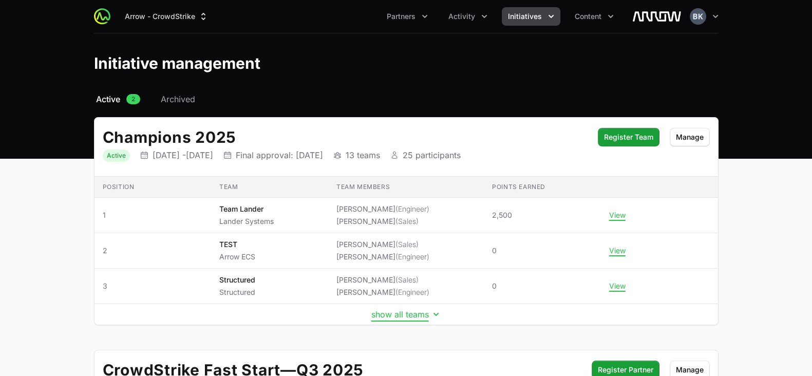
click at [405, 314] on button "show all teams" at bounding box center [406, 314] width 70 height 10
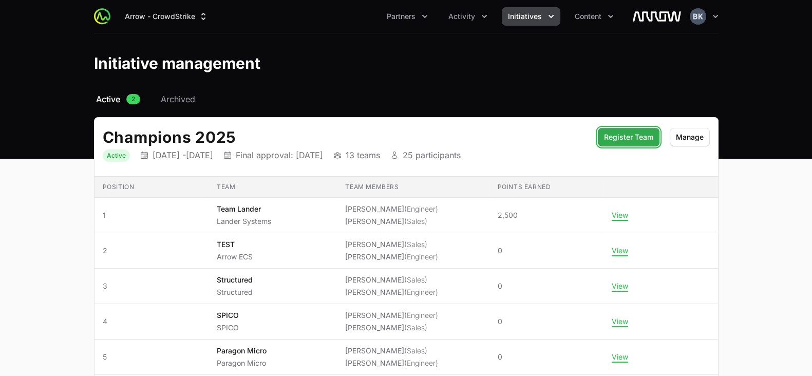
click at [633, 132] on span "Register Team" at bounding box center [628, 137] width 49 height 12
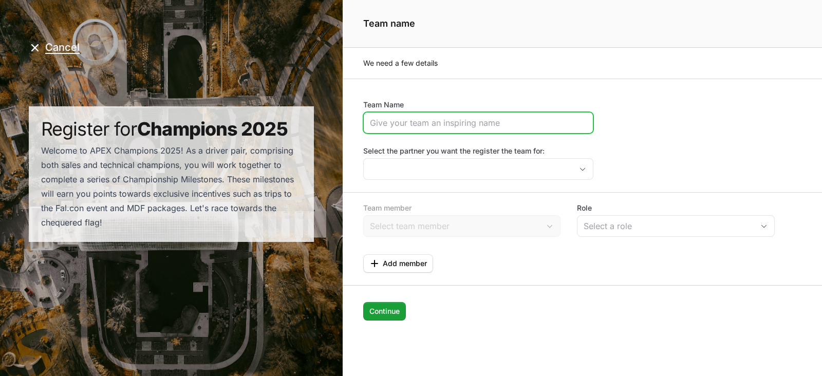
click at [451, 124] on input "Team Name" at bounding box center [478, 123] width 217 height 12
type input "[GEOGRAPHIC_DATA]"
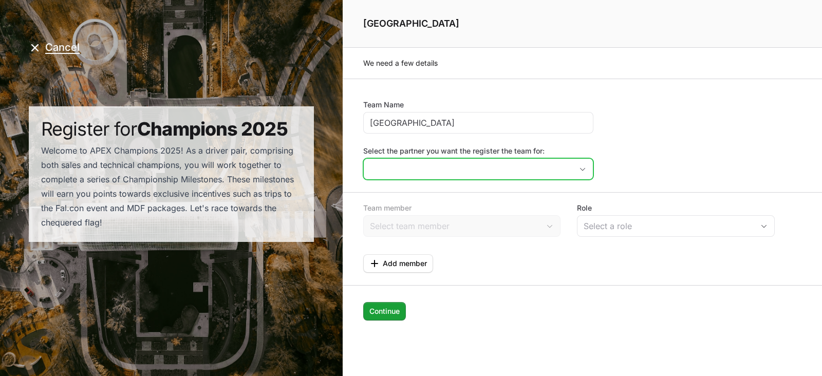
click at [467, 165] on input "Select the partner you want the register the team for:" at bounding box center [468, 169] width 208 height 21
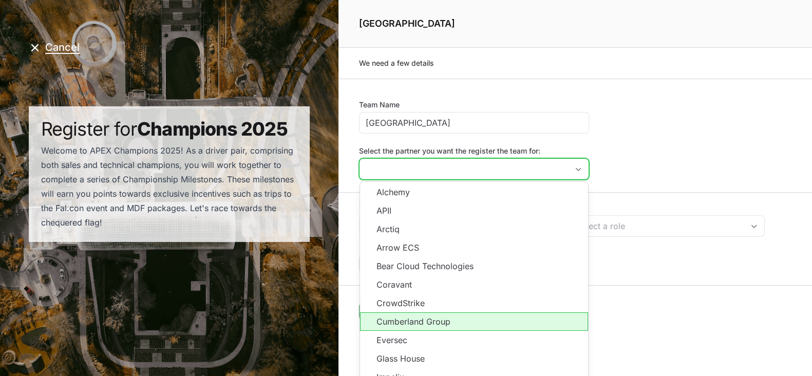
click at [457, 318] on li "Cumberland Group" at bounding box center [474, 321] width 228 height 18
type input "Cumberland Group"
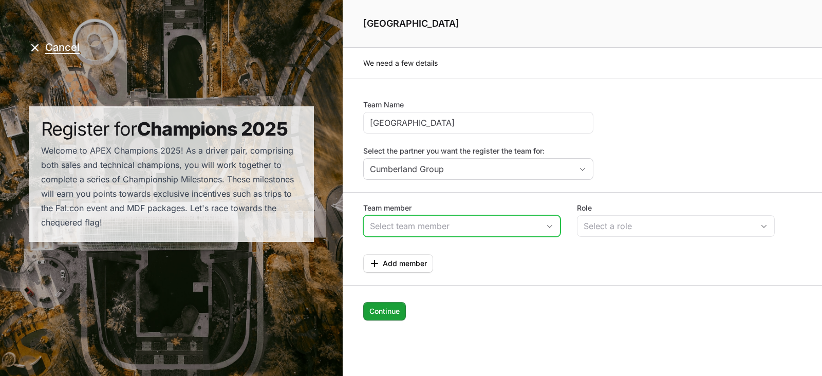
click at [433, 222] on input "Team member" at bounding box center [452, 226] width 176 height 21
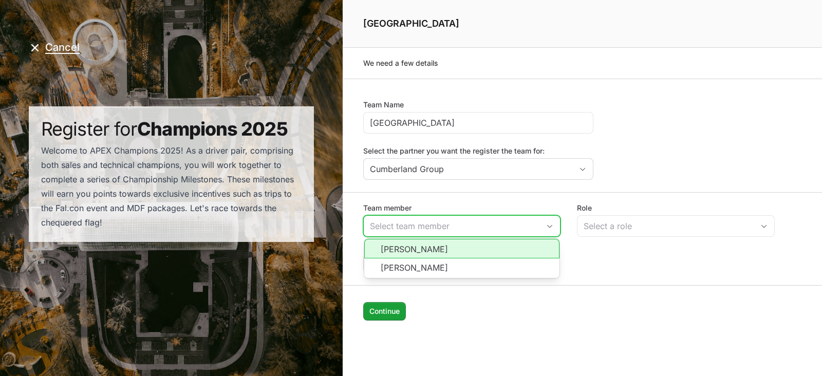
click at [440, 250] on li "[PERSON_NAME]" at bounding box center [462, 249] width 196 height 20
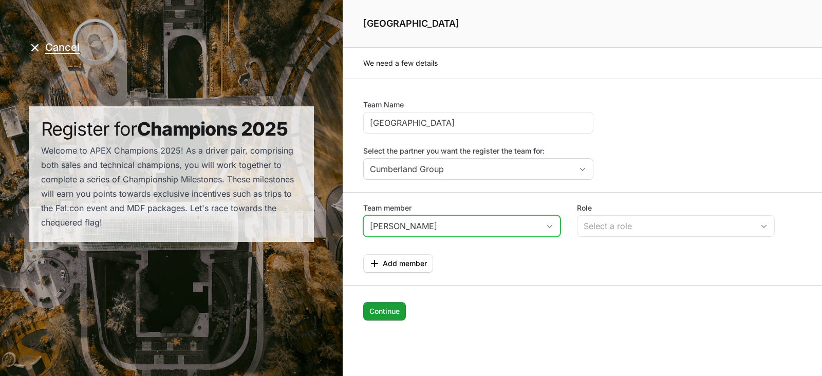
type input "[PERSON_NAME]"
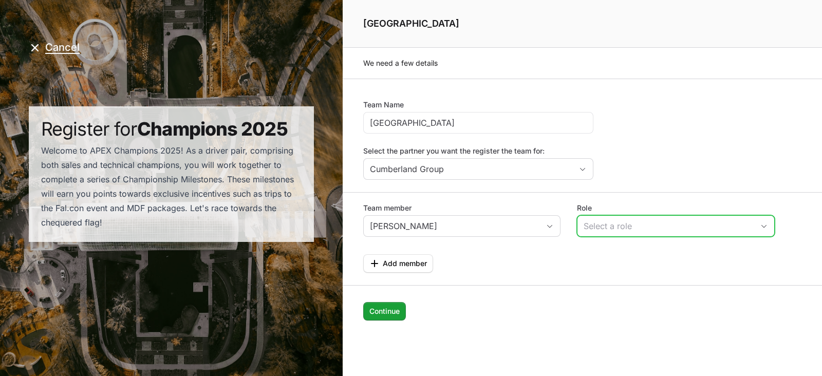
click at [619, 228] on div "Select a role" at bounding box center [668, 226] width 170 height 12
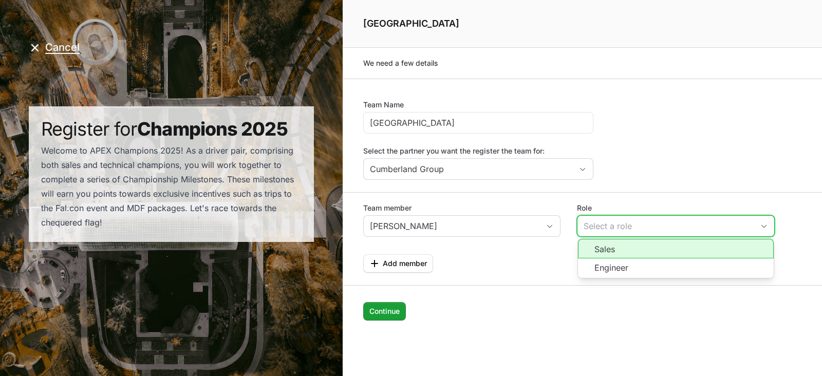
click at [621, 248] on li "Sales" at bounding box center [676, 249] width 196 height 20
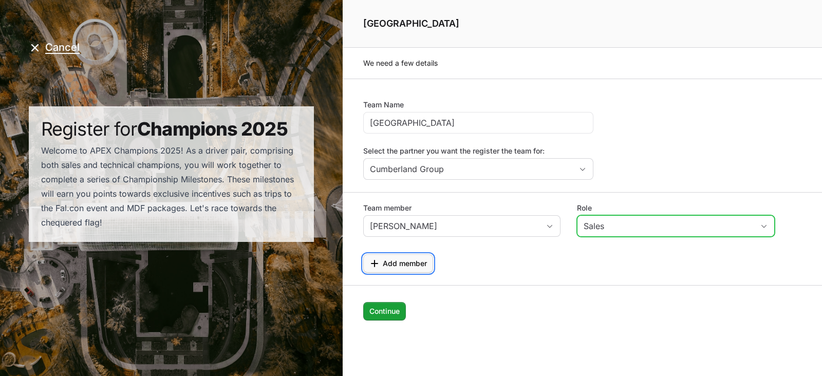
click at [415, 260] on span "Add member" at bounding box center [405, 263] width 44 height 12
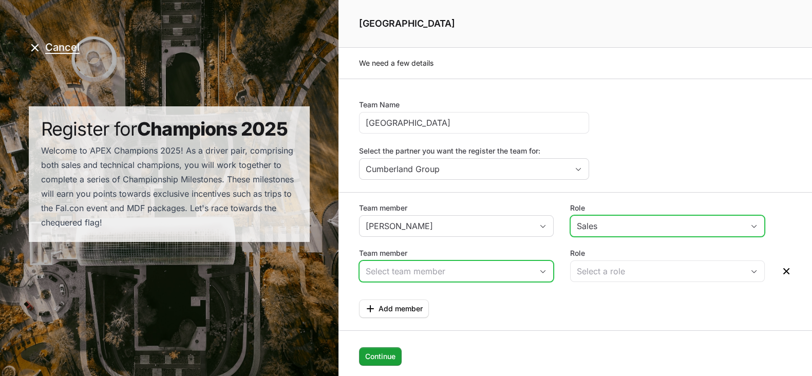
click at [409, 267] on input "Team member" at bounding box center [445, 271] width 173 height 21
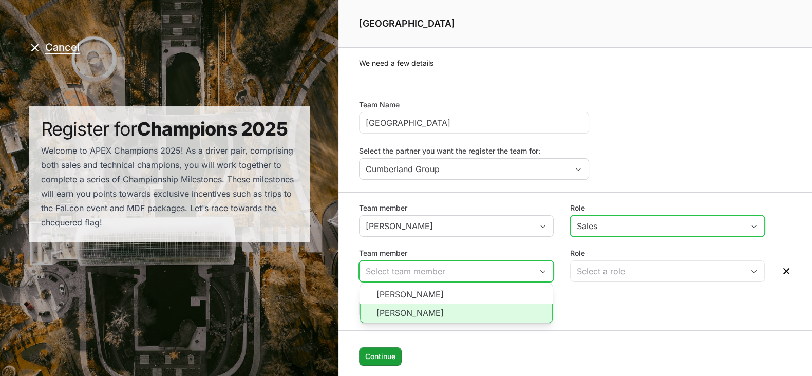
click at [433, 321] on li "[PERSON_NAME]" at bounding box center [456, 314] width 193 height 20
type input "[PERSON_NAME]"
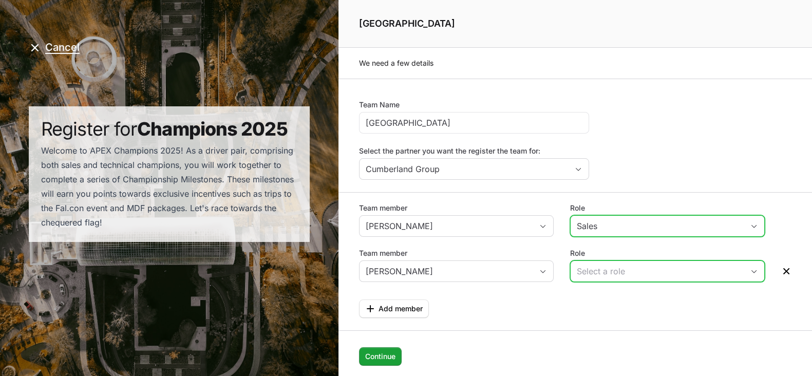
click at [615, 265] on div "Select a role" at bounding box center [660, 271] width 167 height 12
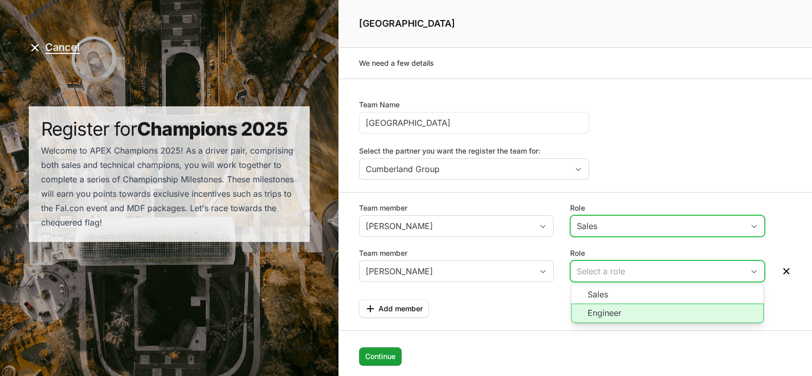
click at [625, 312] on li "Engineer" at bounding box center [667, 314] width 193 height 20
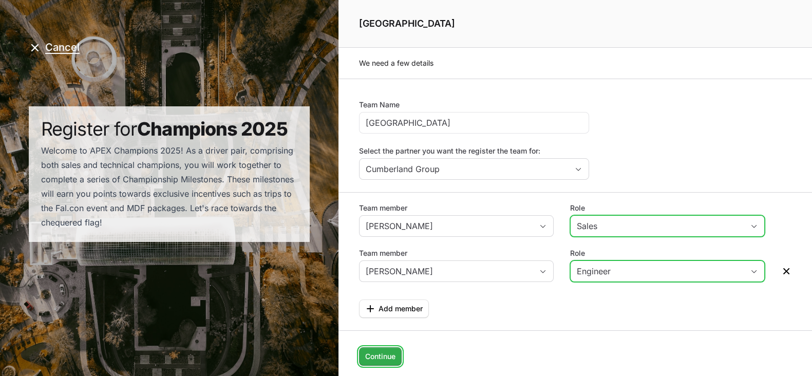
click at [383, 361] on span "Continue" at bounding box center [380, 356] width 30 height 12
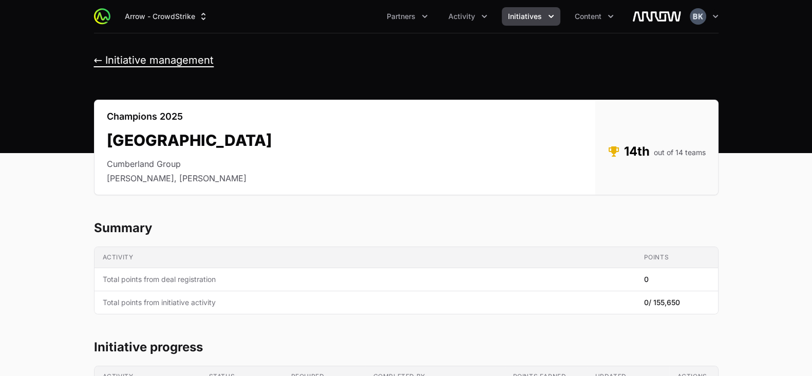
click at [144, 57] on button "← Initiative management" at bounding box center [154, 60] width 120 height 13
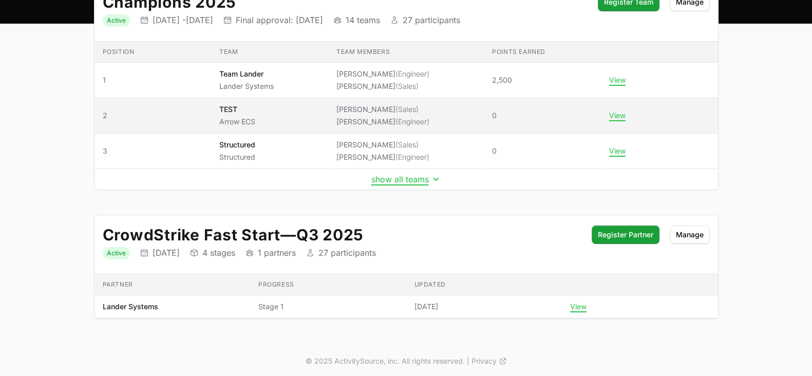
scroll to position [130, 0]
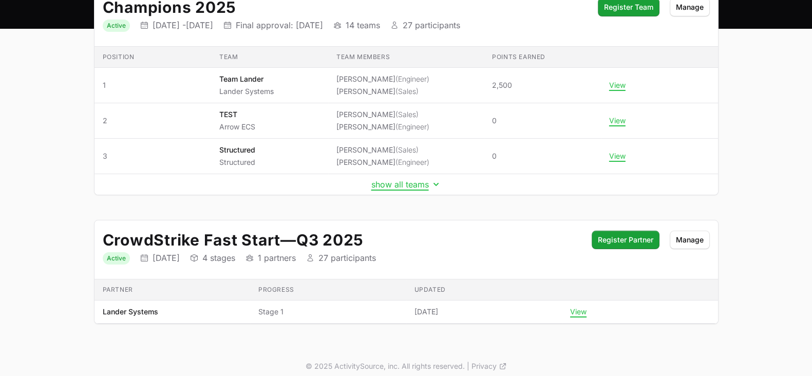
click at [398, 188] on td "show all teams" at bounding box center [405, 184] width 623 height 21
click at [411, 181] on button "show all teams" at bounding box center [406, 184] width 70 height 10
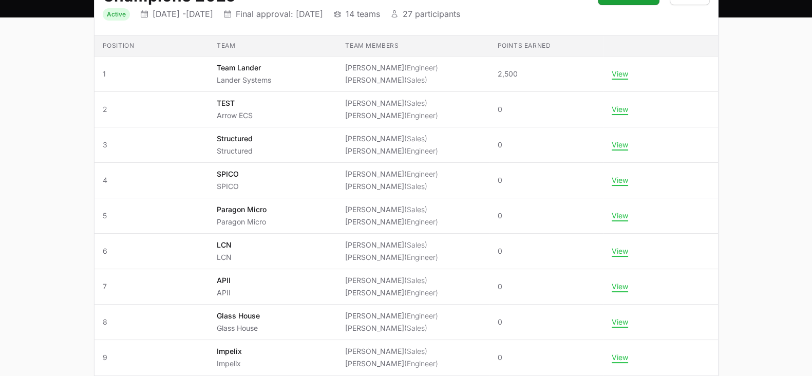
scroll to position [137, 0]
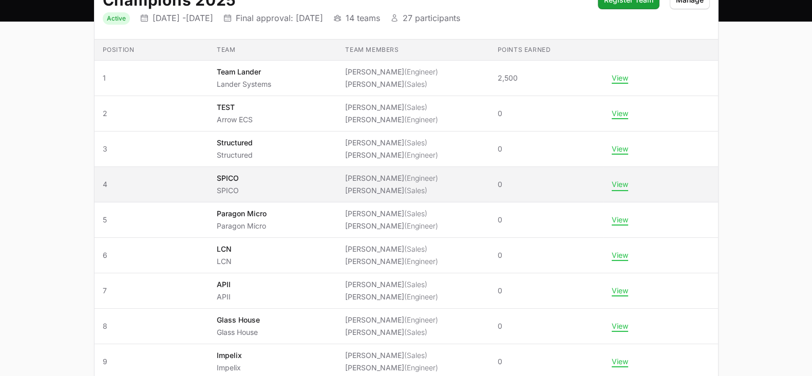
click at [628, 184] on button "View" at bounding box center [620, 184] width 16 height 9
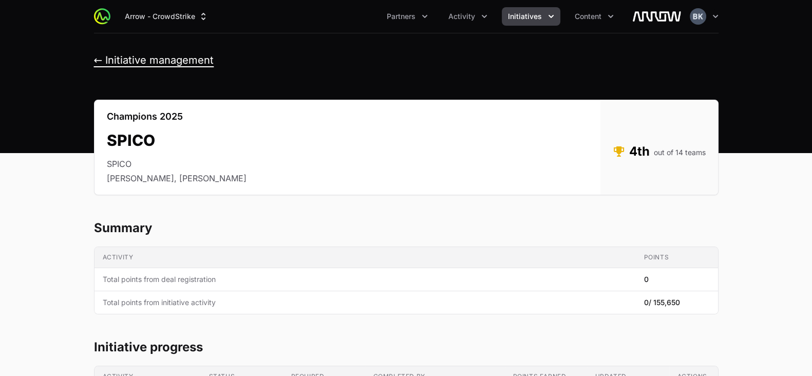
click at [118, 61] on button "← Initiative management" at bounding box center [154, 60] width 120 height 13
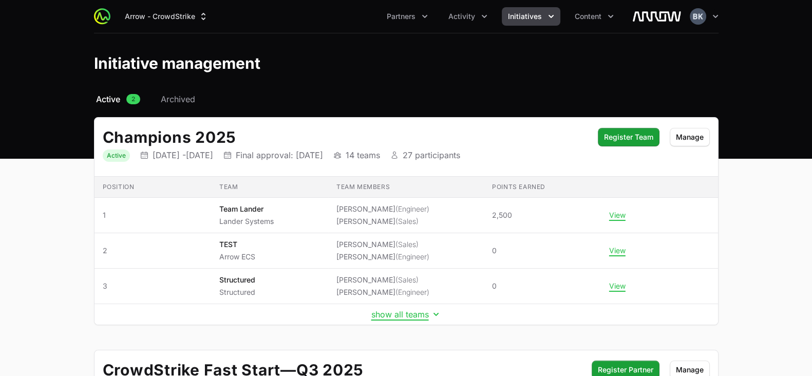
scroll to position [135, 0]
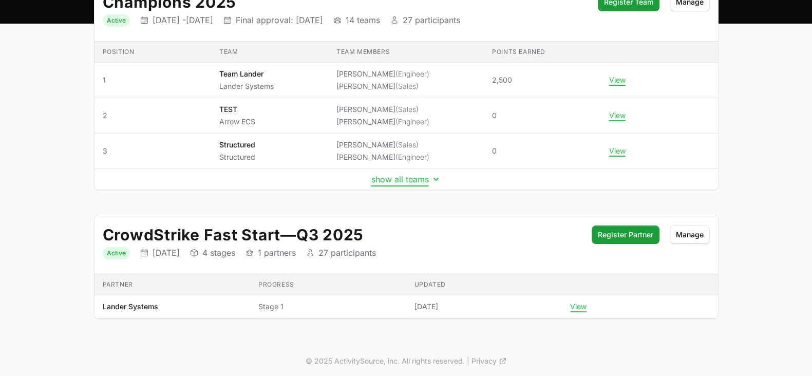
click at [395, 180] on button "show all teams" at bounding box center [406, 179] width 70 height 10
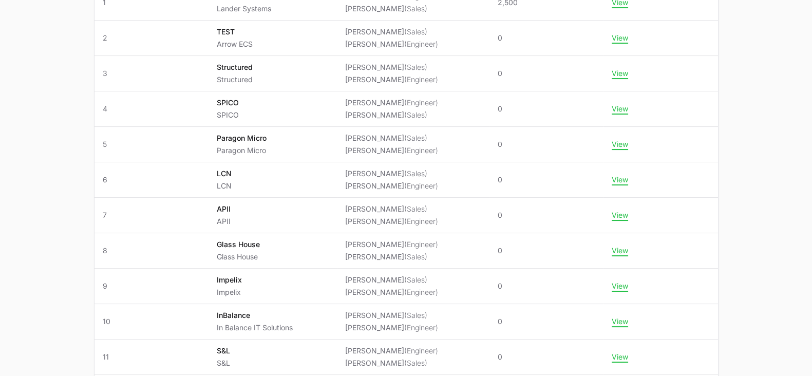
scroll to position [0, 0]
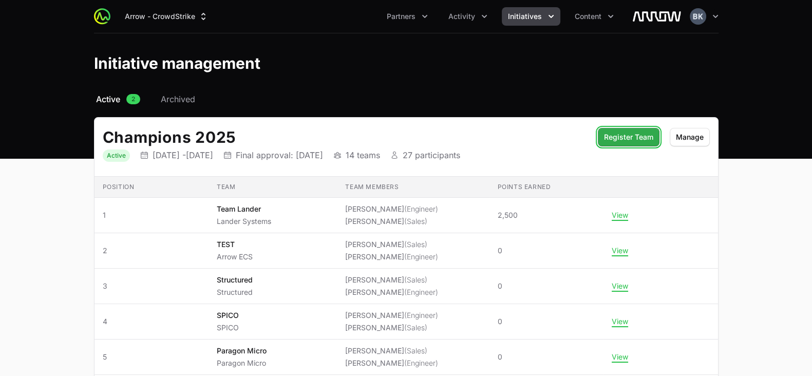
click at [642, 137] on span "Register Team" at bounding box center [628, 137] width 49 height 12
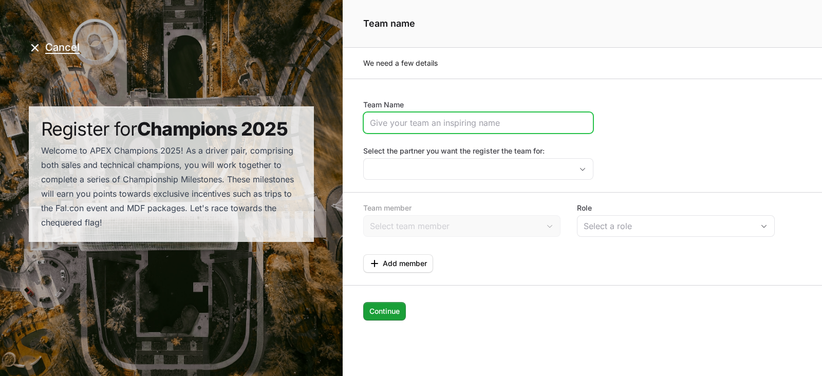
click at [457, 121] on input "Team Name" at bounding box center [478, 123] width 217 height 12
type input "TekStream"
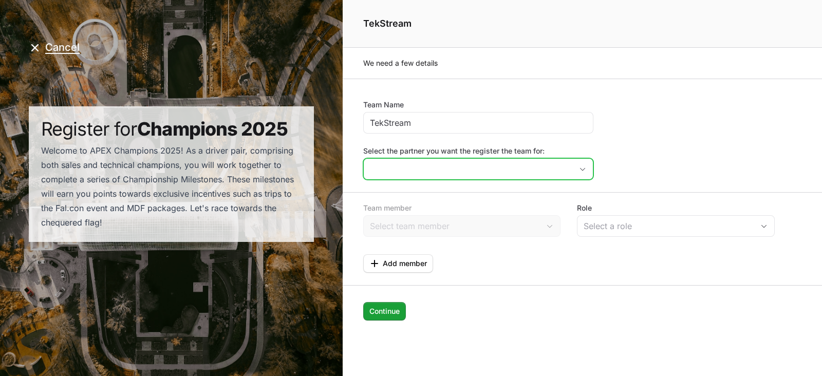
click at [463, 174] on input "Select the partner you want the register the team for:" at bounding box center [468, 169] width 208 height 21
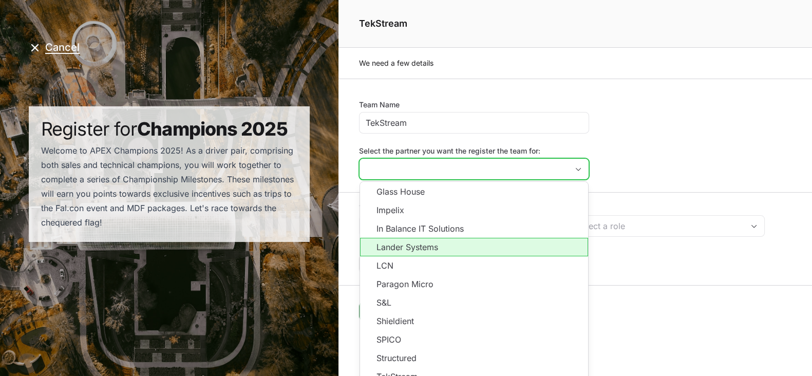
scroll to position [10, 0]
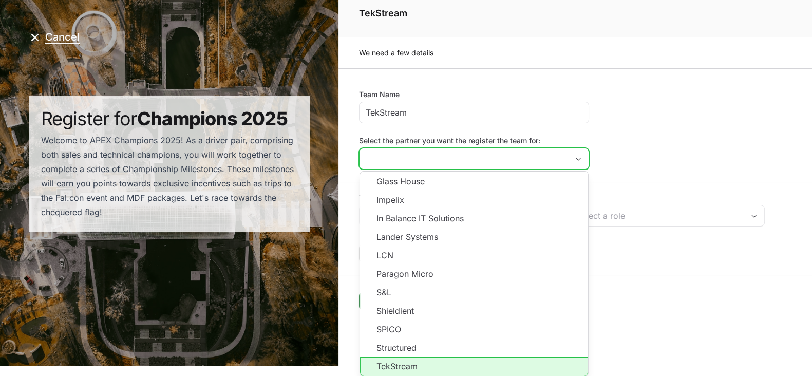
click at [465, 361] on li "TekStream" at bounding box center [474, 367] width 228 height 20
type input "TekStream"
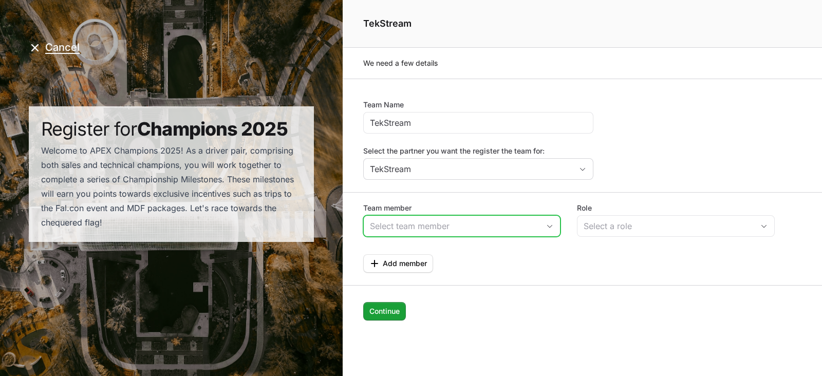
click at [440, 219] on input "Team member" at bounding box center [452, 226] width 176 height 21
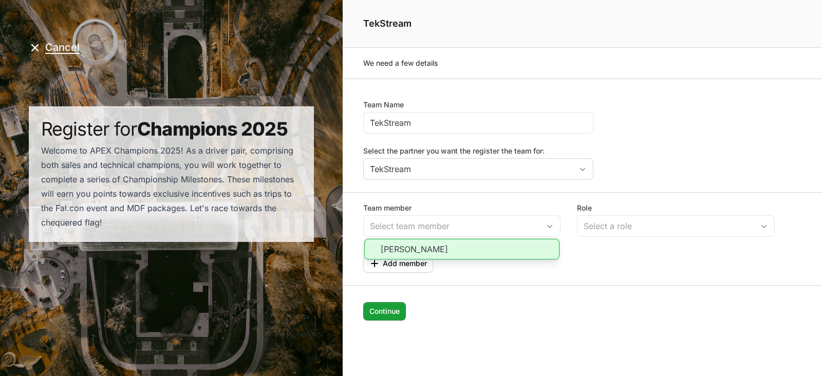
click at [470, 192] on div "Team member [PERSON_NAME] Role Select a role Add member" at bounding box center [582, 232] width 479 height 81
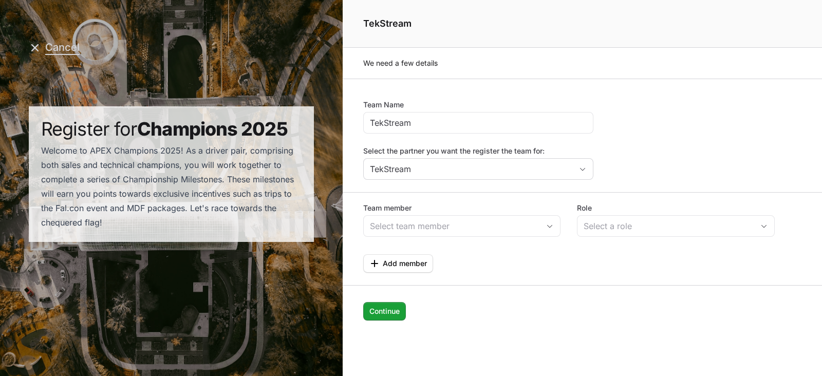
click at [45, 45] on button "Cancel" at bounding box center [54, 47] width 51 height 13
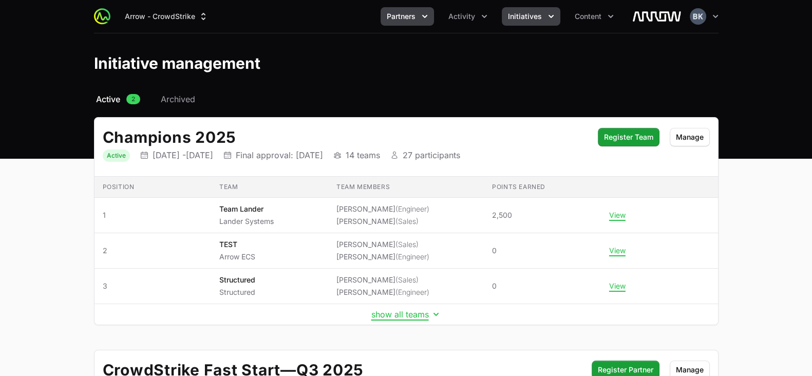
click at [407, 12] on span "Partners" at bounding box center [401, 16] width 29 height 10
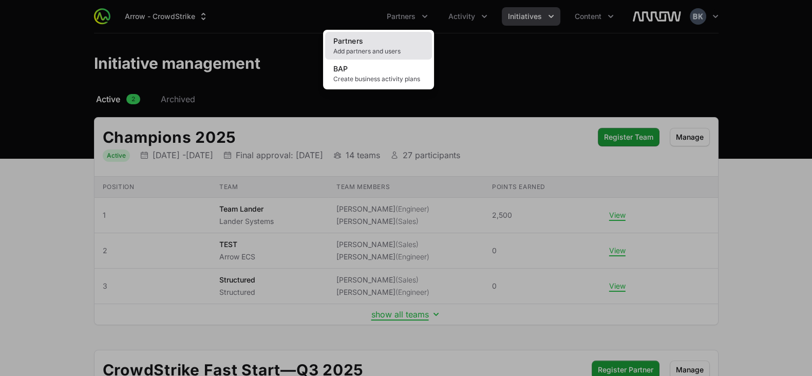
click at [376, 42] on link "Partners Add partners and users" at bounding box center [378, 46] width 107 height 28
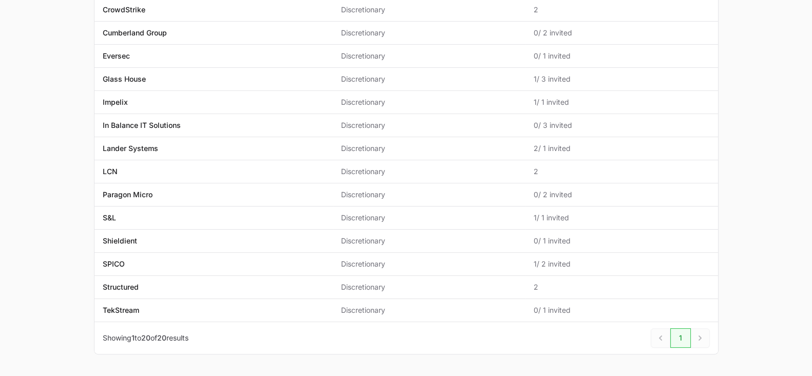
scroll to position [305, 0]
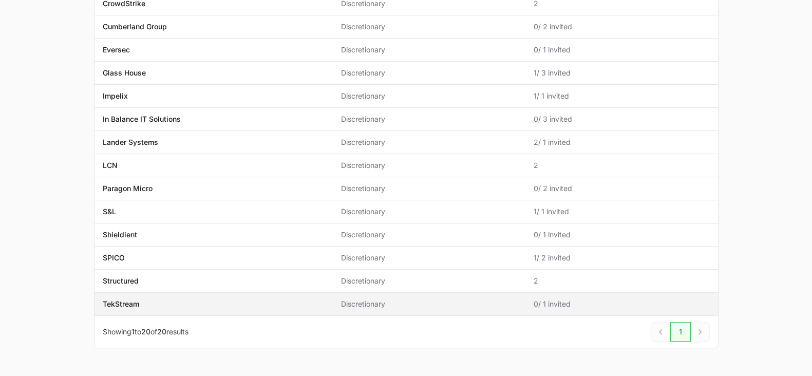
click at [127, 301] on p "TekStream" at bounding box center [121, 304] width 36 height 10
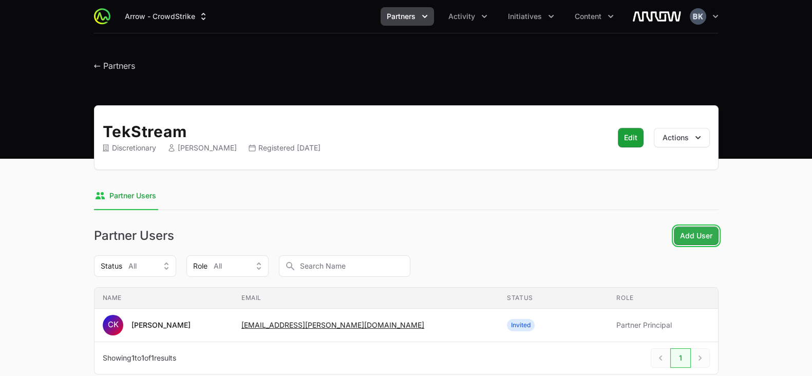
click at [698, 239] on span "Add User" at bounding box center [696, 236] width 32 height 12
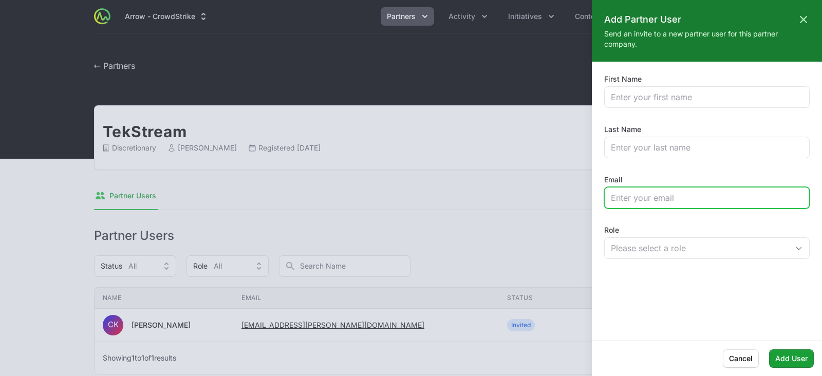
click at [667, 197] on input "Email" at bounding box center [707, 198] width 192 height 12
paste input "[PERSON_NAME][EMAIL_ADDRESS][PERSON_NAME][DOMAIN_NAME]"
type input "[PERSON_NAME][EMAIL_ADDRESS][PERSON_NAME][DOMAIN_NAME]"
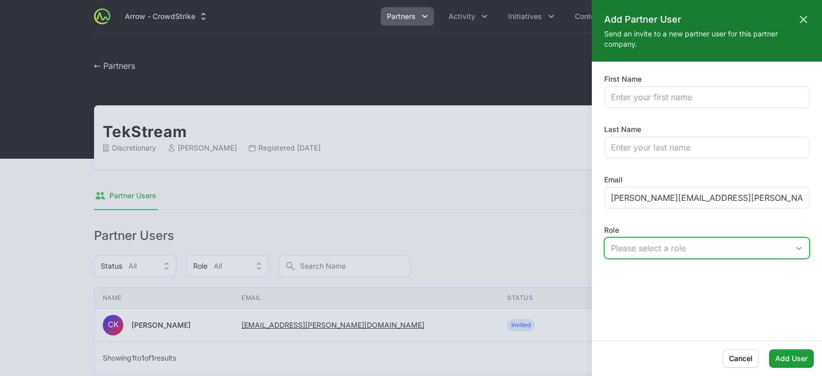
click at [680, 248] on div "Please select a role" at bounding box center [700, 248] width 178 height 12
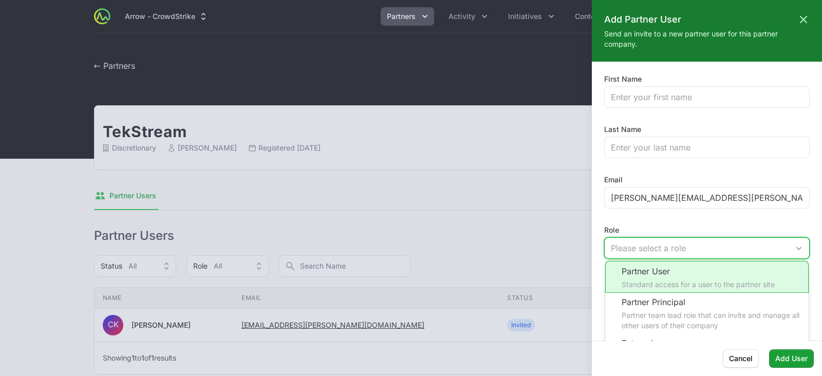
click at [679, 278] on li "Partner User Standard access for a user to the partner site" at bounding box center [706, 277] width 203 height 32
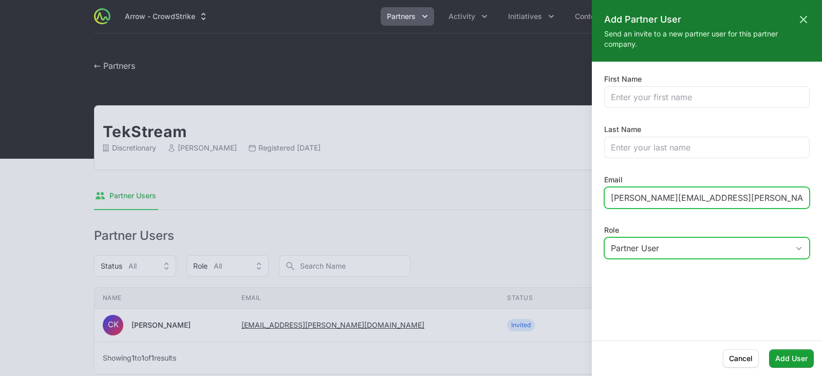
click at [667, 201] on input "[PERSON_NAME][EMAIL_ADDRESS][PERSON_NAME][DOMAIN_NAME]" at bounding box center [707, 198] width 192 height 12
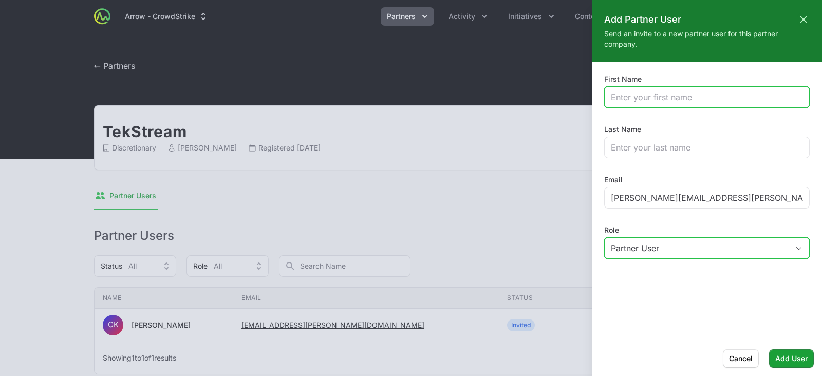
click at [663, 93] on input "First Name" at bounding box center [707, 97] width 192 height 12
type input "[PERSON_NAME]"
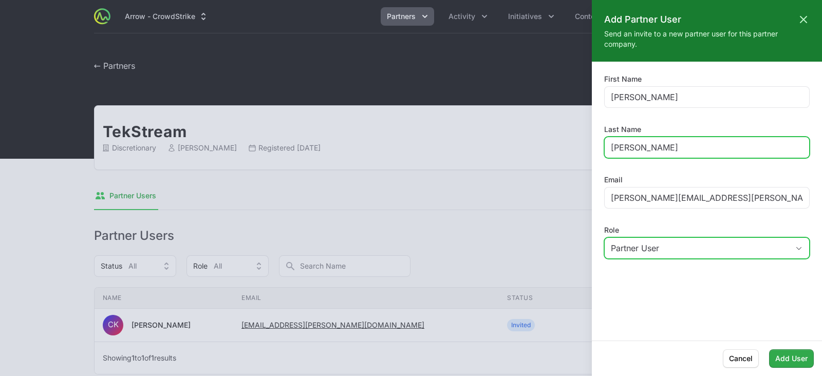
type input "[PERSON_NAME]"
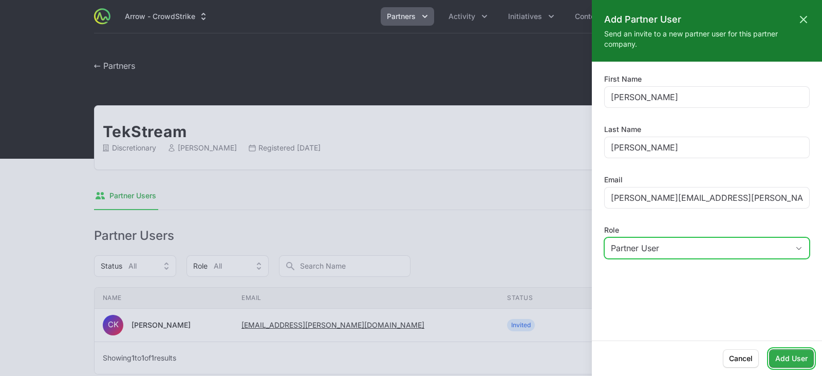
click at [784, 353] on span "Add User" at bounding box center [791, 358] width 32 height 12
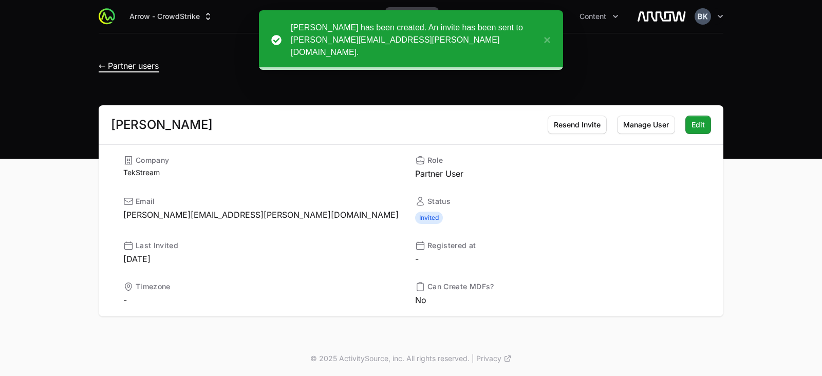
click at [137, 64] on span "← Partner users" at bounding box center [129, 66] width 60 height 10
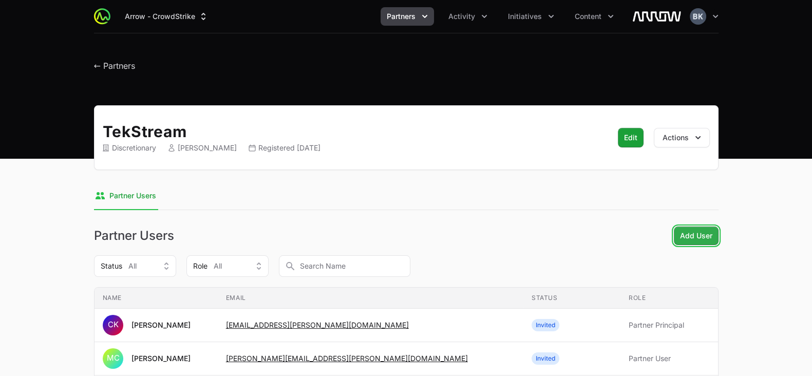
click at [699, 230] on span "Add User" at bounding box center [696, 236] width 32 height 12
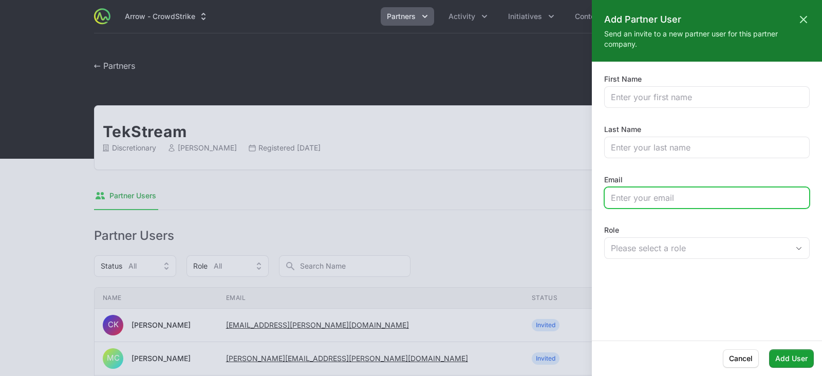
click at [673, 199] on input "Email" at bounding box center [707, 198] width 192 height 12
paste input "[PERSON_NAME][EMAIL_ADDRESS][PERSON_NAME][DOMAIN_NAME]"
type input "[PERSON_NAME][EMAIL_ADDRESS][PERSON_NAME][DOMAIN_NAME]"
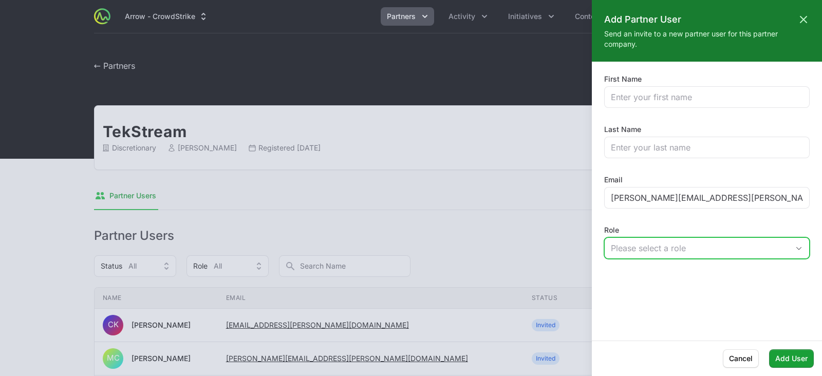
click at [666, 250] on div "Please select a role" at bounding box center [700, 248] width 178 height 12
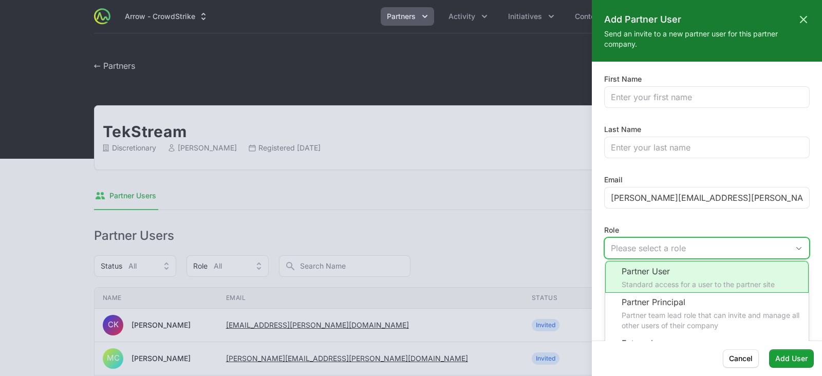
click at [671, 281] on li "Partner User Standard access for a user to the partner site" at bounding box center [706, 277] width 203 height 32
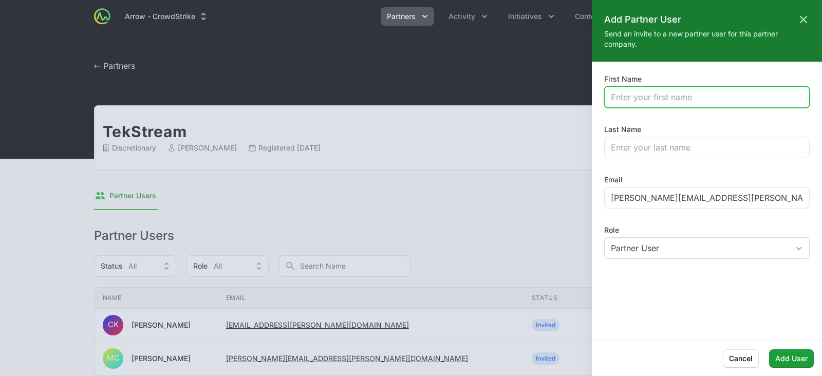
click at [670, 96] on input "First Name" at bounding box center [707, 97] width 192 height 12
type input "[PERSON_NAME]"
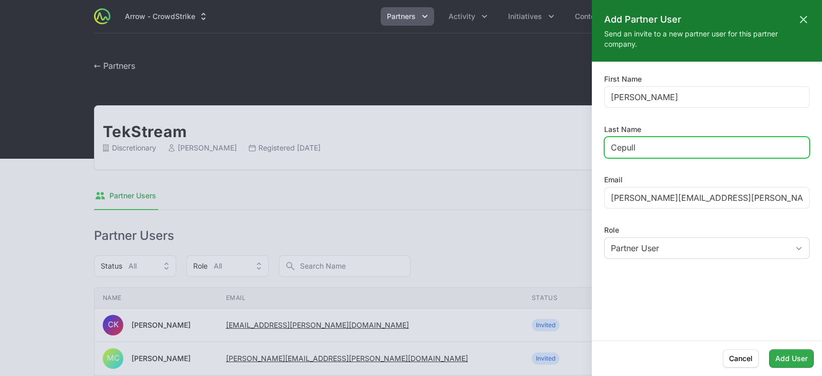
type input "Cepull"
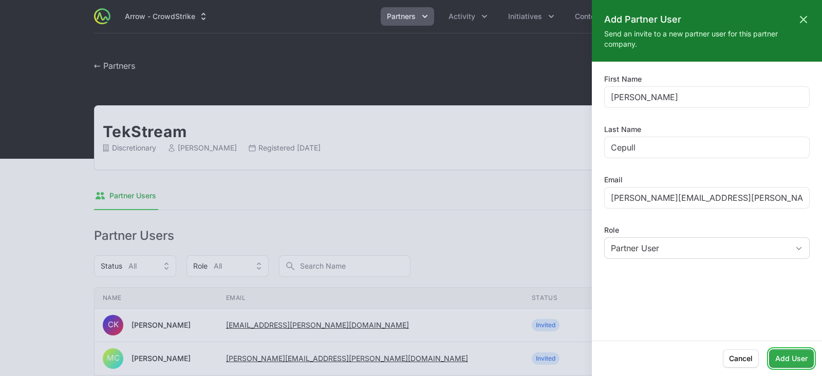
click at [804, 356] on span "Add User" at bounding box center [791, 358] width 32 height 12
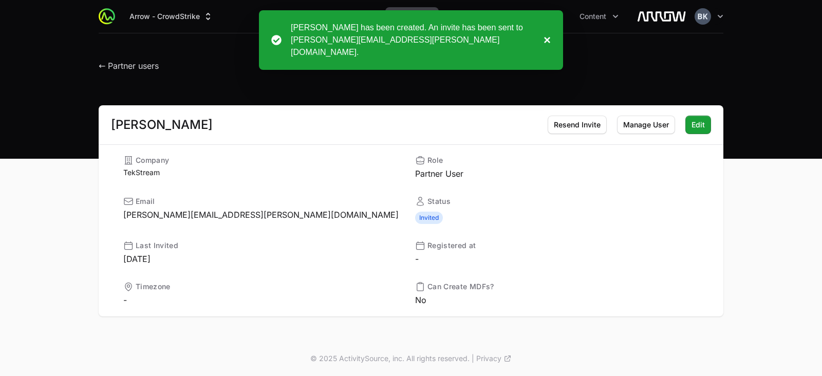
click at [547, 35] on button "×" at bounding box center [544, 40] width 12 height 37
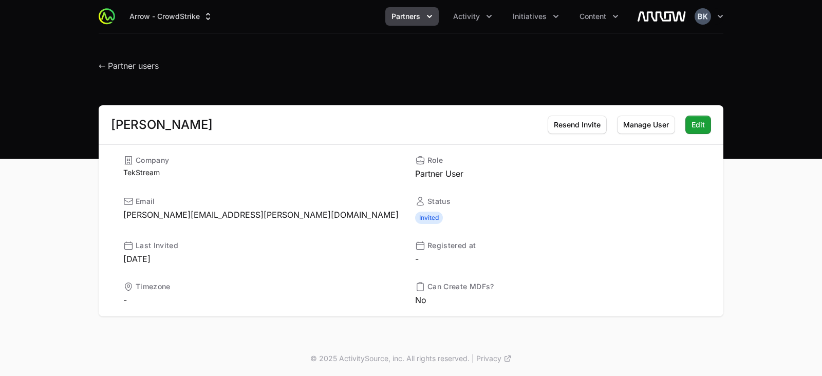
click at [426, 16] on icon "Partners menu" at bounding box center [429, 16] width 10 height 10
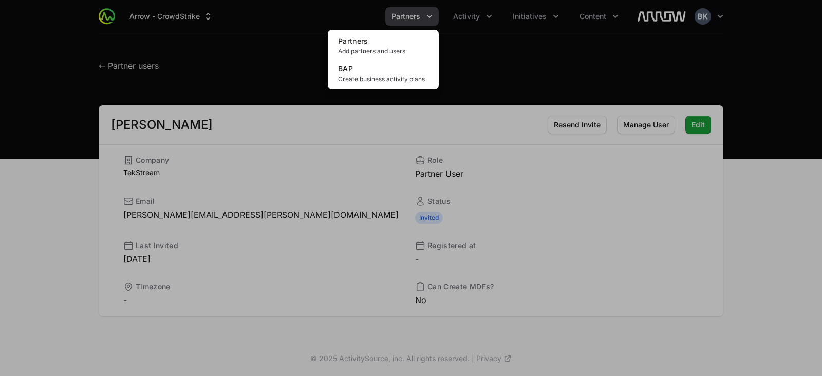
click at [547, 22] on div "Partners menu" at bounding box center [411, 188] width 822 height 376
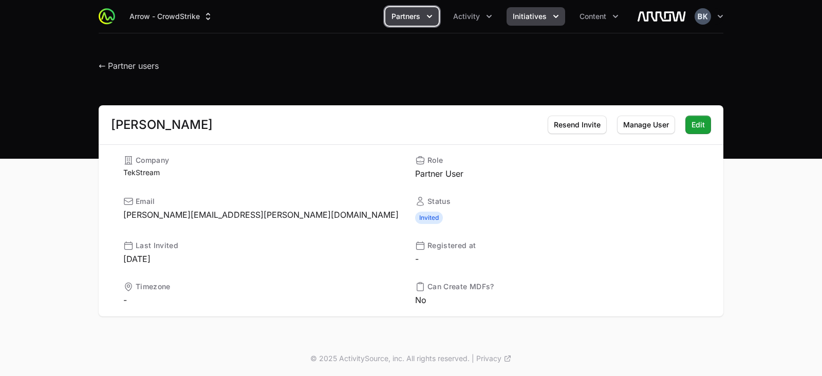
click at [556, 16] on icon "Initiatives menu" at bounding box center [555, 16] width 5 height 3
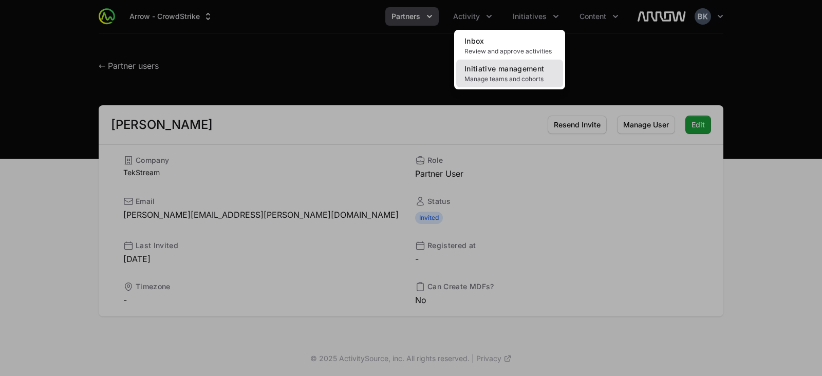
click at [523, 74] on link "Initiative management Manage teams and cohorts" at bounding box center [509, 74] width 107 height 28
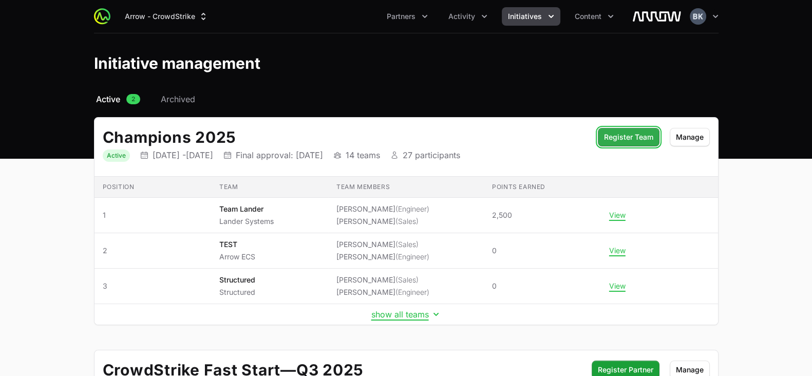
click at [622, 138] on span "Register Team" at bounding box center [628, 137] width 49 height 12
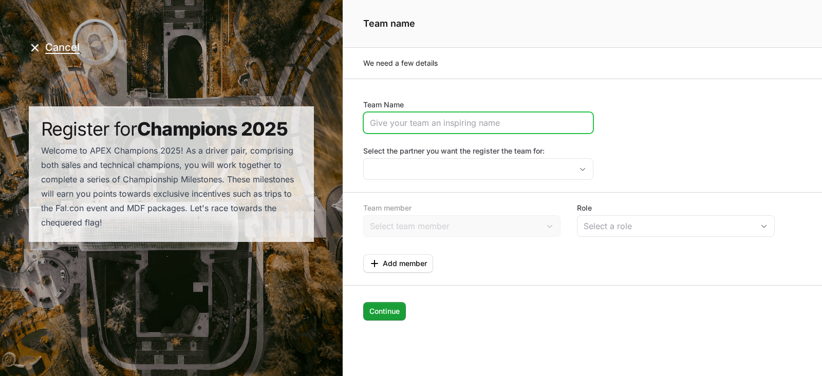
click at [490, 125] on input "Team Name" at bounding box center [478, 123] width 217 height 12
type input "TekStream"
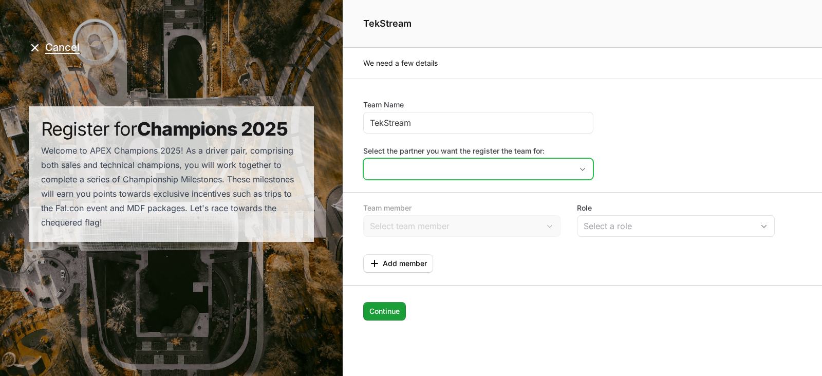
click at [452, 170] on input "Select the partner you want the register the team for:" at bounding box center [468, 169] width 208 height 21
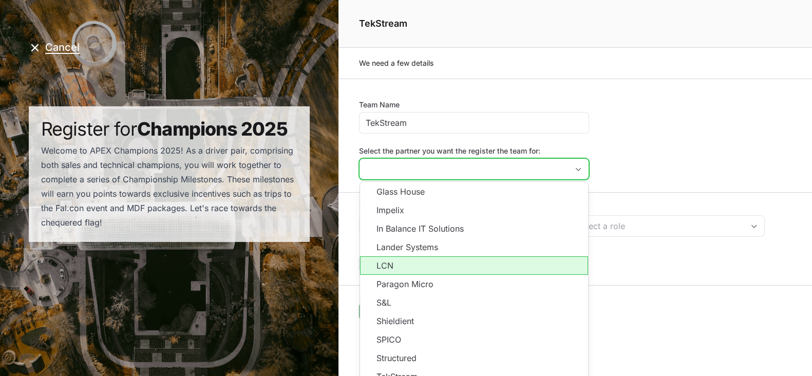
scroll to position [10, 0]
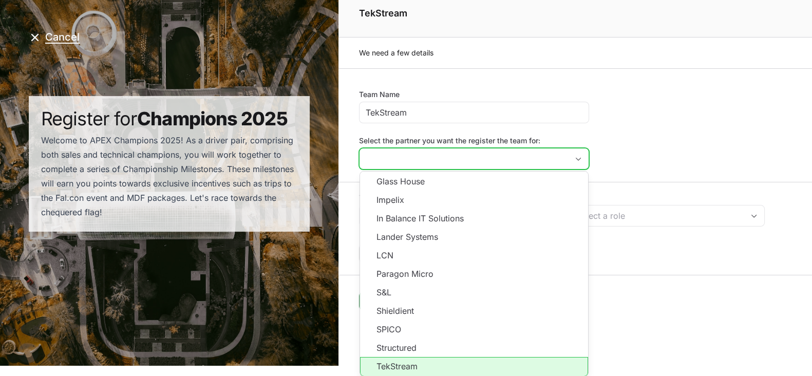
click at [457, 361] on li "TekStream" at bounding box center [474, 367] width 228 height 20
type input "TekStream"
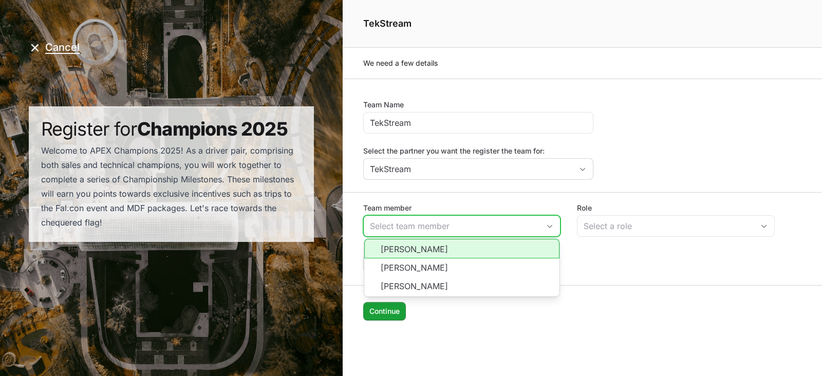
click at [439, 223] on input "Team member" at bounding box center [452, 226] width 176 height 21
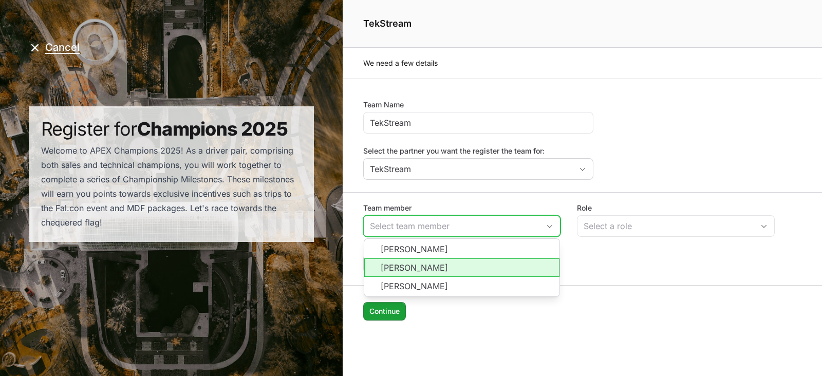
click at [442, 263] on li "[PERSON_NAME]" at bounding box center [462, 267] width 196 height 18
type input "[PERSON_NAME]"
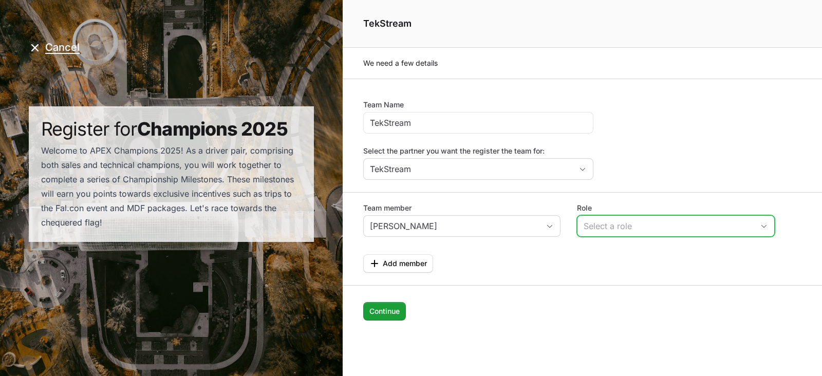
click at [613, 223] on div "Select a role" at bounding box center [668, 226] width 170 height 12
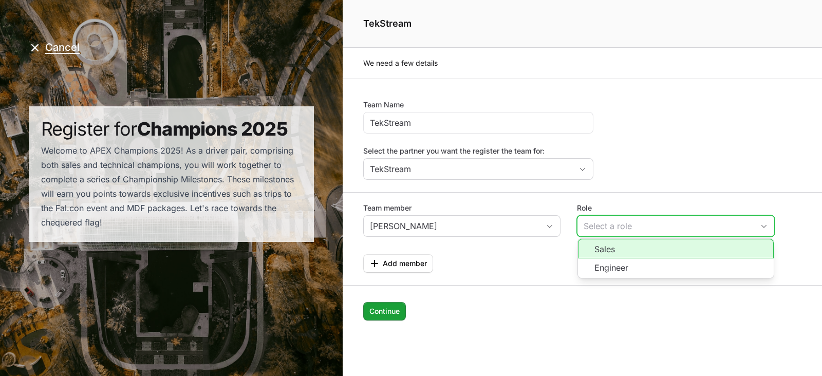
click at [622, 250] on li "Sales" at bounding box center [676, 249] width 196 height 20
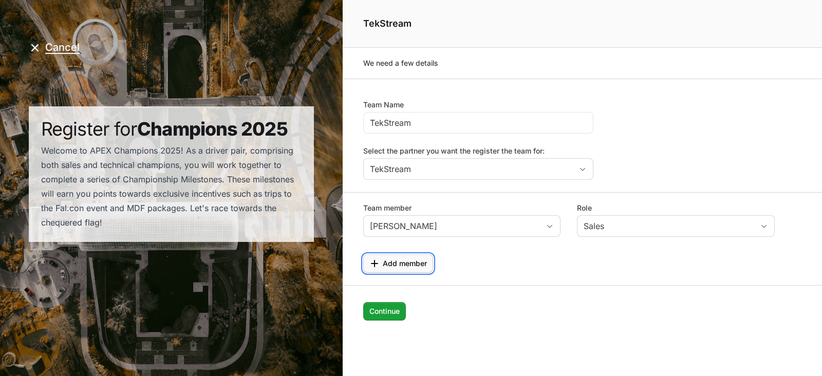
click at [413, 260] on span "Add member" at bounding box center [405, 263] width 44 height 12
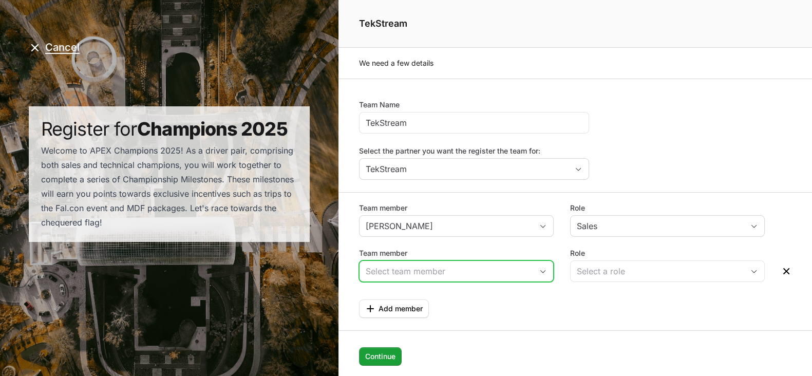
click at [412, 264] on input "Team member" at bounding box center [445, 271] width 173 height 21
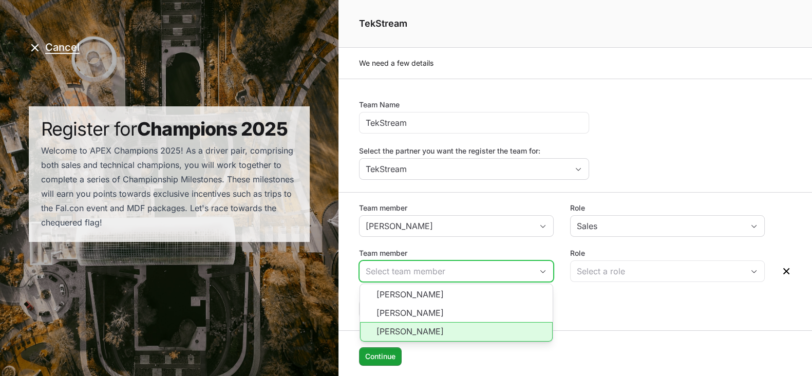
click at [421, 330] on li "[PERSON_NAME]" at bounding box center [456, 332] width 193 height 20
type input "[PERSON_NAME]"
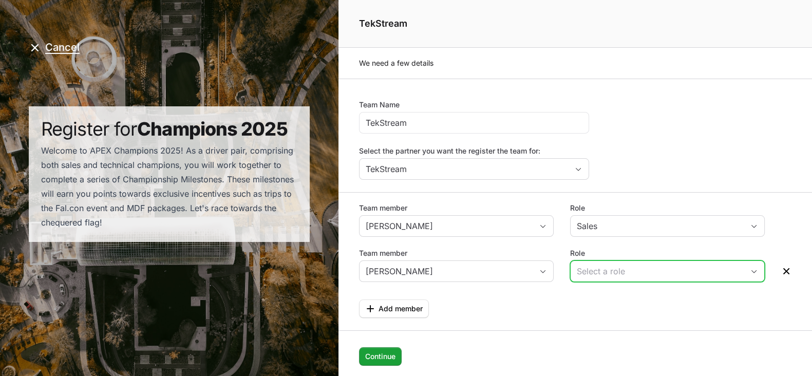
click at [611, 270] on div "Select a role" at bounding box center [660, 271] width 167 height 12
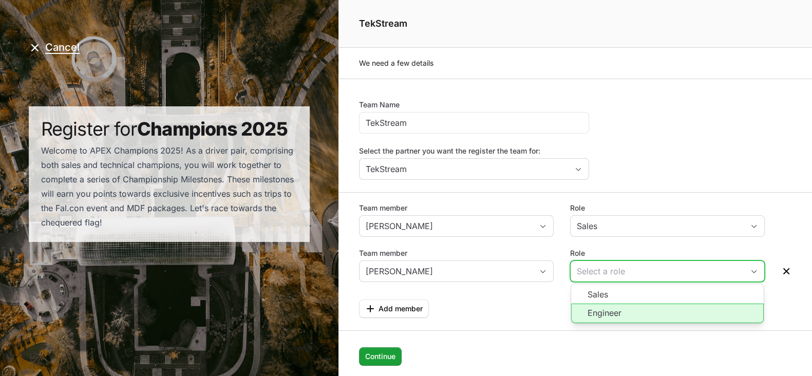
click at [625, 311] on li "Engineer" at bounding box center [667, 314] width 193 height 20
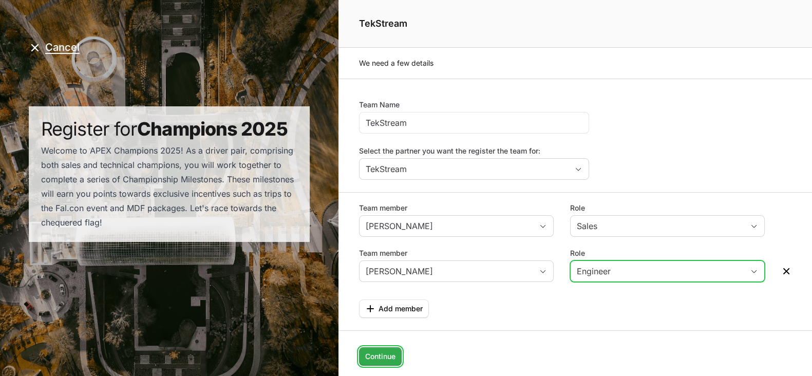
click at [386, 353] on span "Continue" at bounding box center [380, 356] width 30 height 12
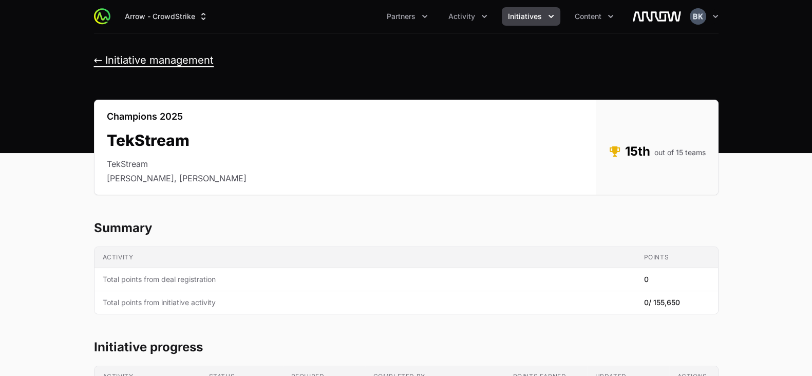
click at [164, 64] on button "← Initiative management" at bounding box center [154, 60] width 120 height 13
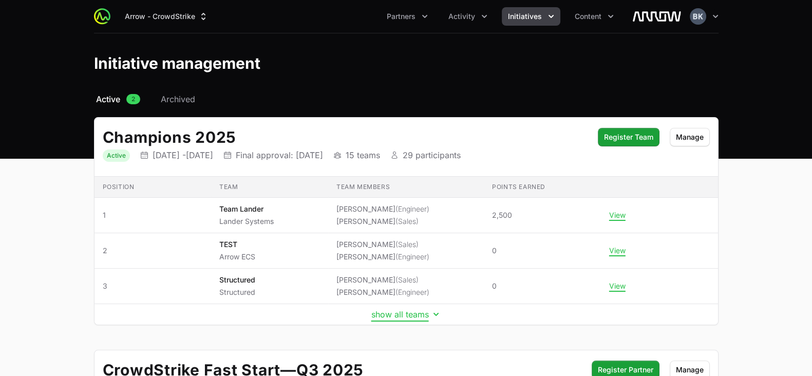
click at [400, 314] on button "show all teams" at bounding box center [406, 314] width 70 height 10
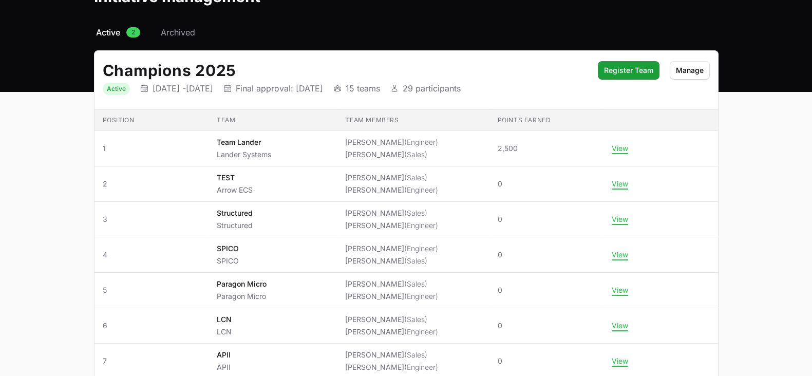
scroll to position [66, 0]
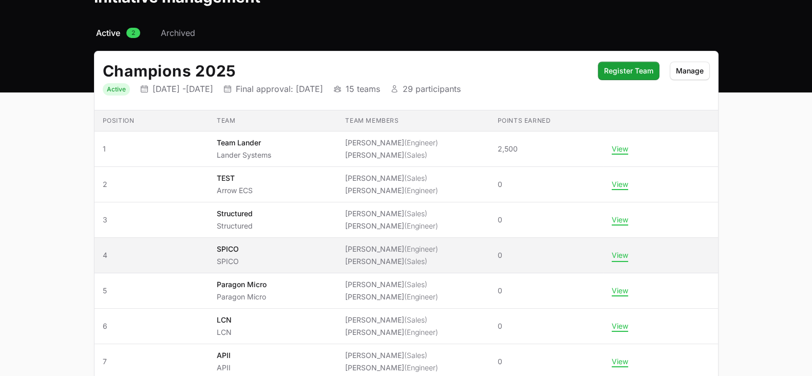
click at [628, 254] on button "View" at bounding box center [620, 255] width 16 height 9
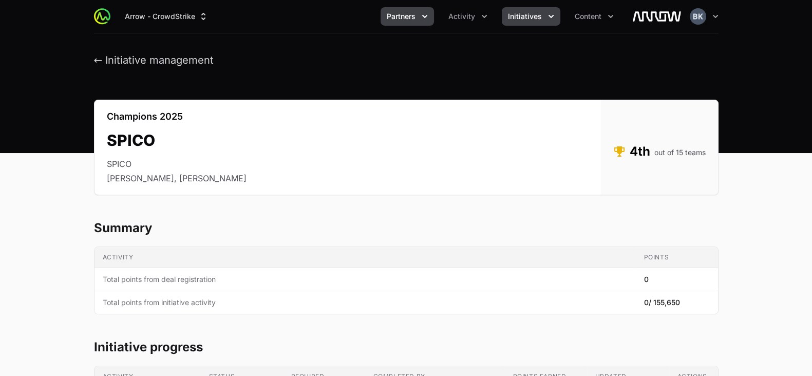
click at [406, 15] on span "Partners" at bounding box center [401, 16] width 29 height 10
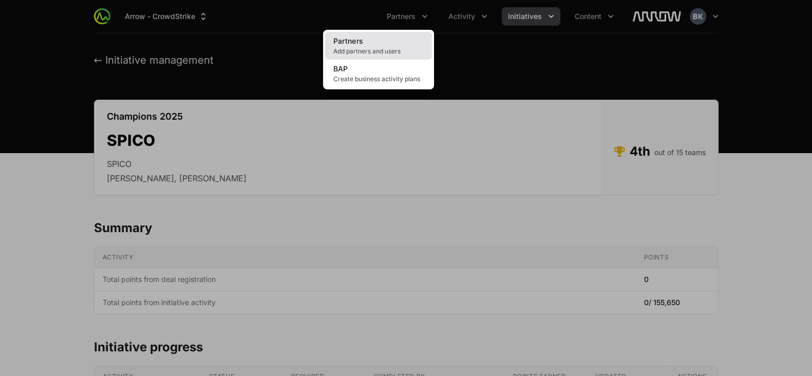
click at [375, 40] on link "Partners Add partners and users" at bounding box center [378, 46] width 107 height 28
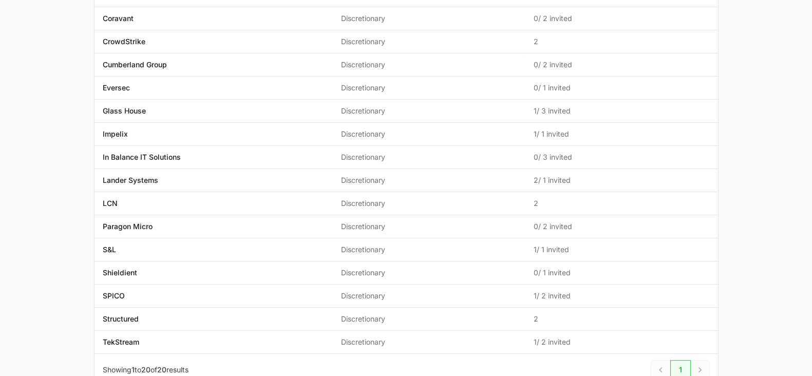
scroll to position [273, 0]
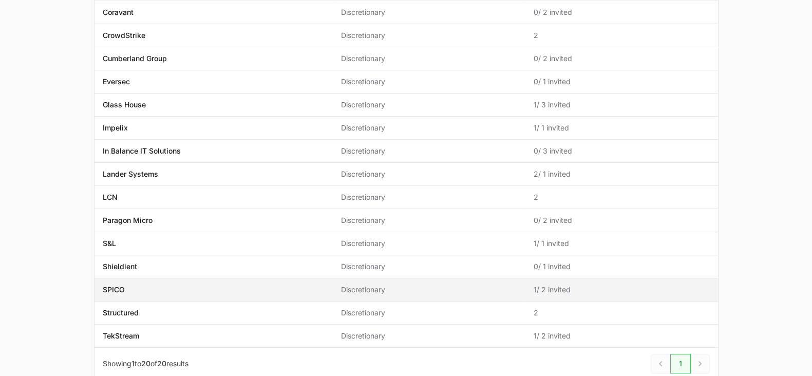
click at [107, 284] on p "SPICO" at bounding box center [114, 289] width 22 height 10
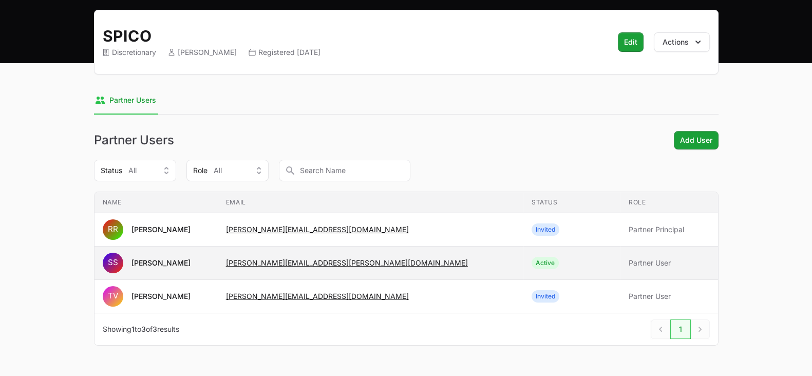
scroll to position [96, 0]
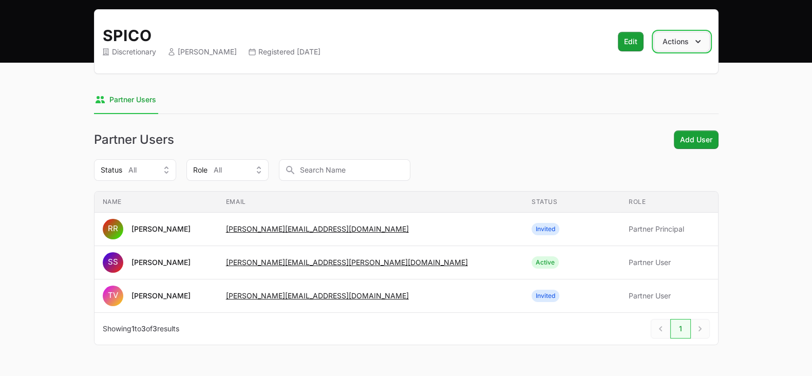
click at [682, 47] on button "Actions" at bounding box center [682, 42] width 56 height 20
click at [624, 105] on nav "Partner Users" at bounding box center [406, 100] width 624 height 28
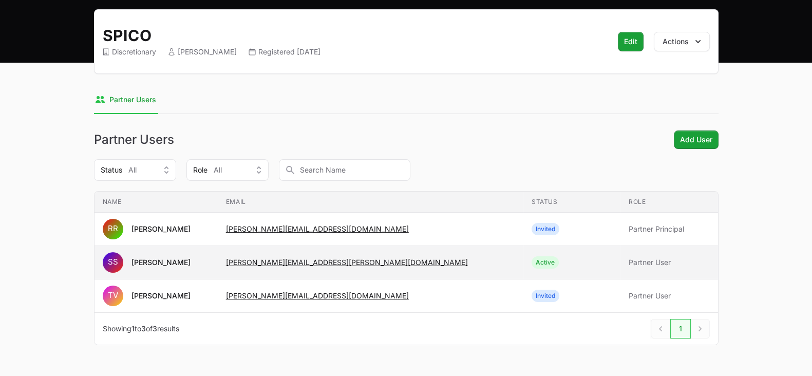
click at [629, 264] on span "Partner User" at bounding box center [669, 262] width 81 height 10
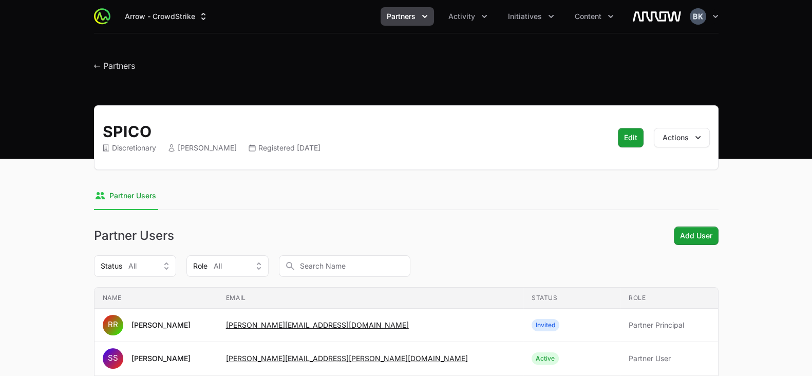
click at [530, 141] on div "SPICO Discretionary [PERSON_NAME] Registered [DATE]" at bounding box center [351, 137] width 497 height 31
